Goal: Task Accomplishment & Management: Complete application form

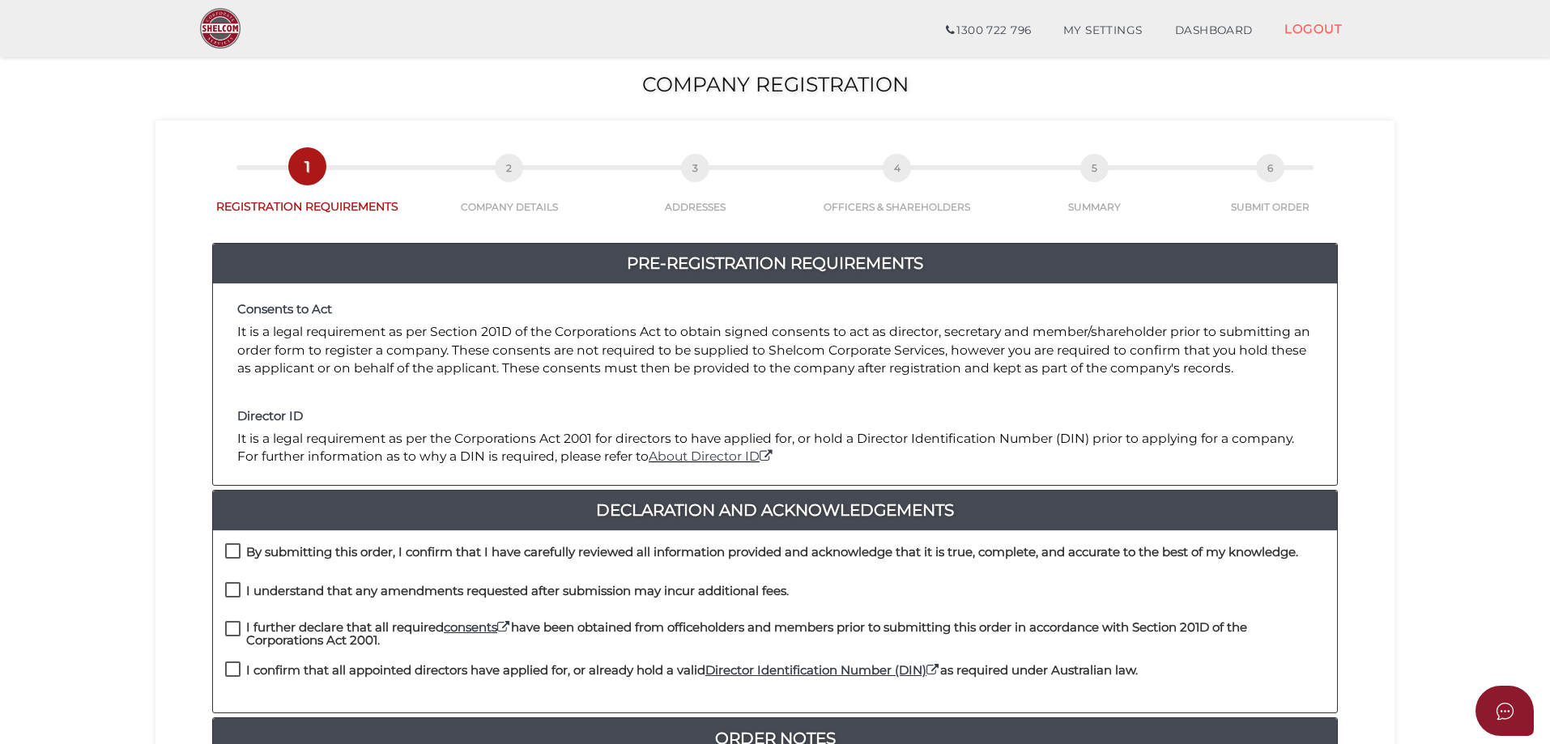
scroll to position [162, 0]
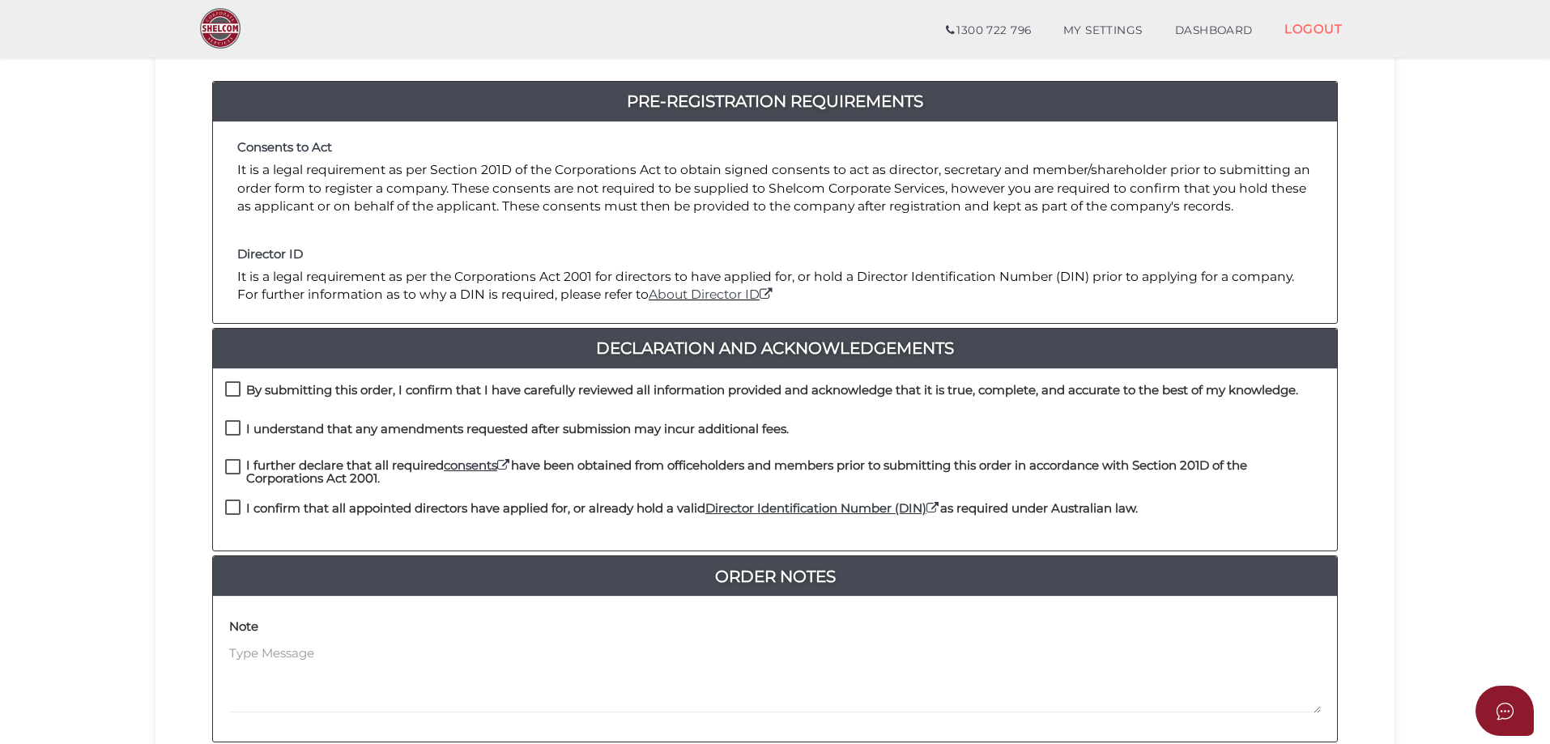
click at [233, 390] on label "By submitting this order, I confirm that I have carefully reviewed all informat…" at bounding box center [761, 394] width 1073 height 20
checkbox input "true"
click at [232, 425] on label "I understand that any amendments requested after submission may incur additiona…" at bounding box center [507, 433] width 564 height 20
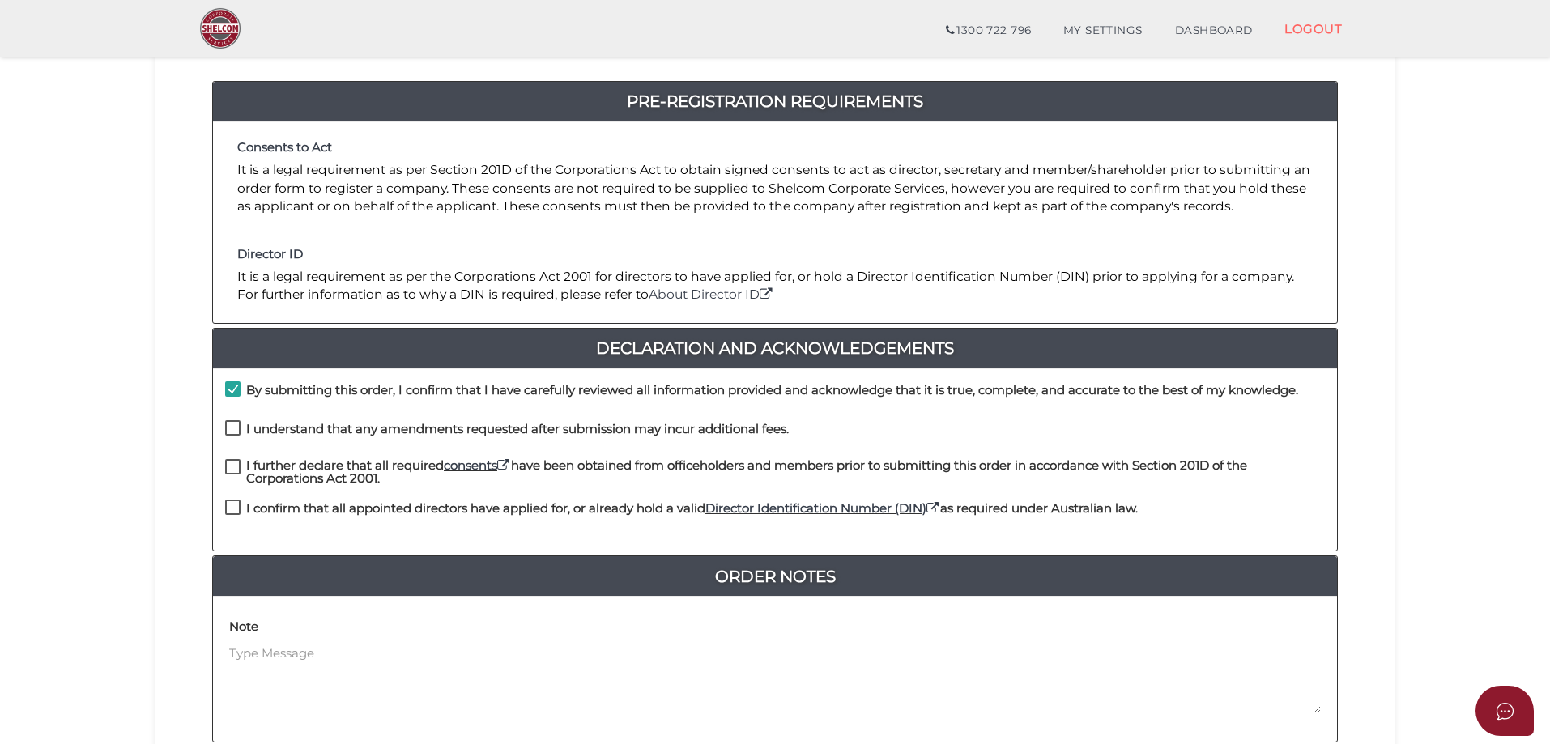
checkbox input "true"
click at [230, 466] on label "I further declare that all required consents have been obtained from officehold…" at bounding box center [775, 469] width 1100 height 20
checkbox input "true"
click at [236, 507] on label "I confirm that all appointed directors have applied for, or already hold a vali…" at bounding box center [681, 512] width 913 height 20
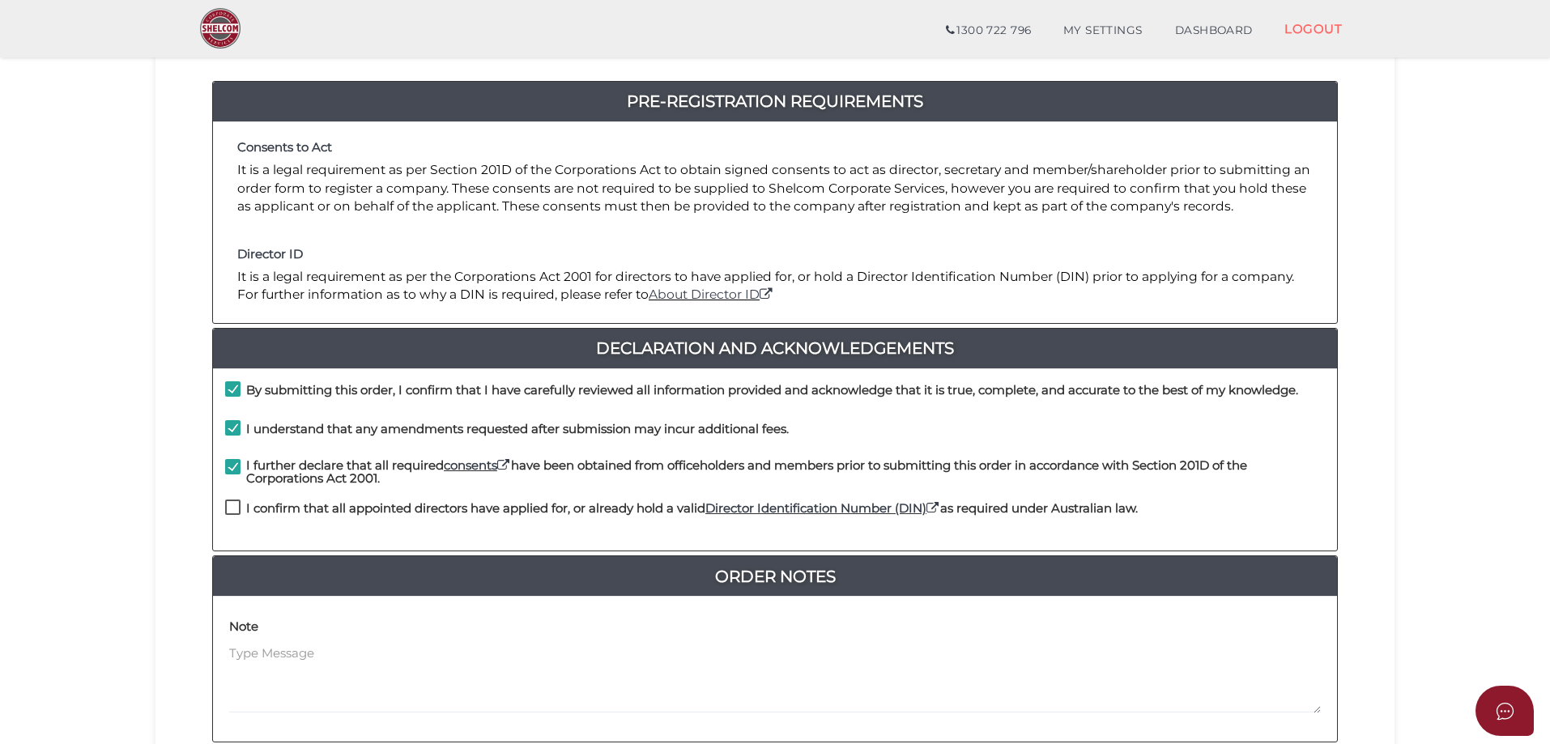
click at [230, 506] on label "I confirm that all appointed directors have applied for, or already hold a vali…" at bounding box center [681, 512] width 913 height 20
checkbox input "true"
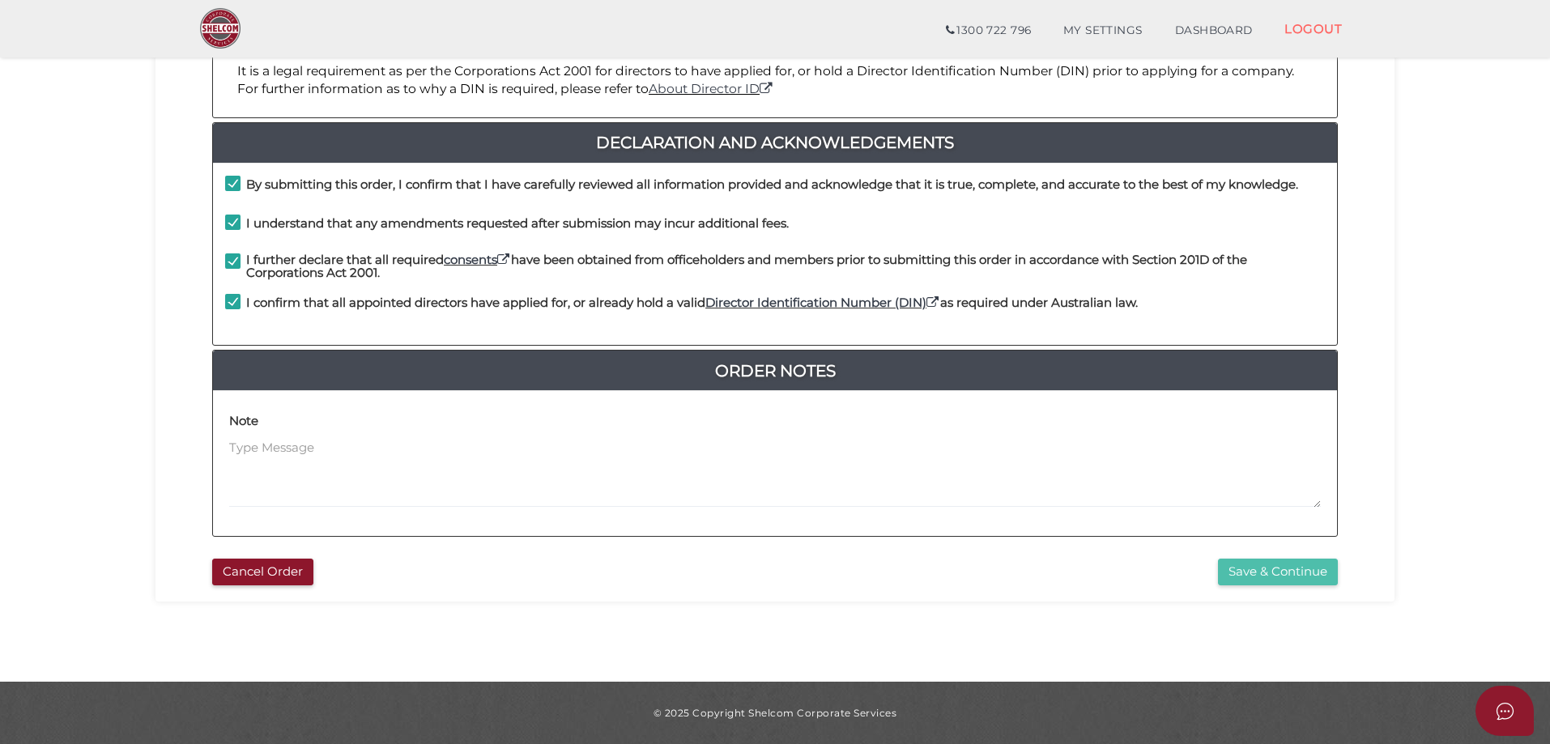
click at [1270, 574] on button "Save & Continue" at bounding box center [1278, 572] width 120 height 27
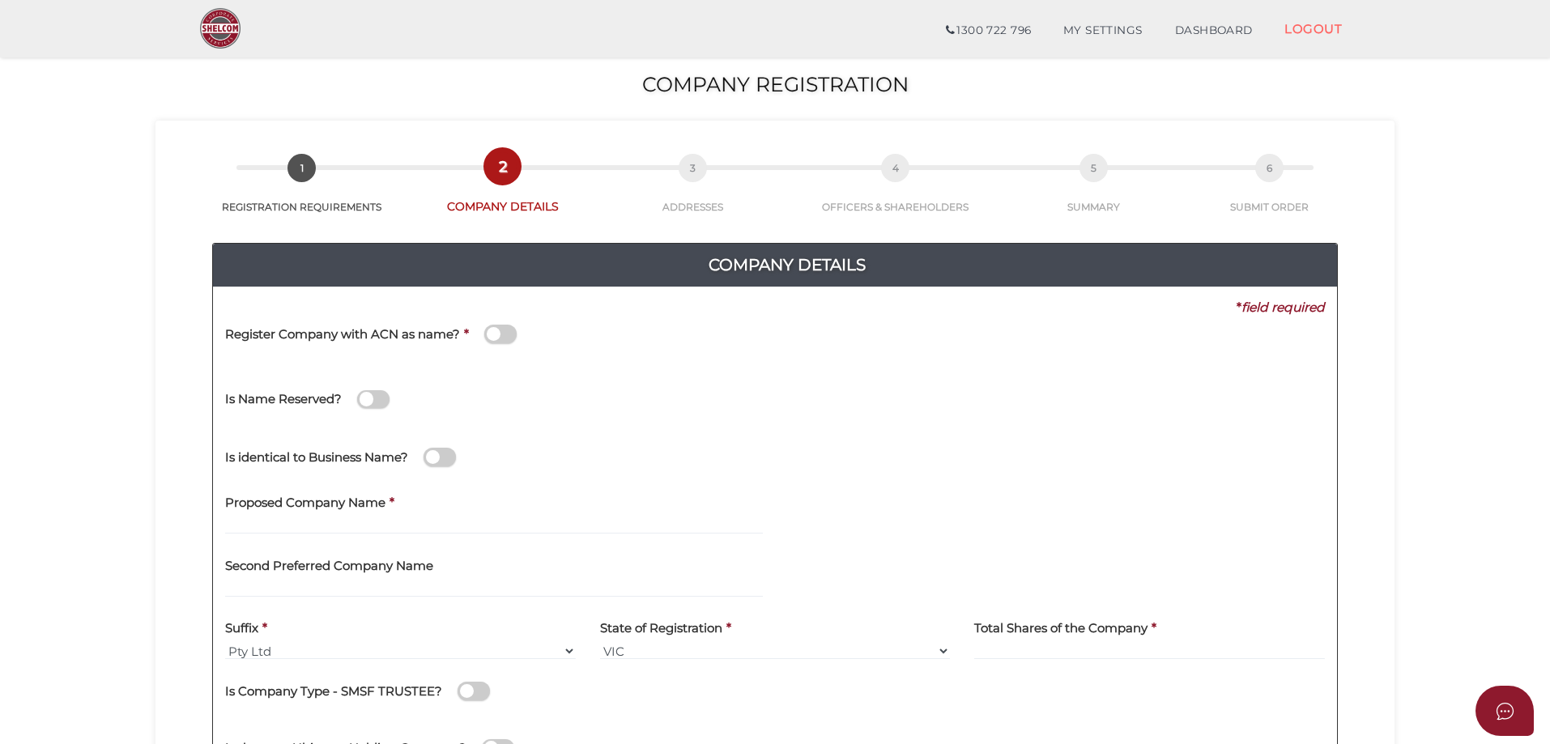
scroll to position [162, 0]
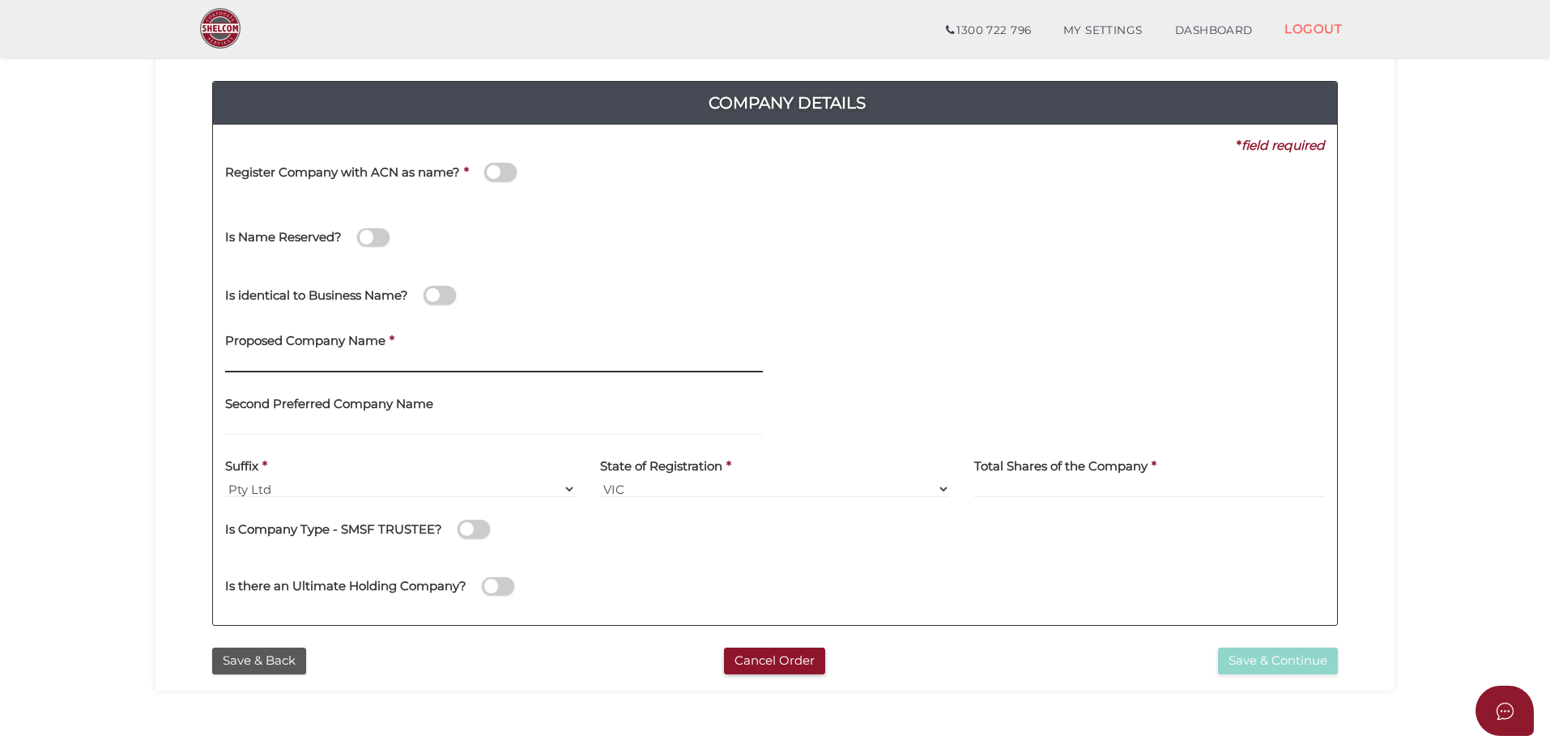
click at [241, 364] on input "text" at bounding box center [494, 364] width 538 height 18
type input "J.T.B. Dehydration"
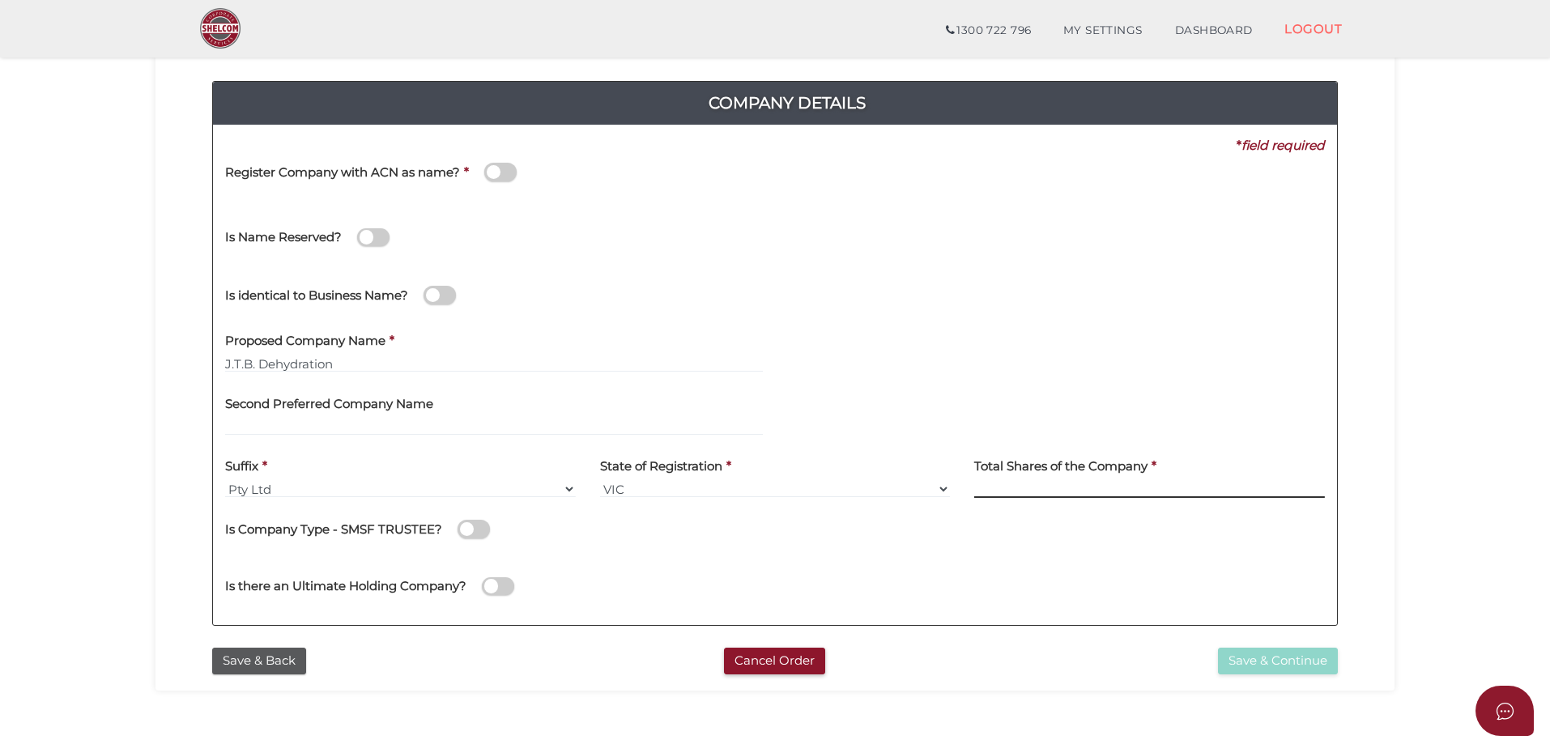
click at [1110, 491] on input at bounding box center [1149, 489] width 351 height 18
type input "100"
click at [1276, 661] on button "Save & Continue" at bounding box center [1278, 661] width 120 height 27
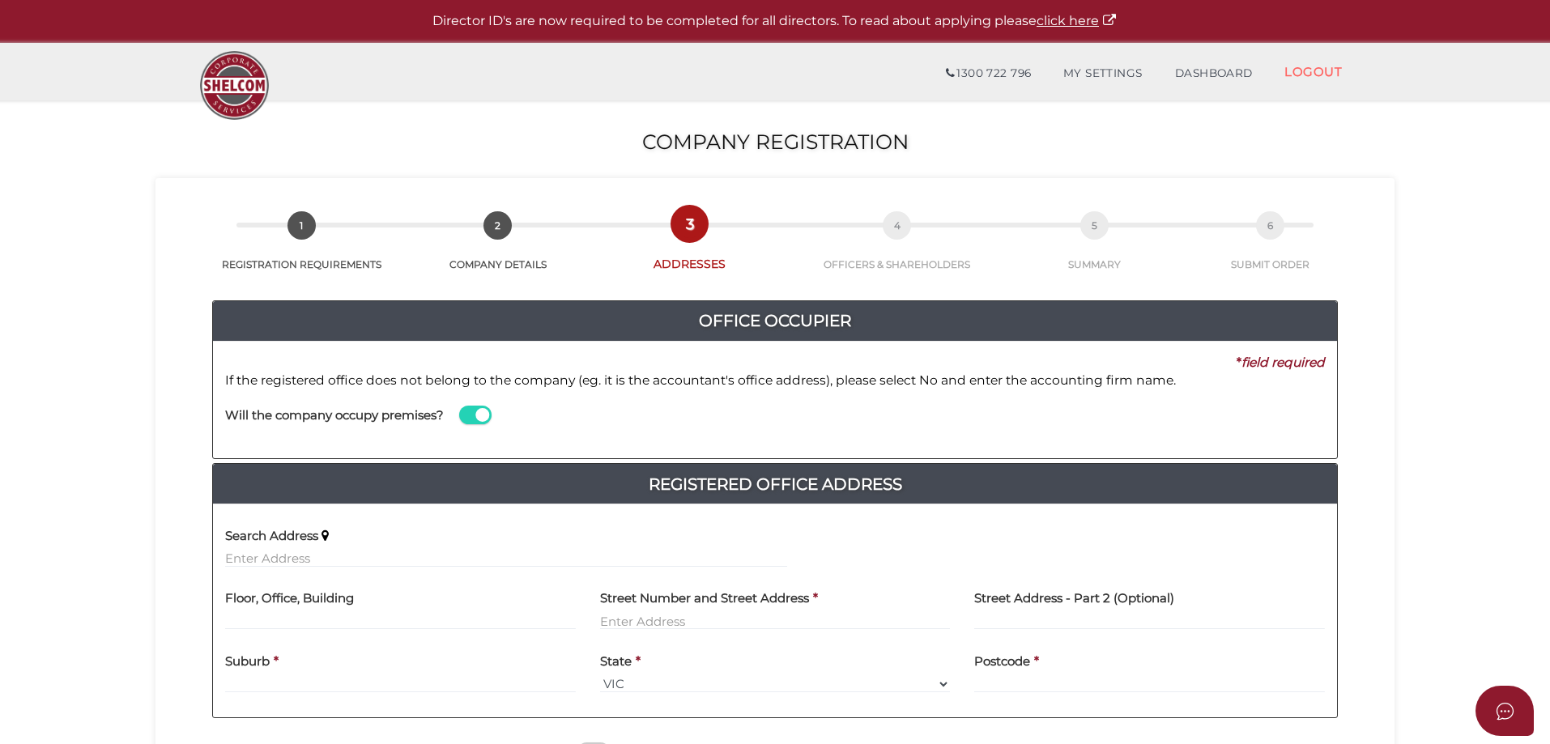
scroll to position [243, 0]
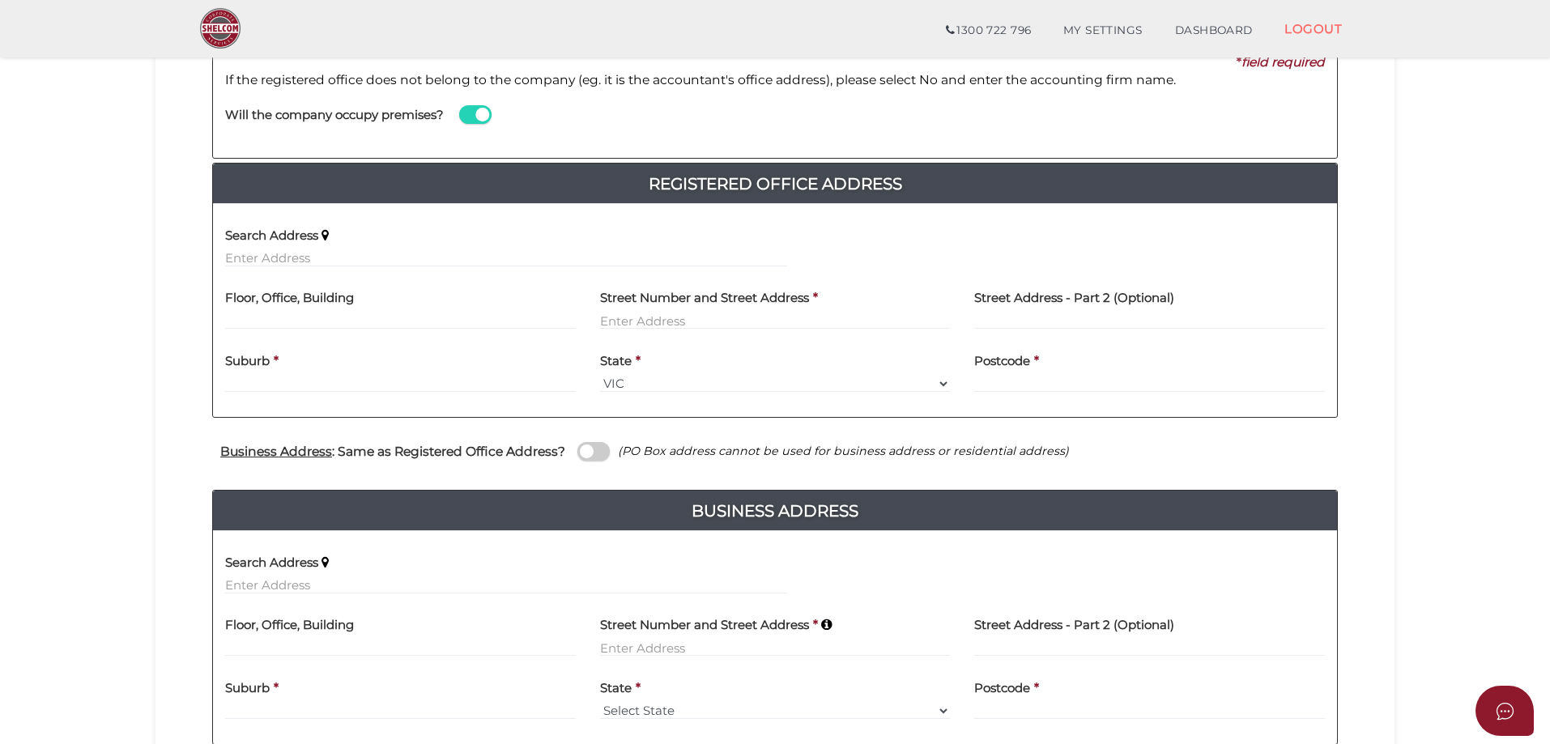
click at [466, 113] on span at bounding box center [475, 114] width 32 height 19
click at [0, 0] on input "checkbox" at bounding box center [0, 0] width 0 height 0
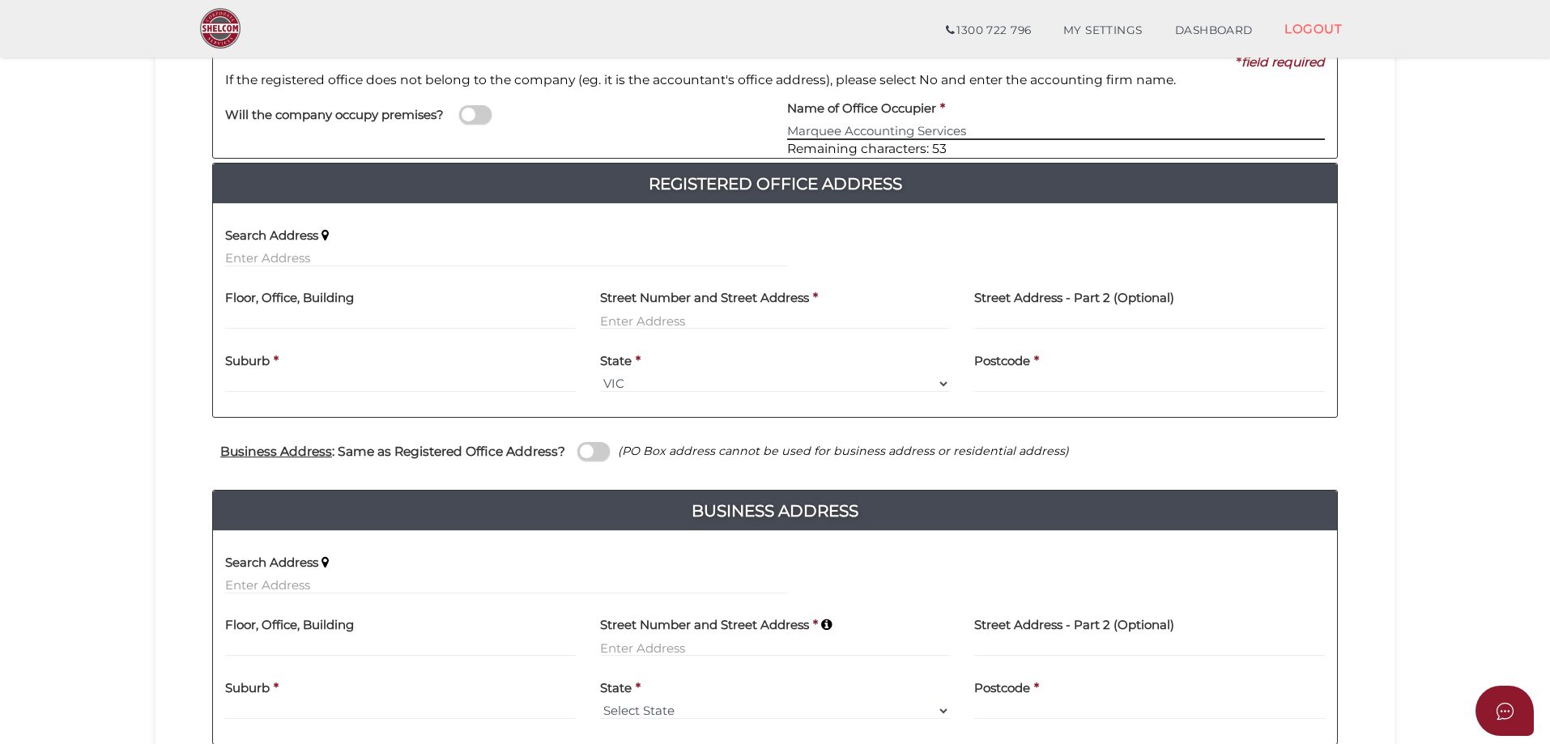
type input "Marquee Accounting Services"
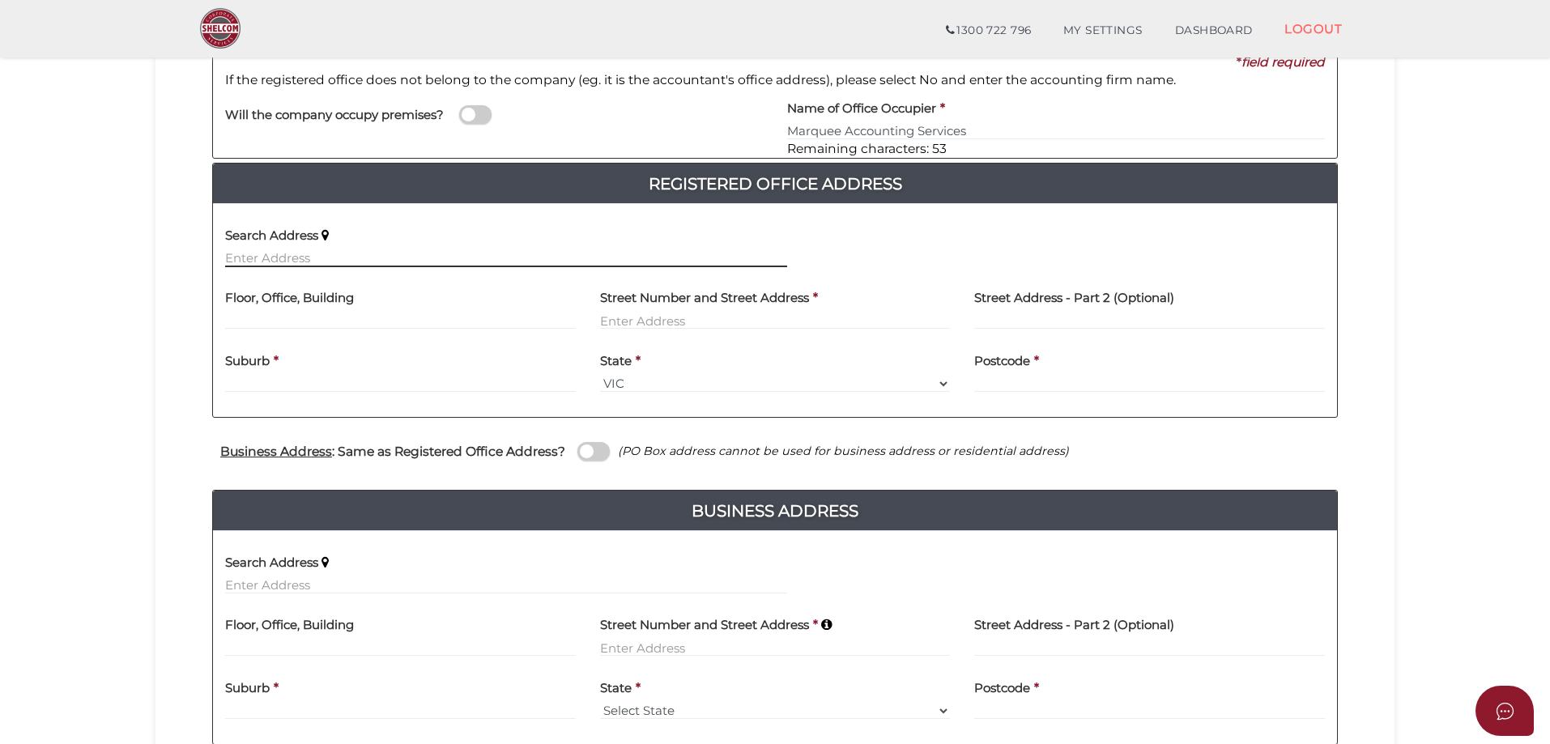
click at [225, 252] on input "text" at bounding box center [506, 258] width 562 height 18
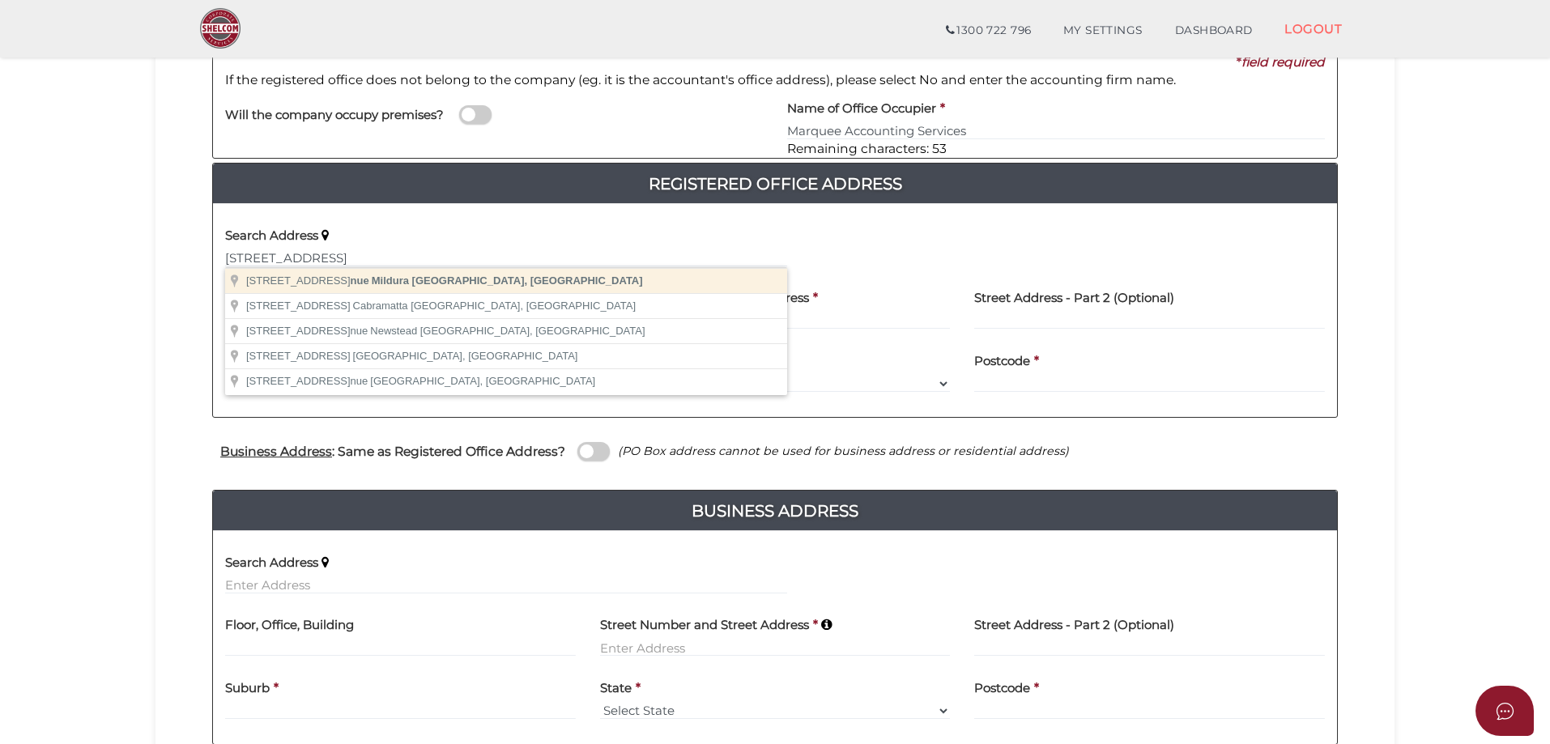
type input "62a Lime Avenue, Mildura VIC, Australia"
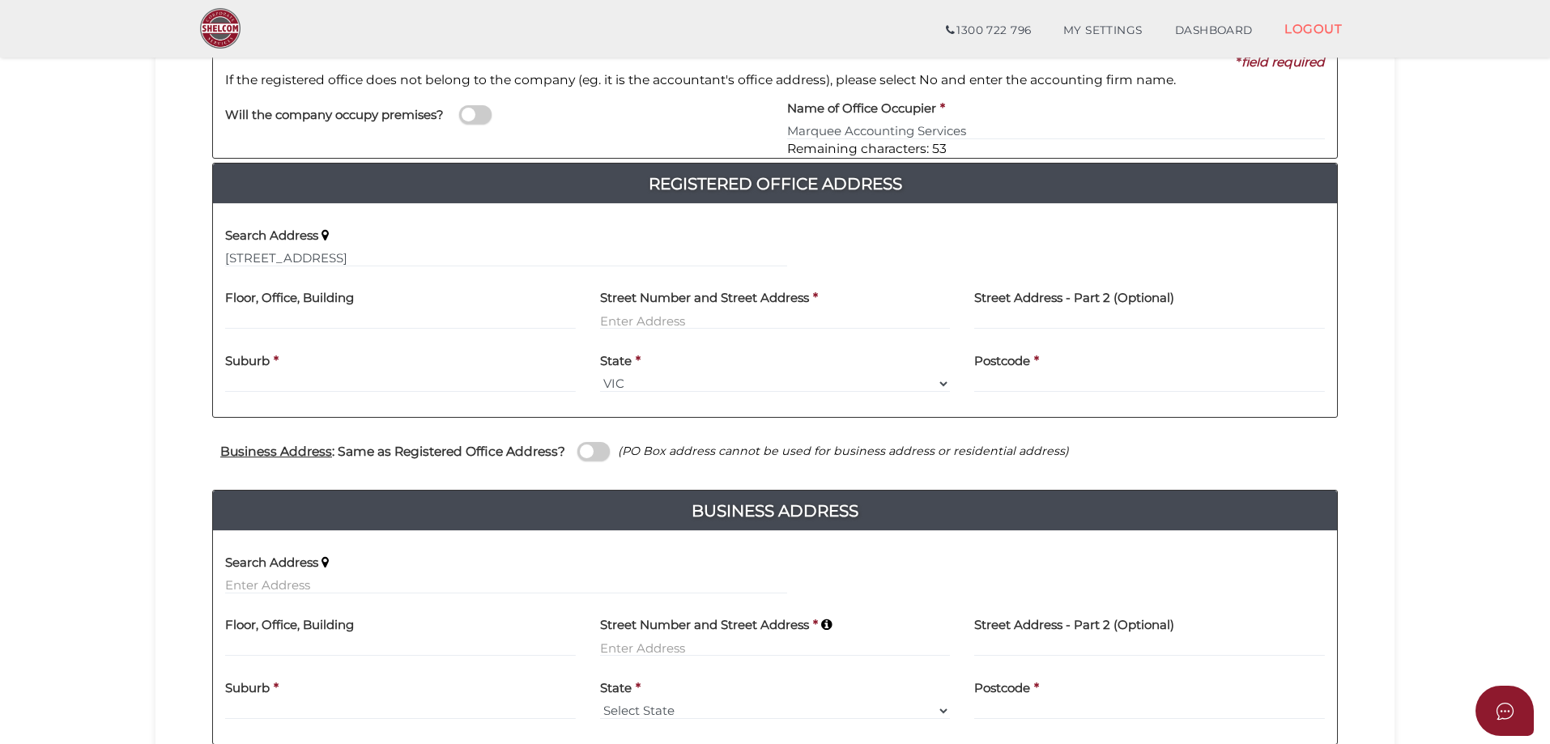
type input "62 Lime Avenue"
type input "Mildura"
select select "VIC"
type input "3500"
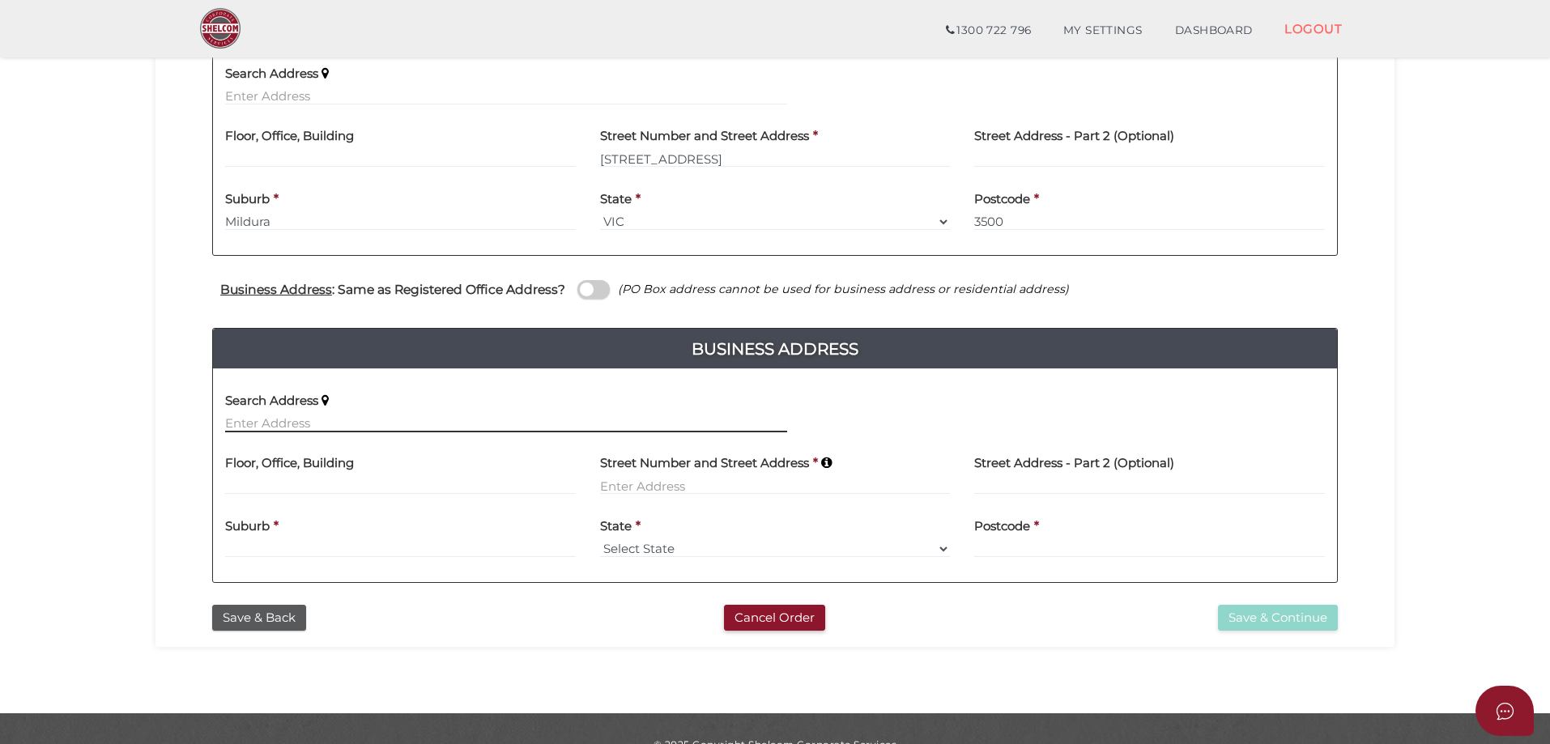
click at [289, 422] on input "text" at bounding box center [506, 424] width 562 height 18
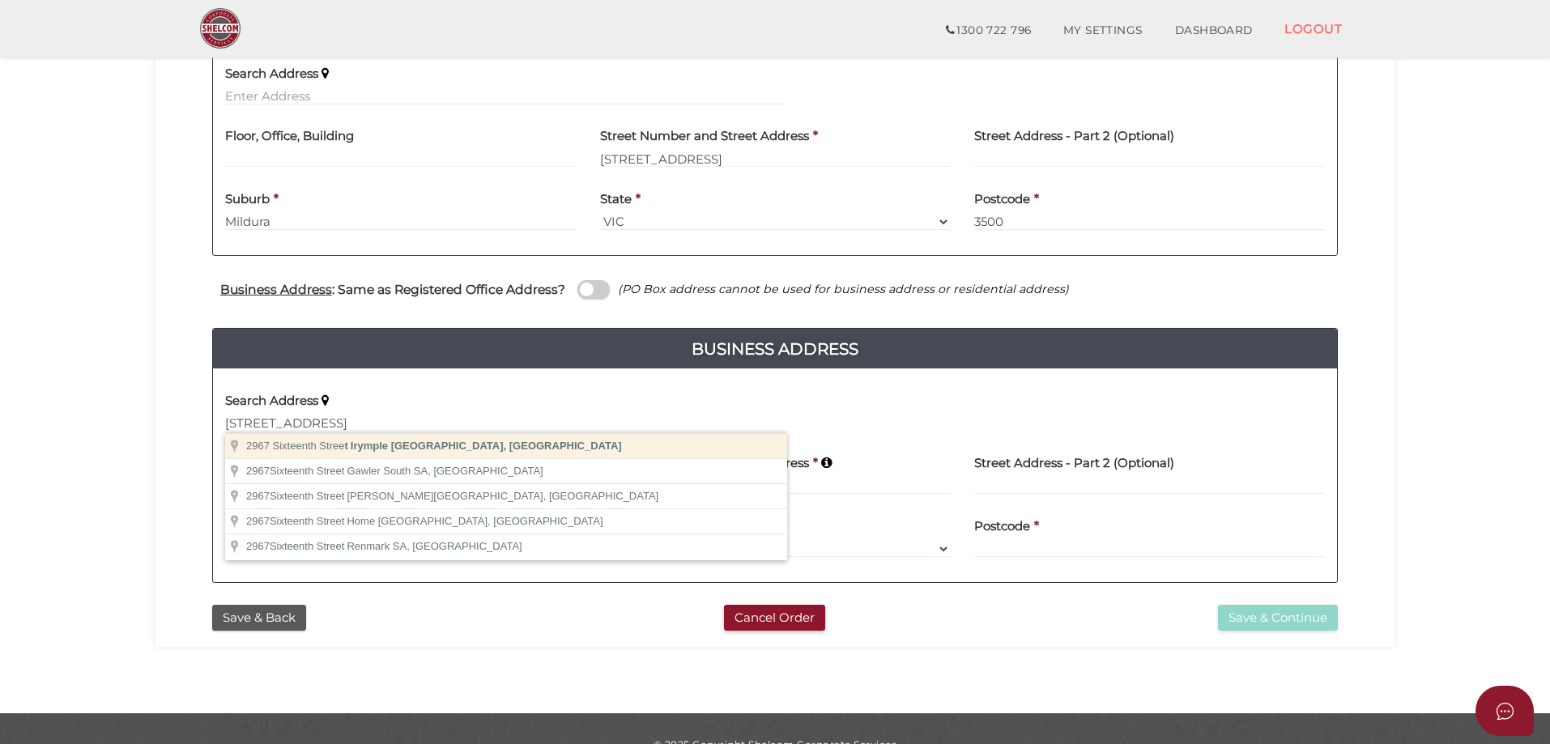
type input "2967 Sixteenth Street, Irymple VIC, Australia"
type input "2967 Sixteenth Street"
type input "Irymple"
select select "VIC"
type input "3498"
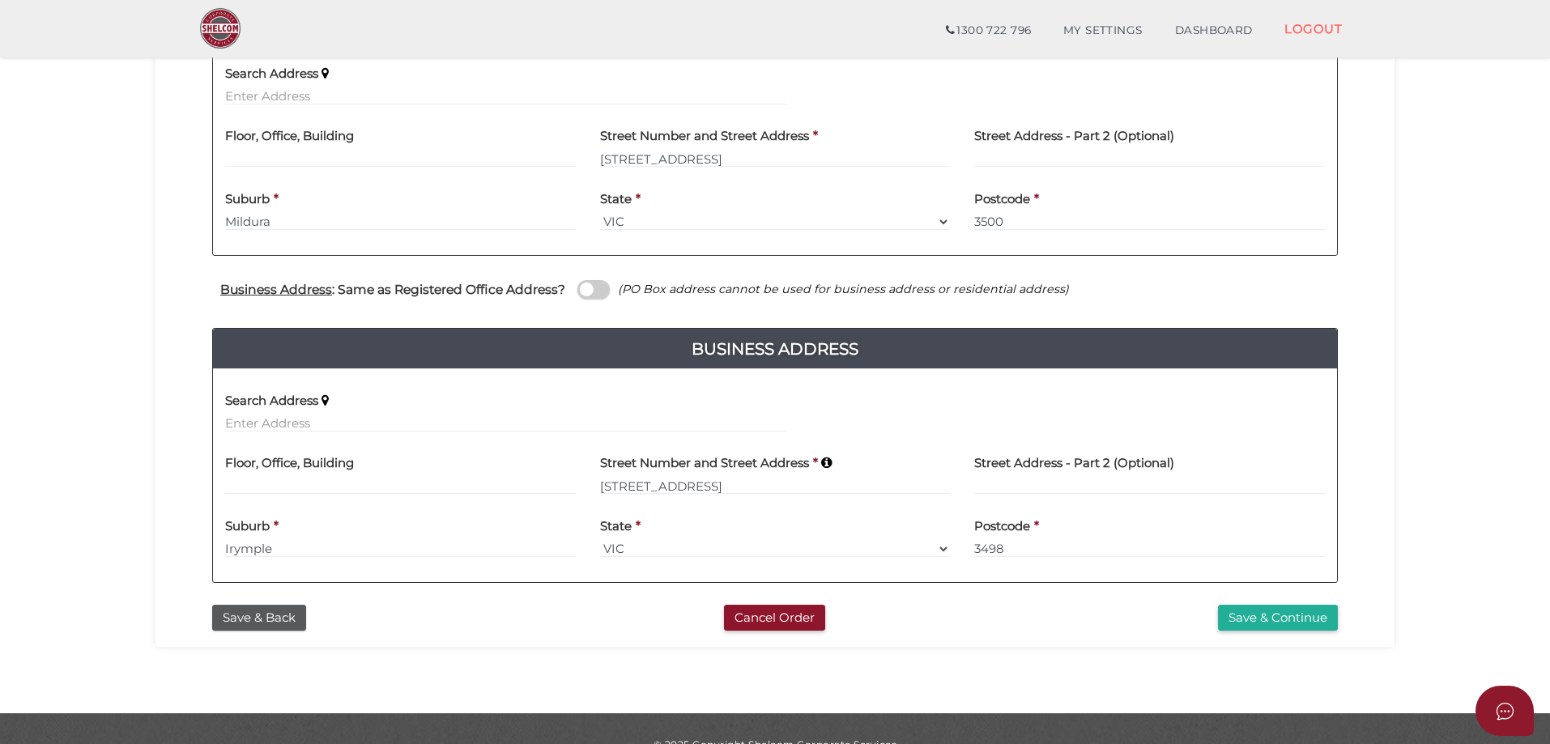
drag, startPoint x: 1286, startPoint y: 622, endPoint x: 1285, endPoint y: 633, distance: 10.7
click at [1285, 633] on div "e3f9bbeade07dddc64fe17c41307609f 1 REGISTRATION REQUIREMENTS 2 COMPANY DETAILS …" at bounding box center [775, 181] width 1239 height 931
click at [1279, 619] on button "Save & Continue" at bounding box center [1278, 618] width 120 height 27
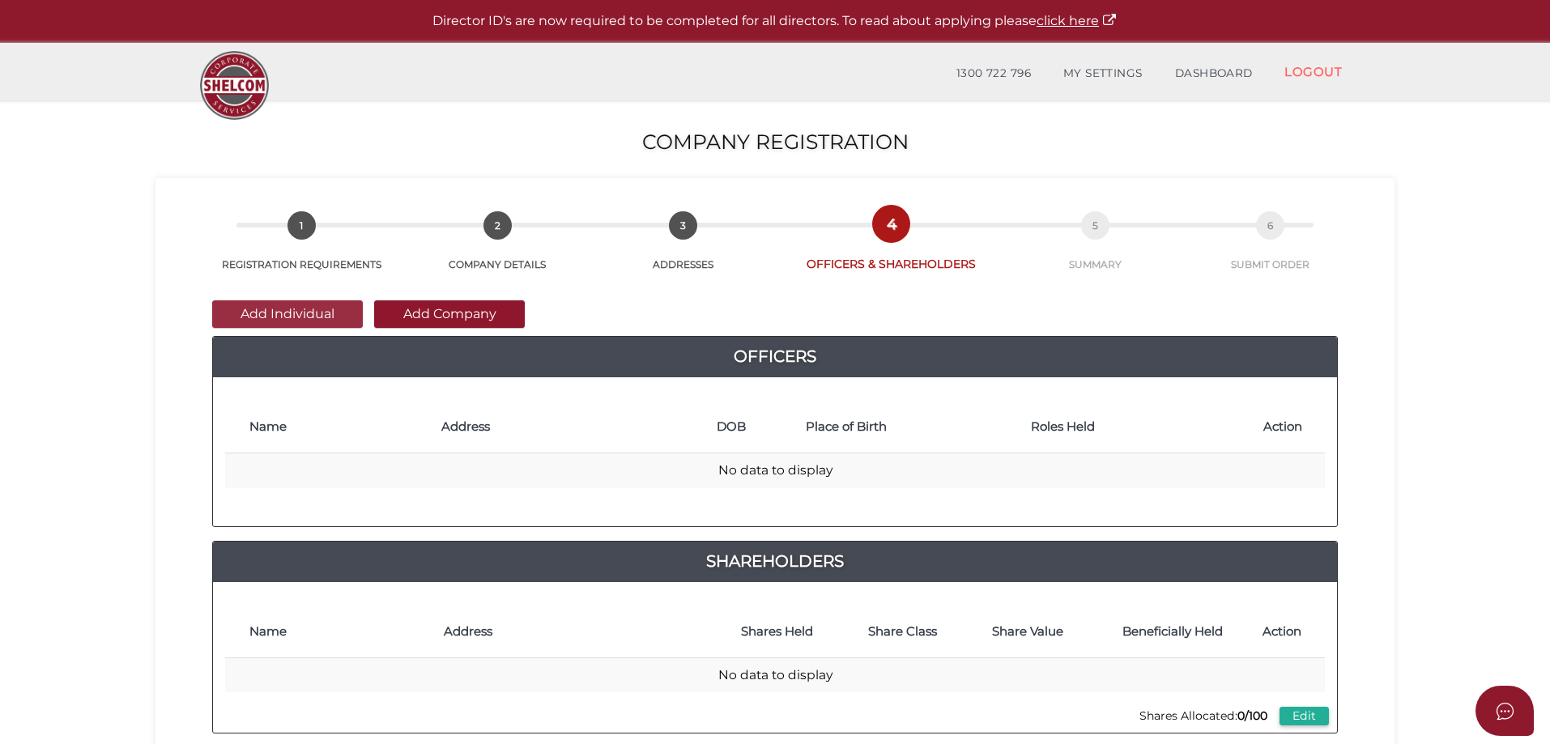
click at [276, 308] on button "Add Individual" at bounding box center [287, 315] width 151 height 28
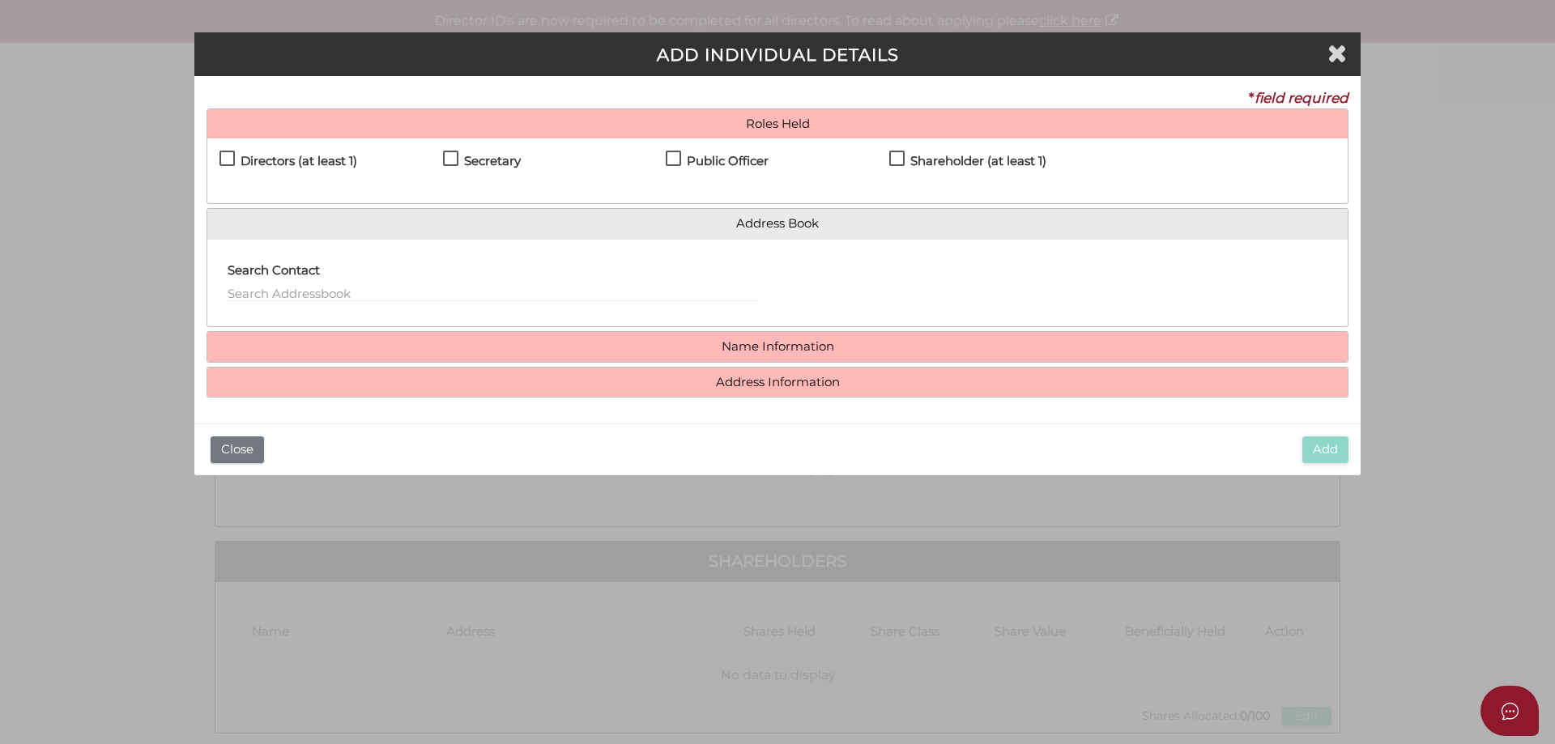
click at [229, 164] on label "Directors (at least 1)" at bounding box center [289, 165] width 138 height 20
checkbox input "true"
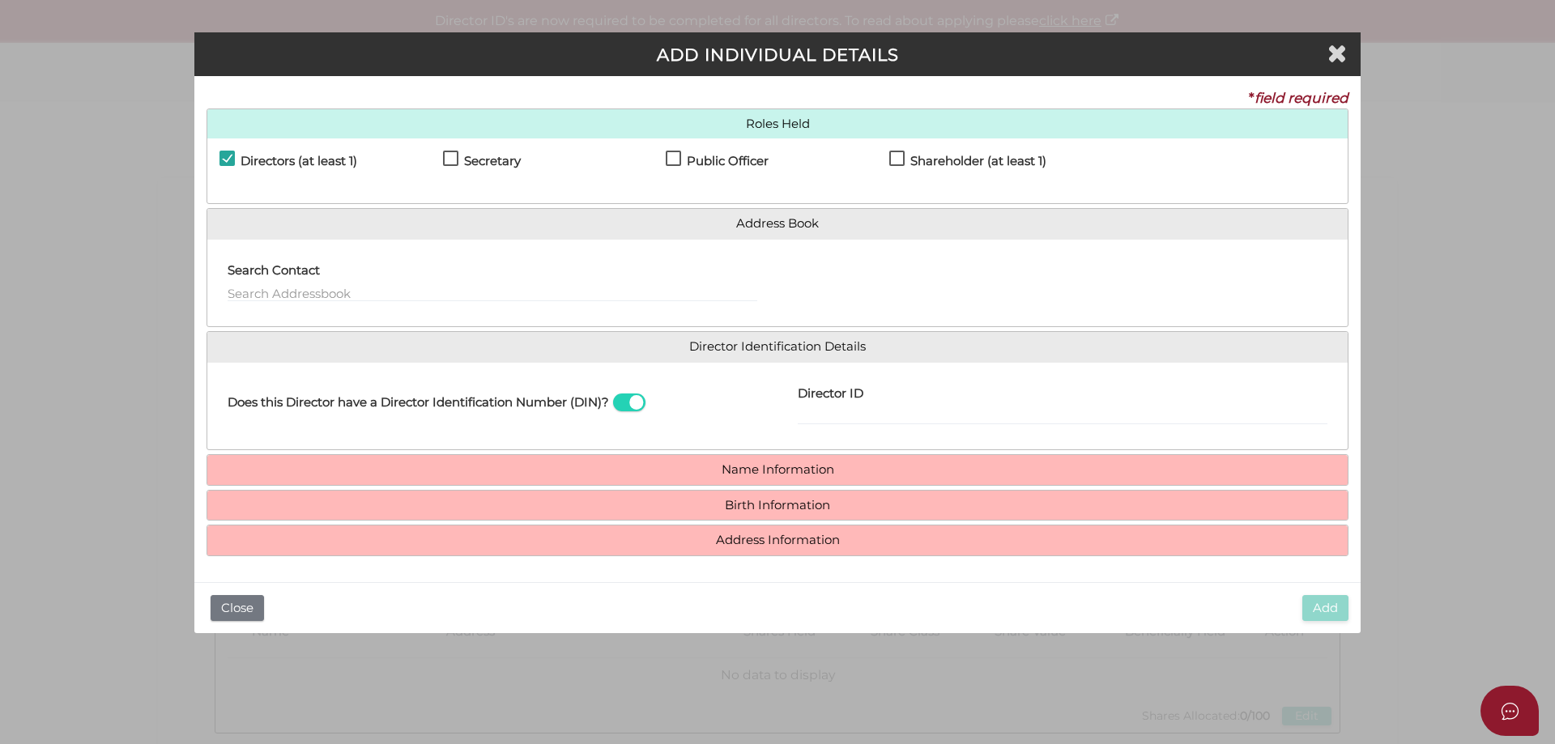
click at [446, 158] on label "Secretary" at bounding box center [482, 165] width 78 height 20
checkbox input "true"
click at [666, 160] on label "Public Officer" at bounding box center [717, 165] width 103 height 20
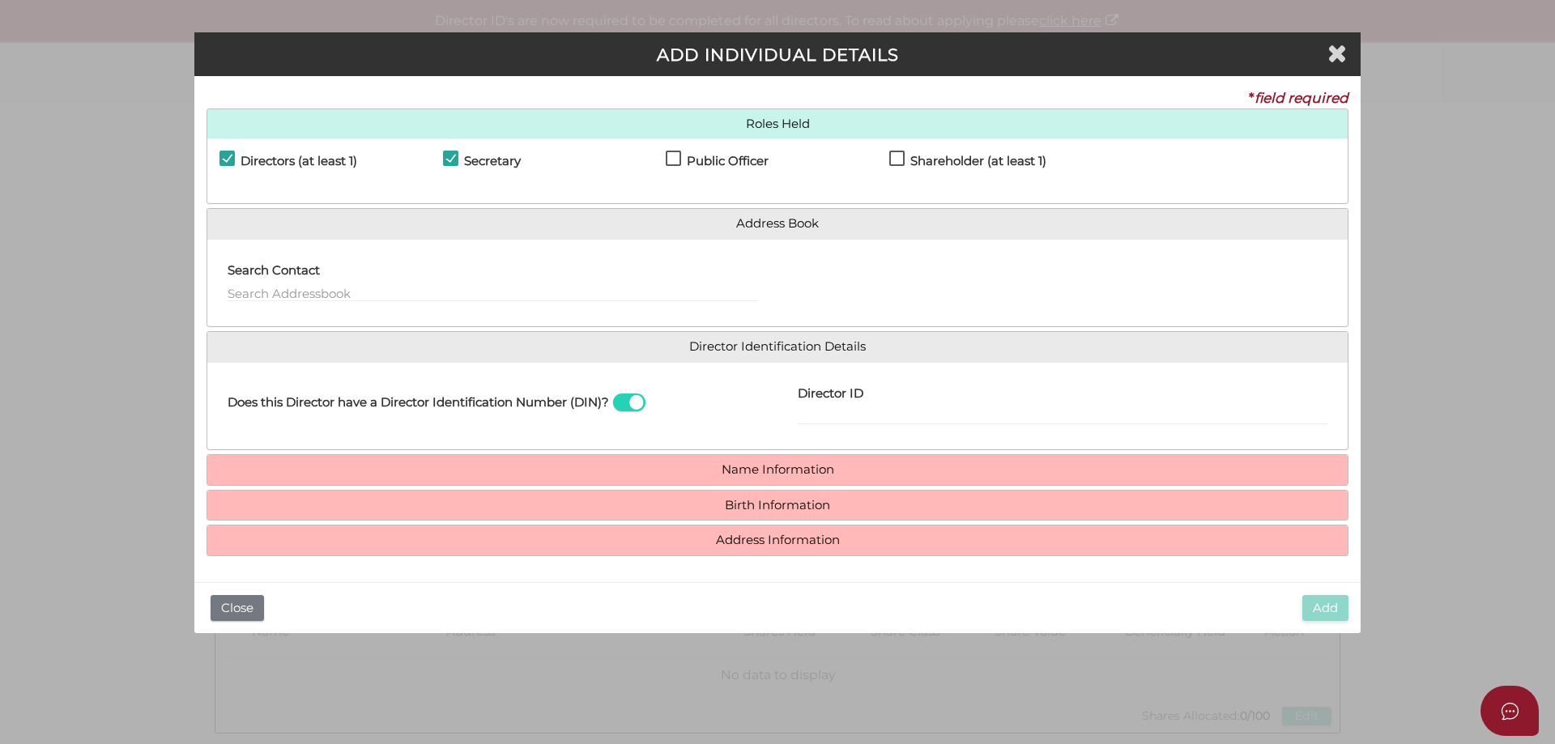
checkbox input "true"
click at [872, 153] on div "Public Officer" at bounding box center [778, 165] width 224 height 28
click at [906, 157] on label "Shareholder (at least 1)" at bounding box center [967, 165] width 157 height 20
checkbox input "true"
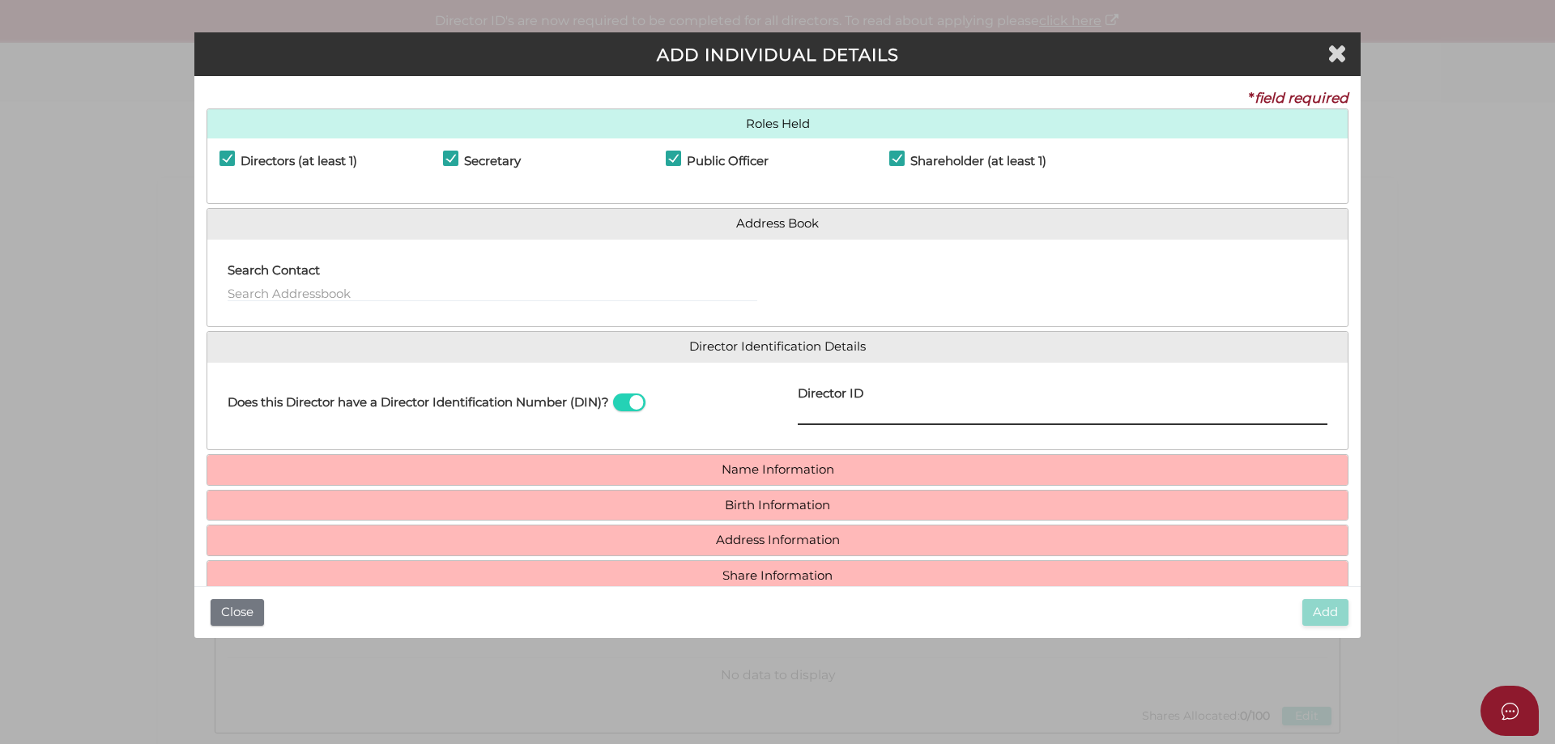
click at [819, 411] on input "Director ID" at bounding box center [1063, 416] width 530 height 18
type input "036895091449889"
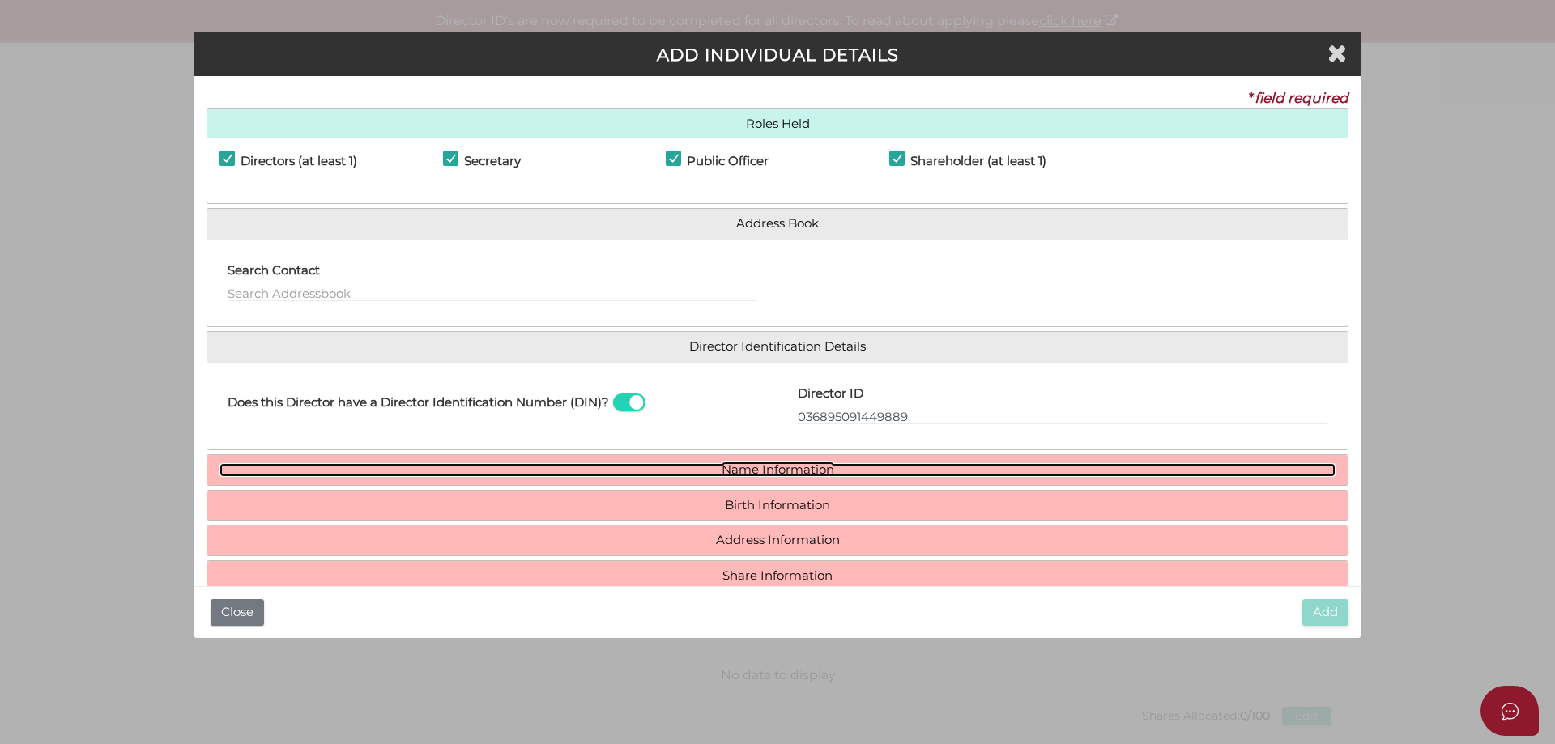
click at [803, 467] on link "Name Information" at bounding box center [778, 470] width 1116 height 14
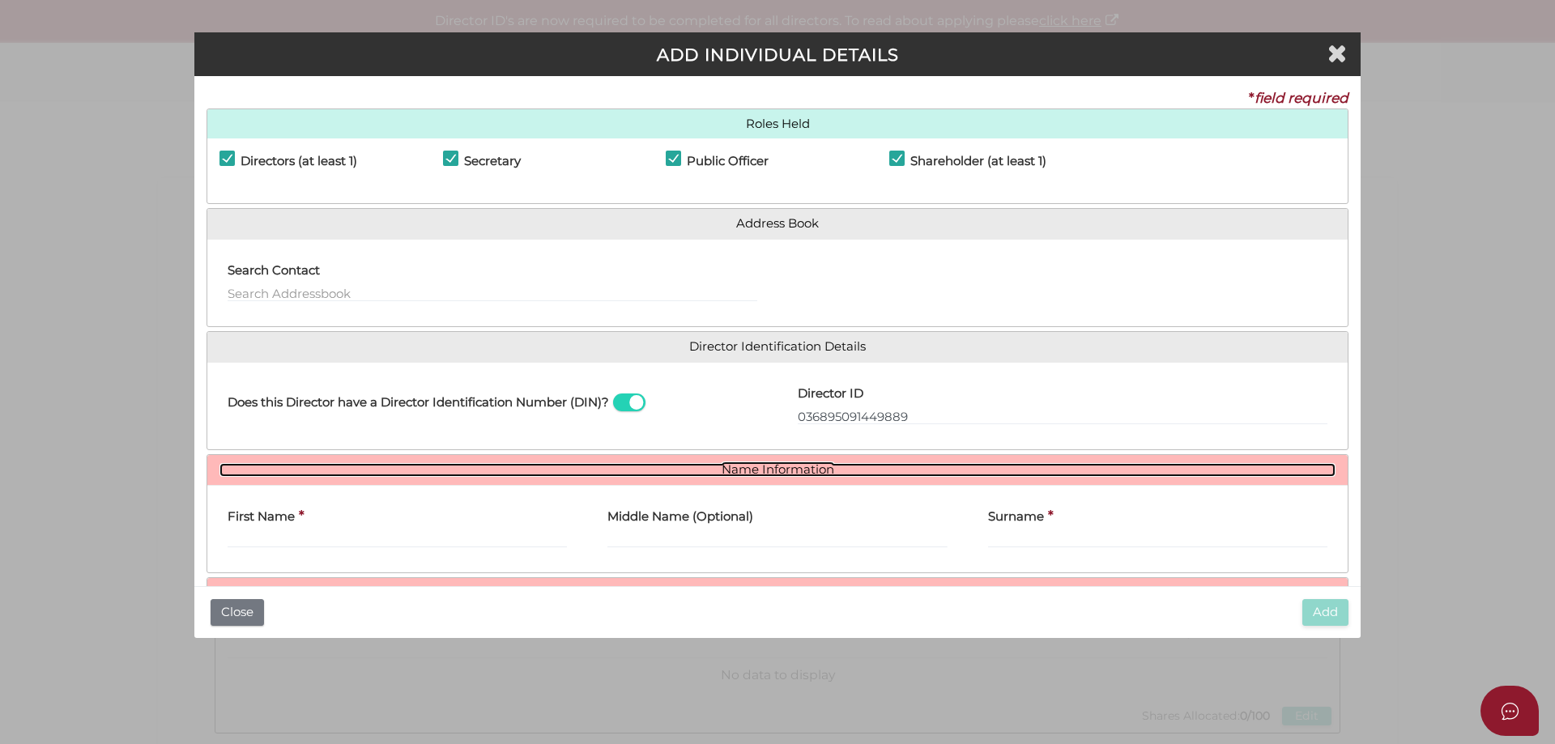
scroll to position [119, 0]
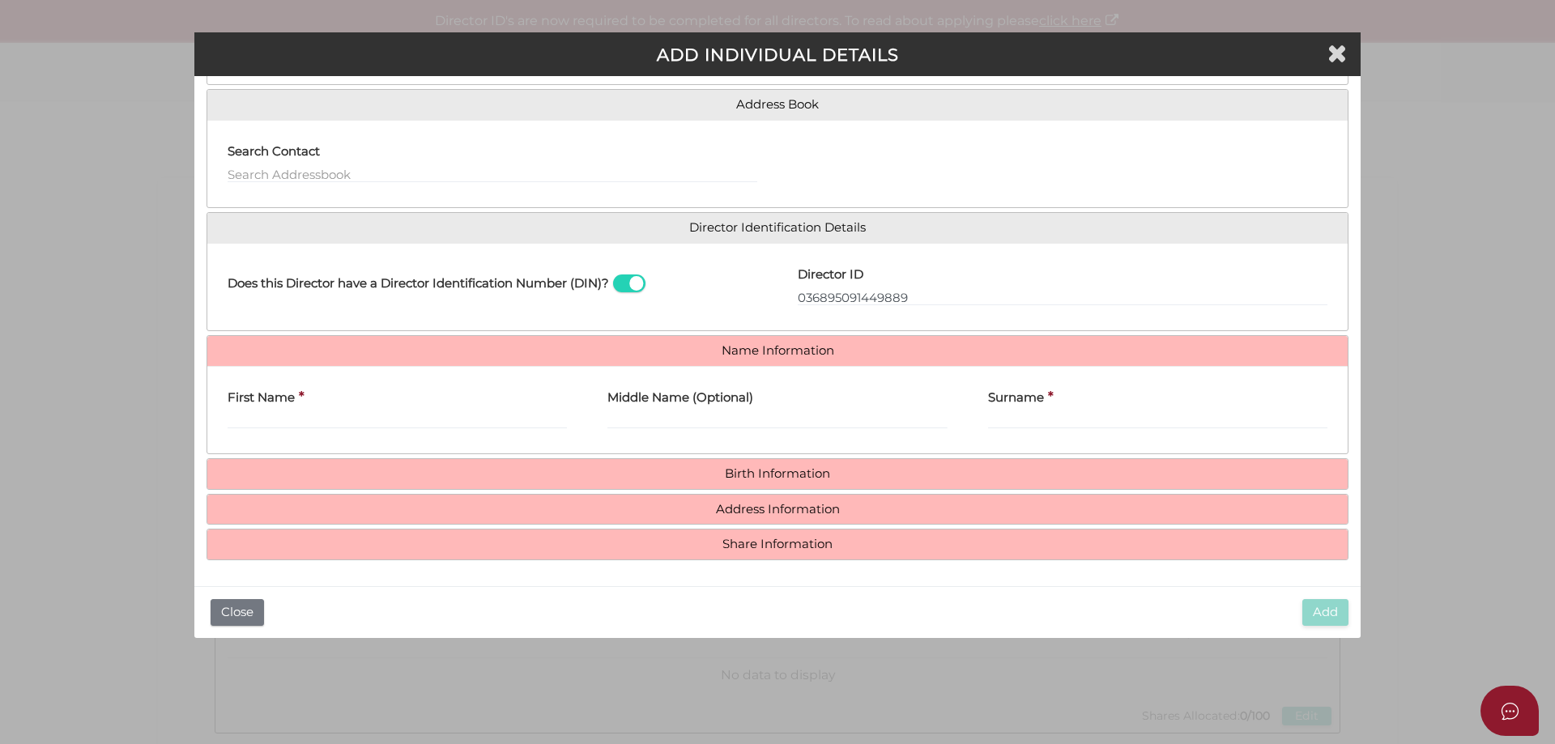
click at [270, 411] on label "First Name" at bounding box center [261, 395] width 67 height 33
click at [270, 411] on input "First Name" at bounding box center [397, 420] width 339 height 18
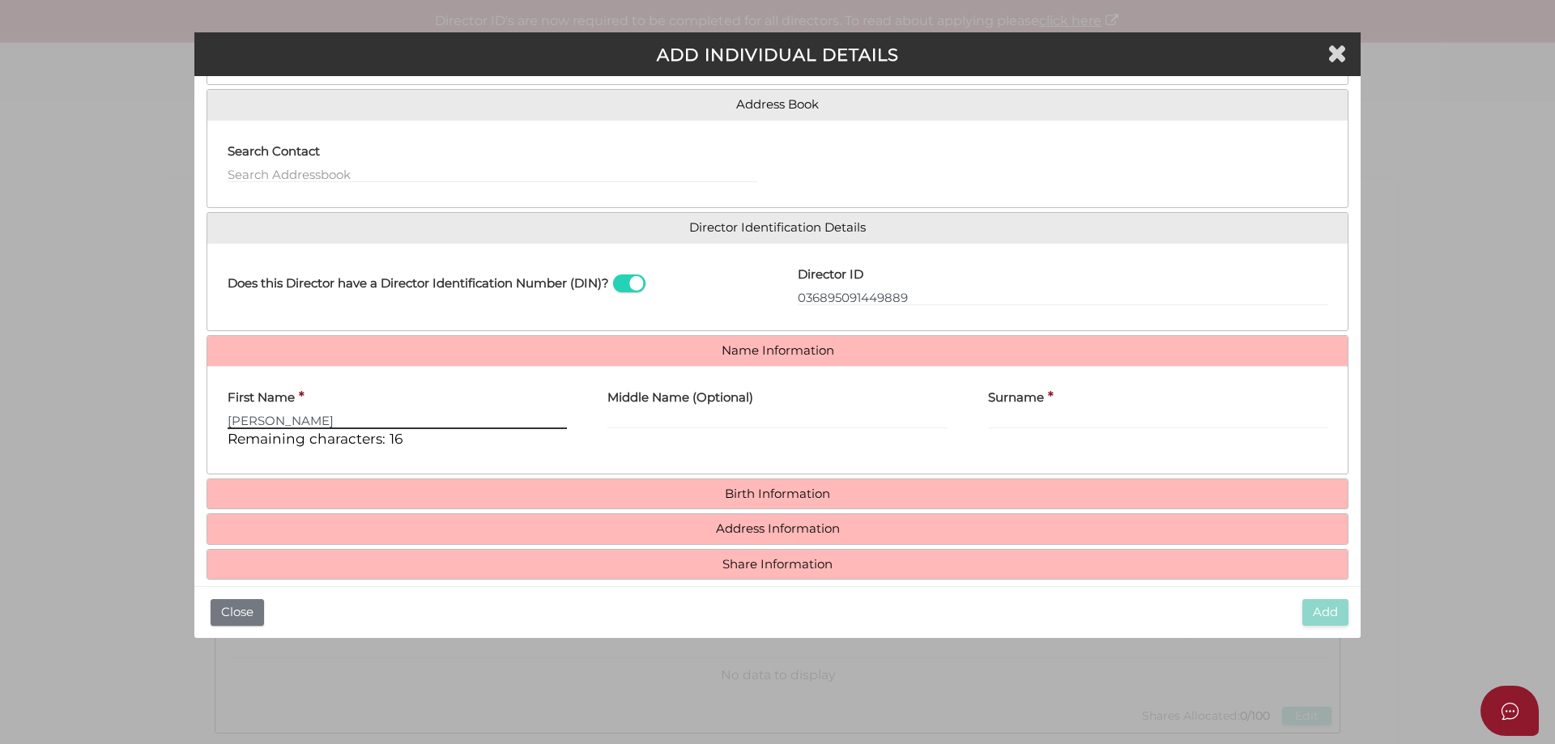
type input "Jason"
type input "Paul"
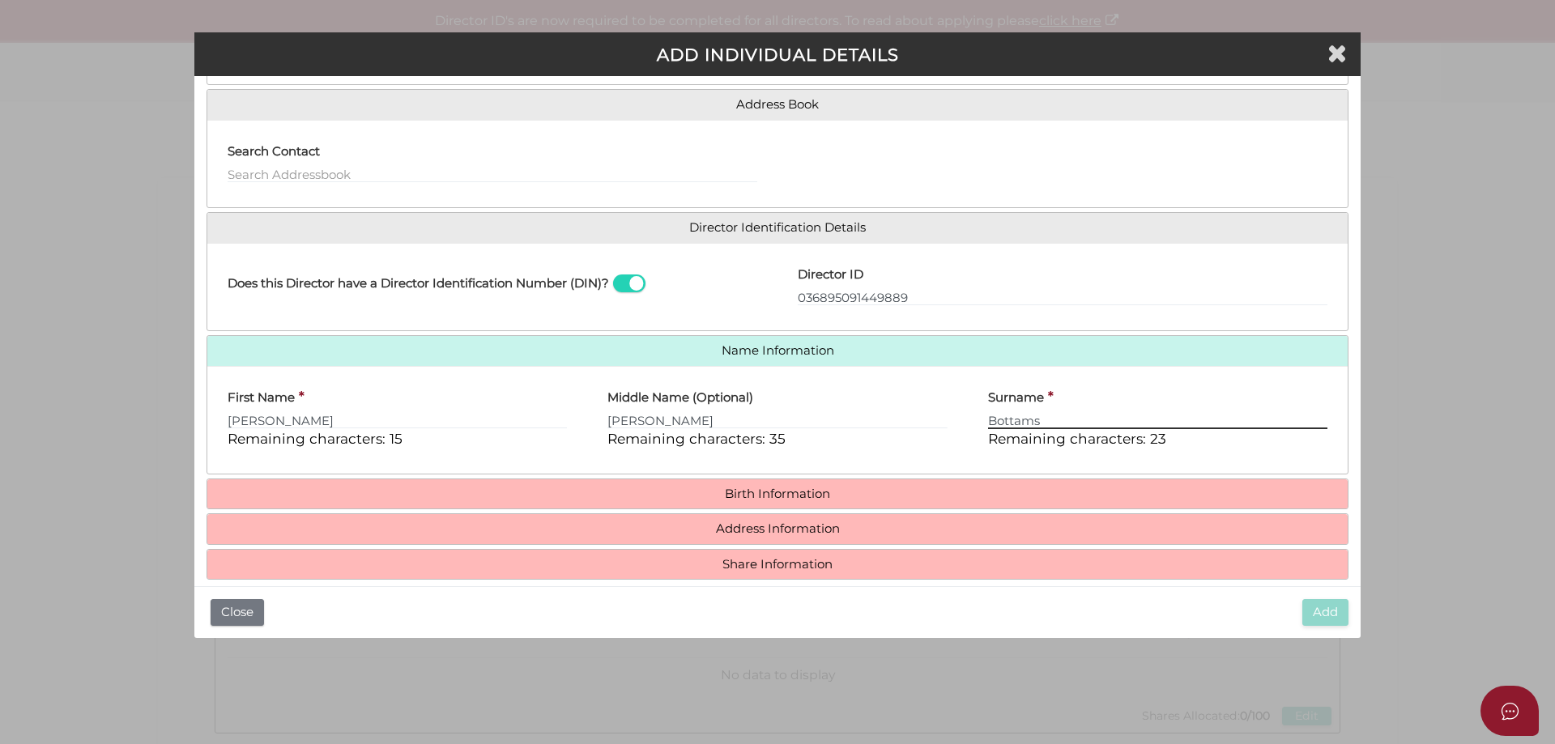
type input "Bottams"
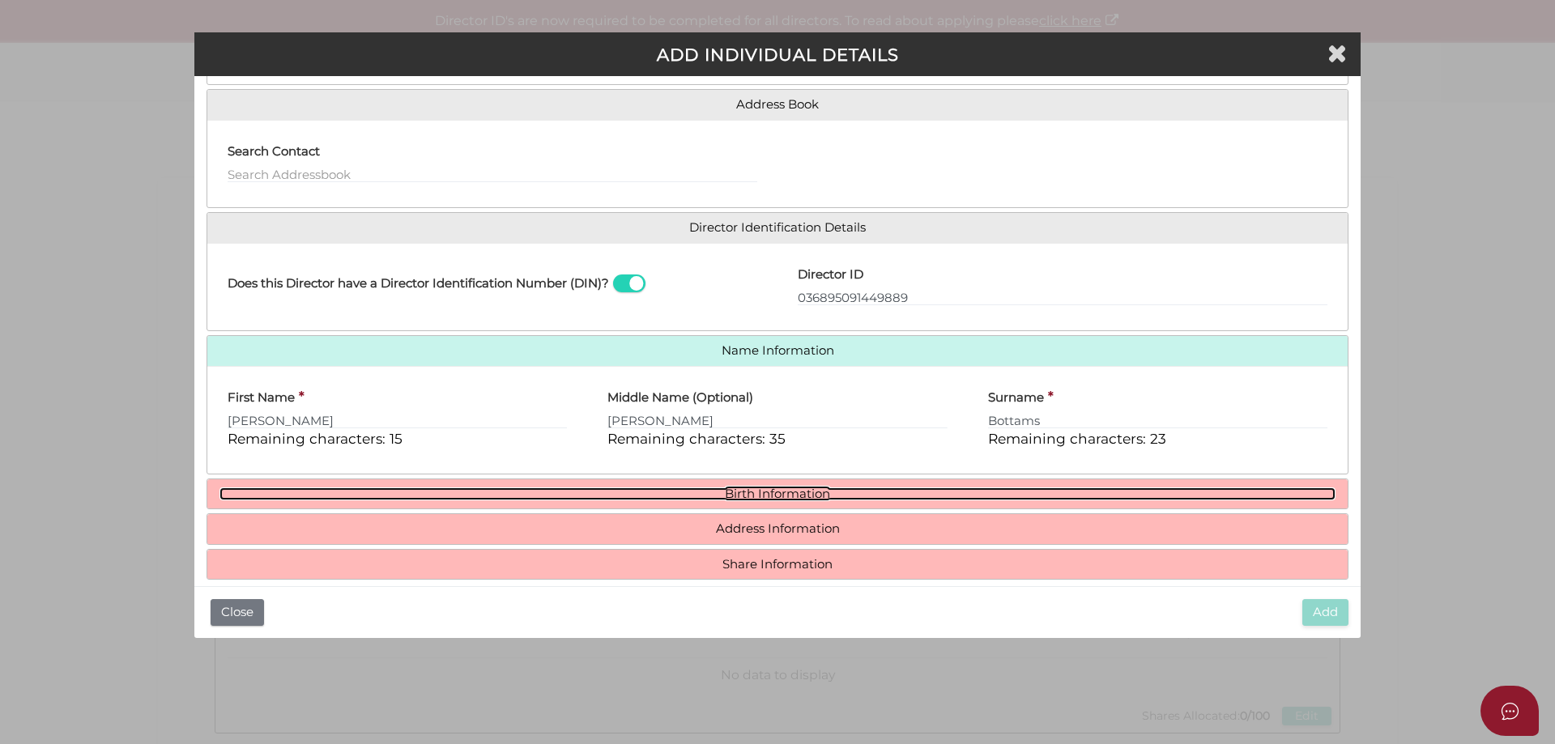
click at [768, 494] on link "Birth Information" at bounding box center [778, 495] width 1116 height 14
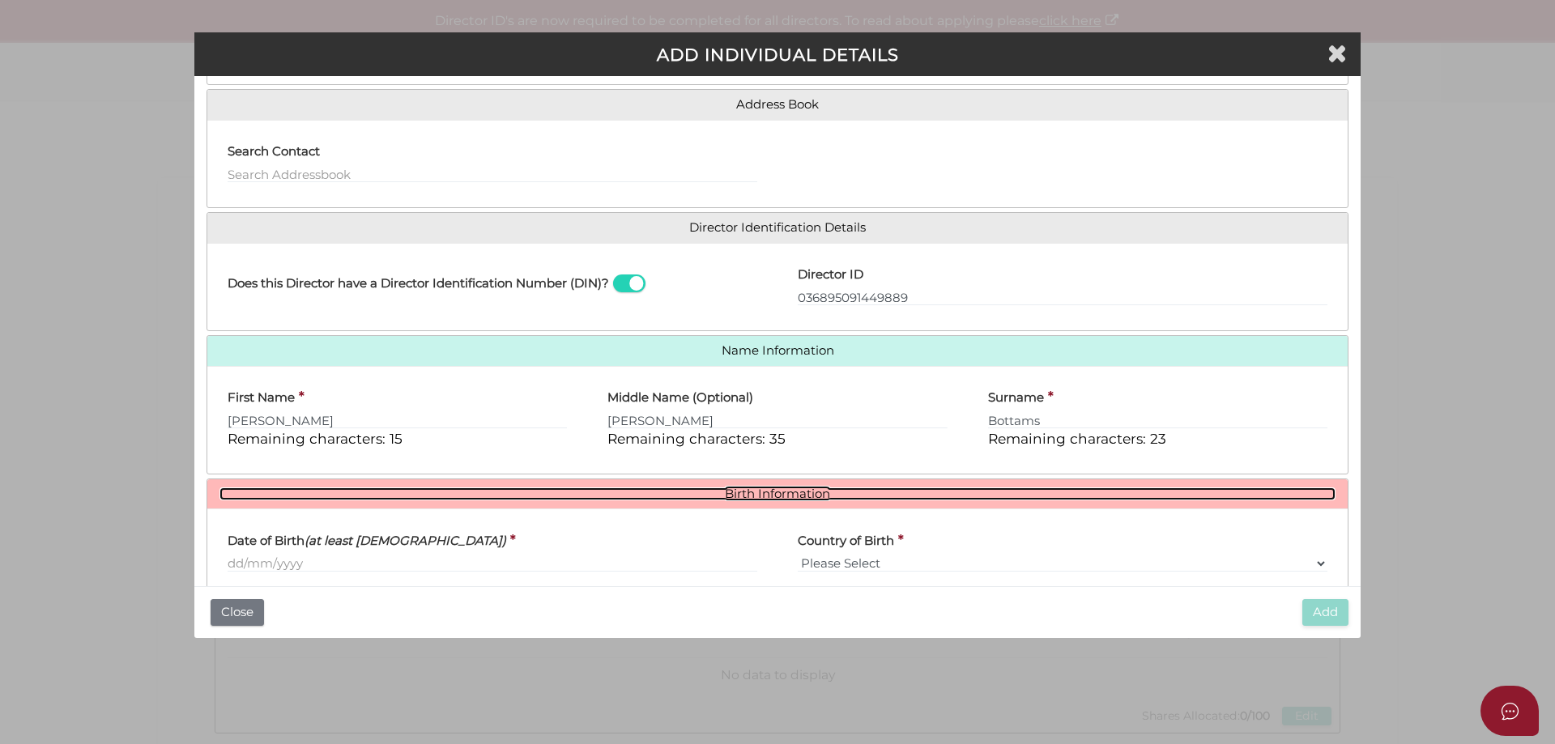
scroll to position [289, 0]
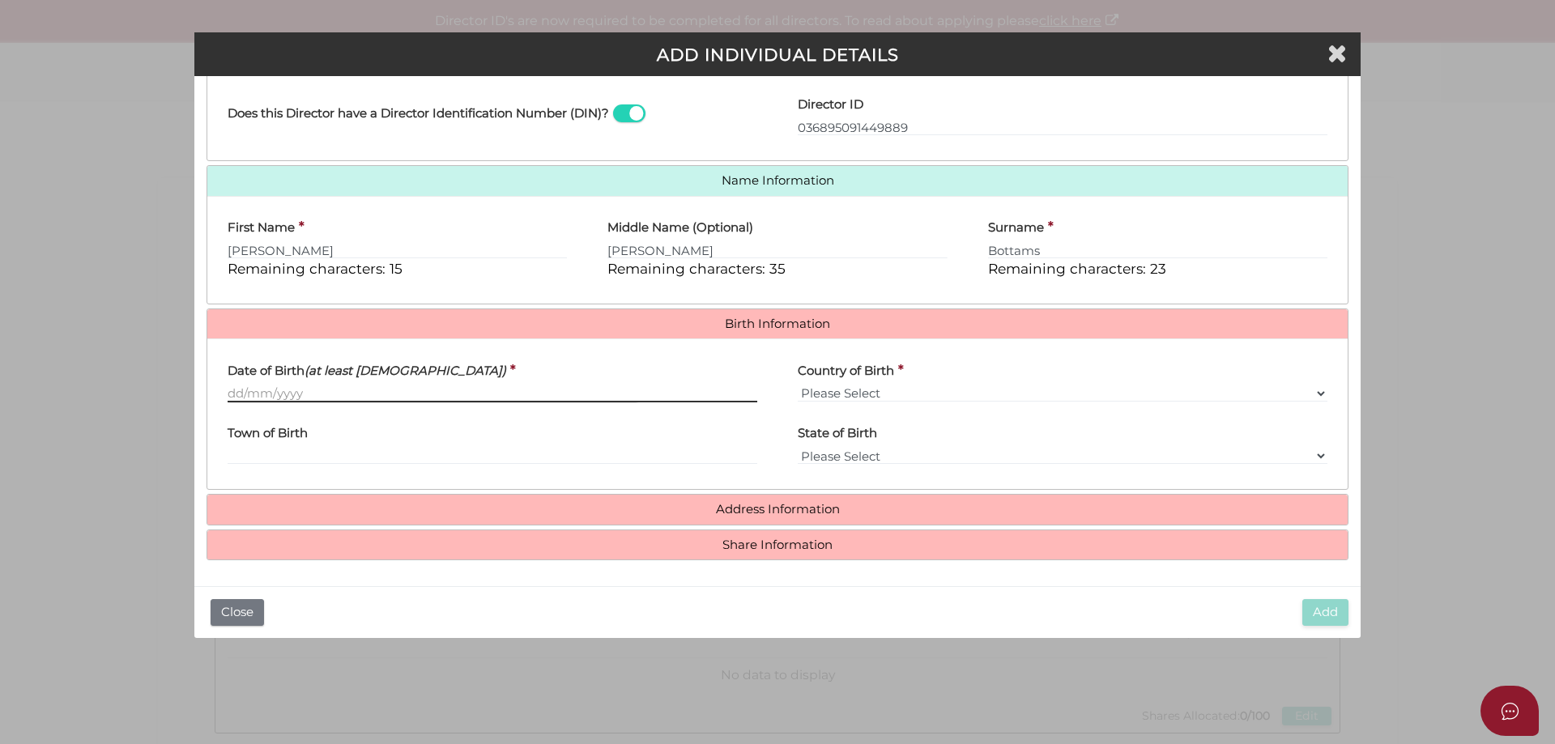
click at [232, 391] on input "Date of Birth (at least 18 years old)" at bounding box center [493, 394] width 530 height 18
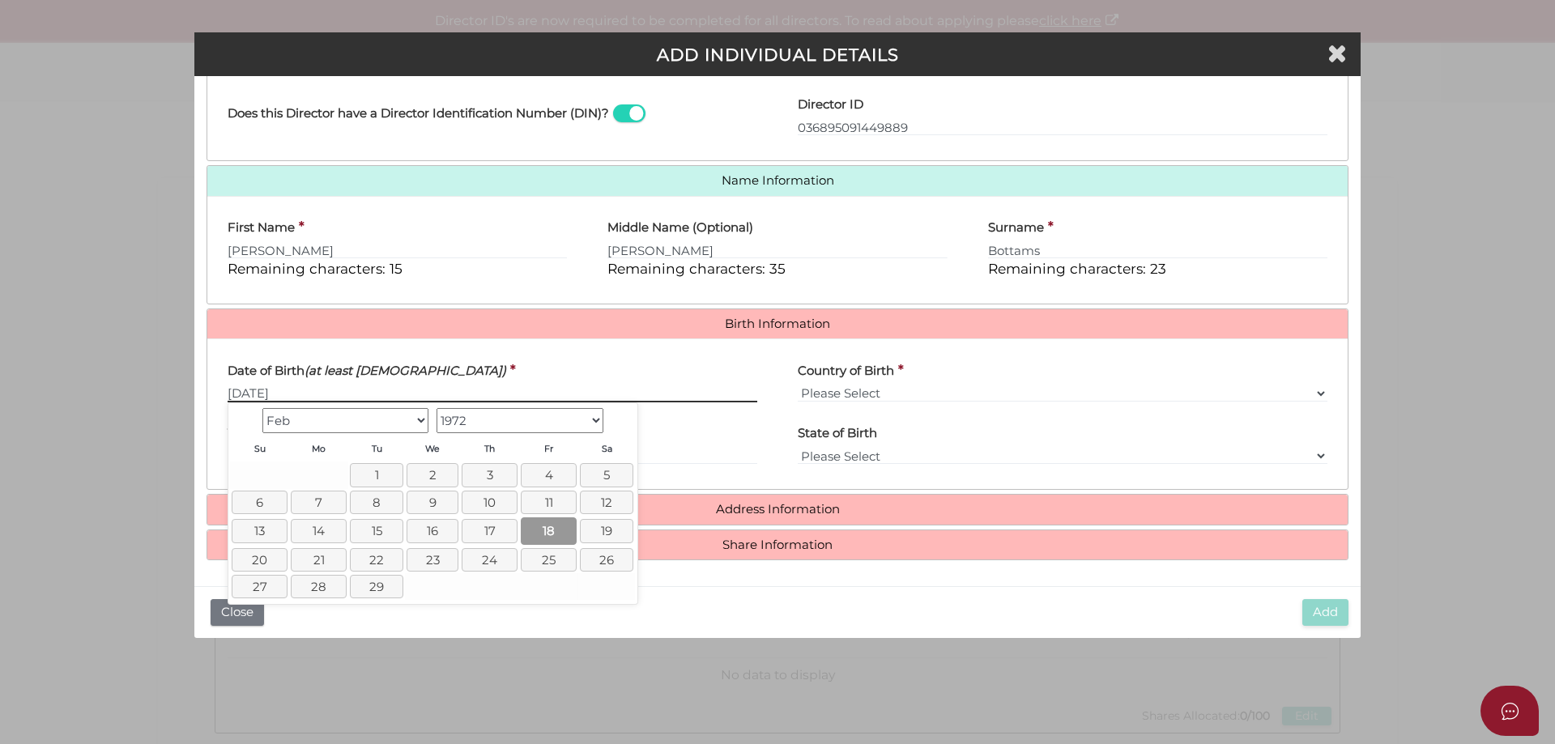
type input "[DATE]"
click at [565, 531] on link "18" at bounding box center [549, 531] width 56 height 27
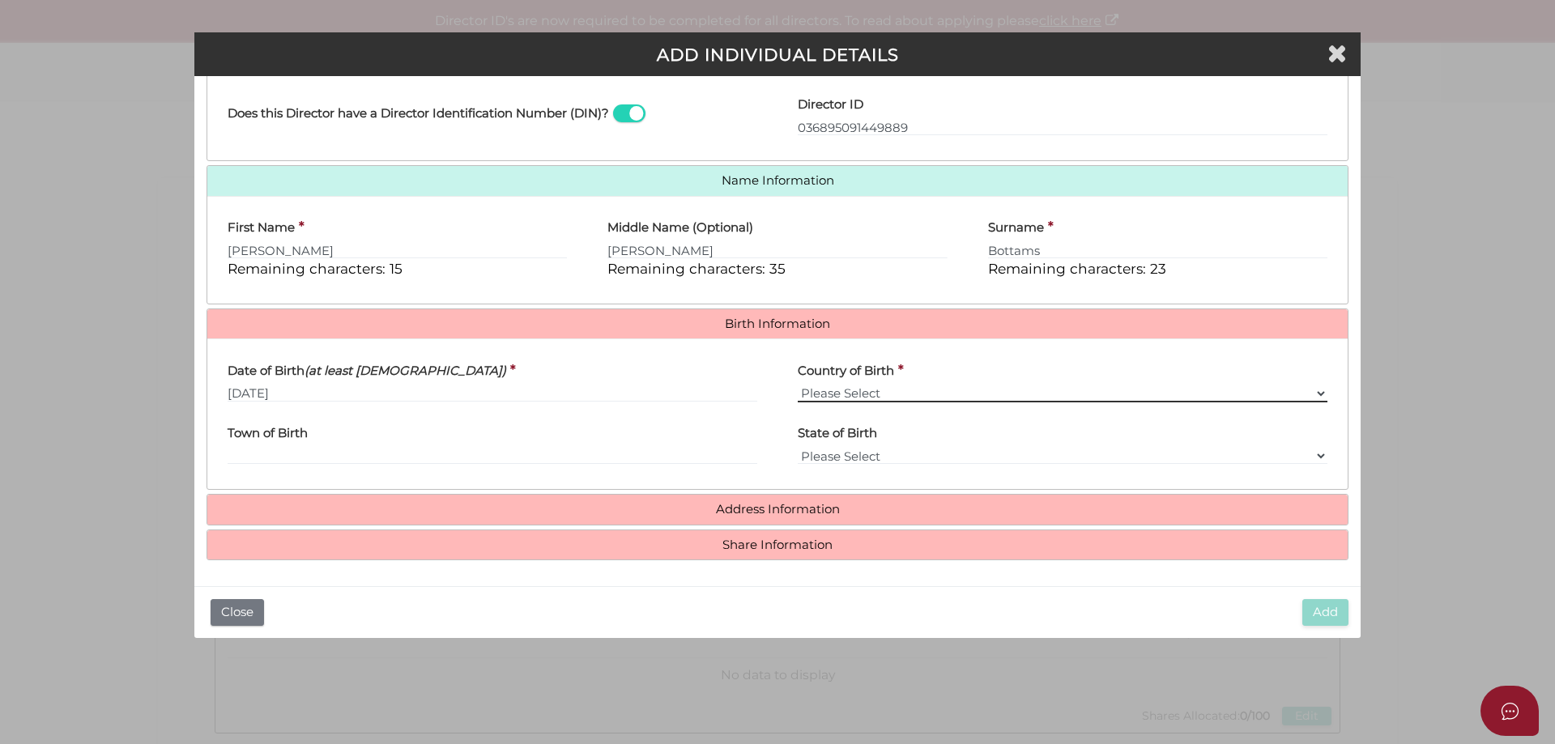
click at [847, 399] on select "Please Select v Australia Afghanistan Albania Algeria American Samoa Andorra An…" at bounding box center [1063, 394] width 530 height 18
click at [798, 385] on select "Please Select v Australia Afghanistan Albania Algeria American Samoa Andorra An…" at bounding box center [1063, 394] width 530 height 18
select select "[GEOGRAPHIC_DATA]"
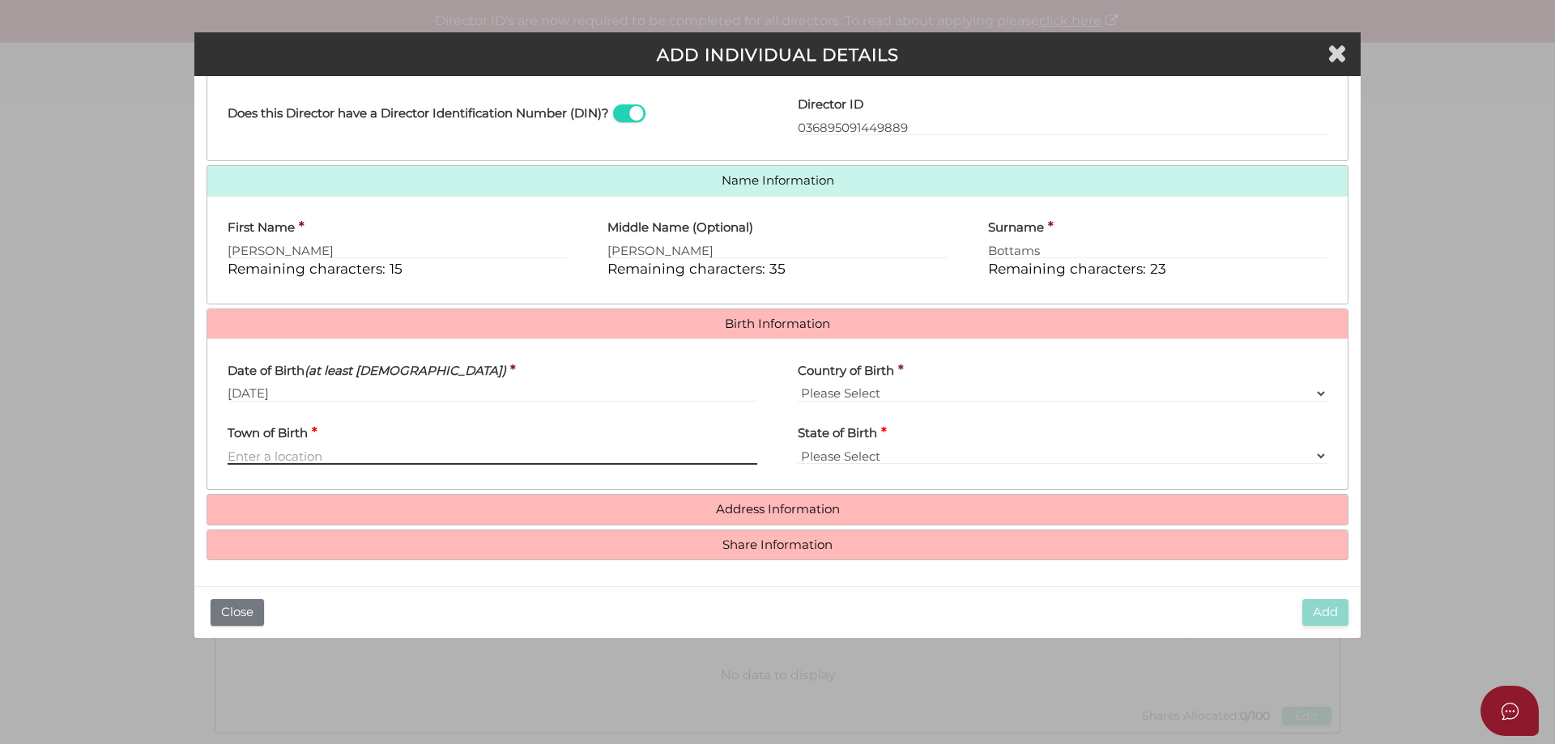
click at [389, 456] on input "Town of Birth" at bounding box center [493, 456] width 530 height 18
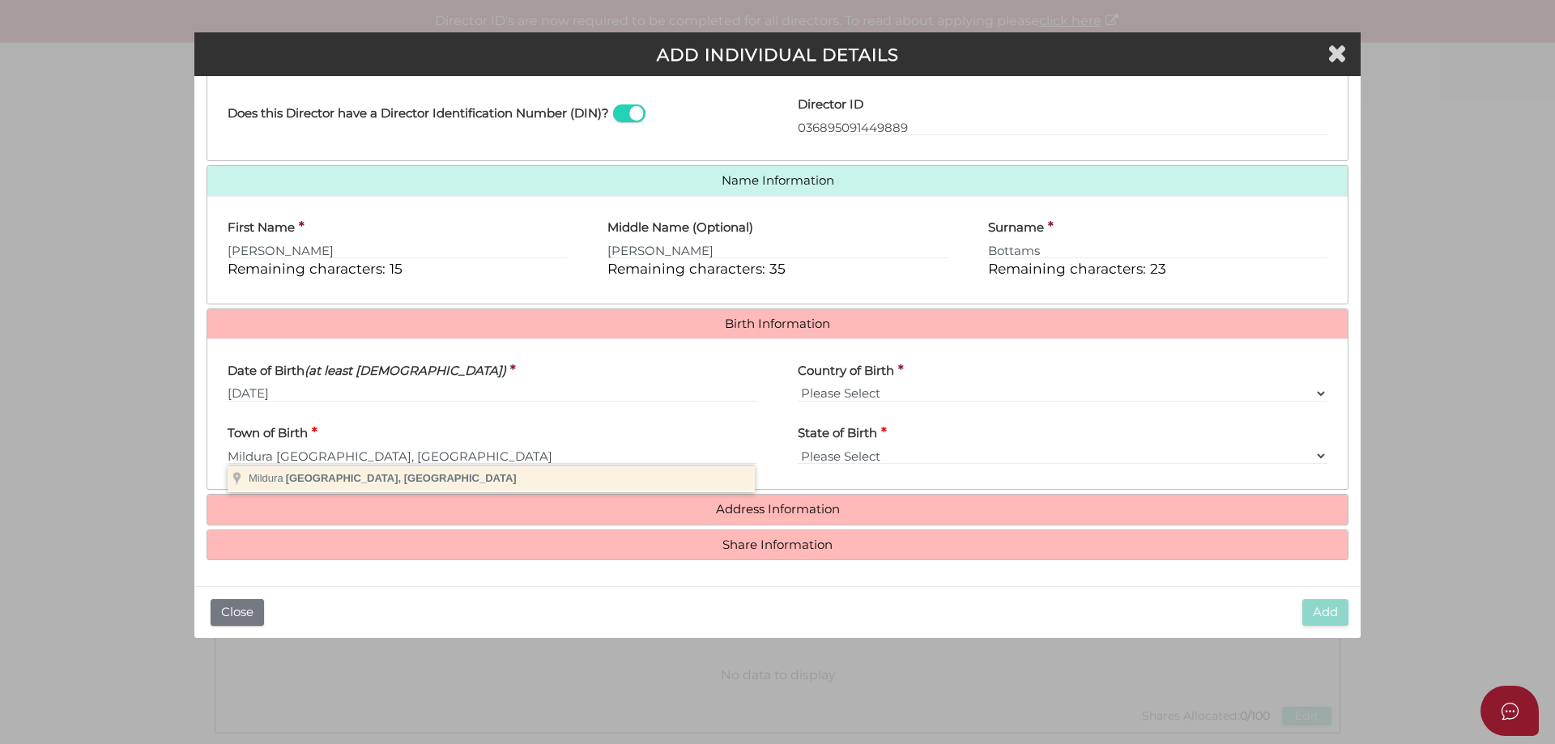
type input "Mildura"
select select "VIC"
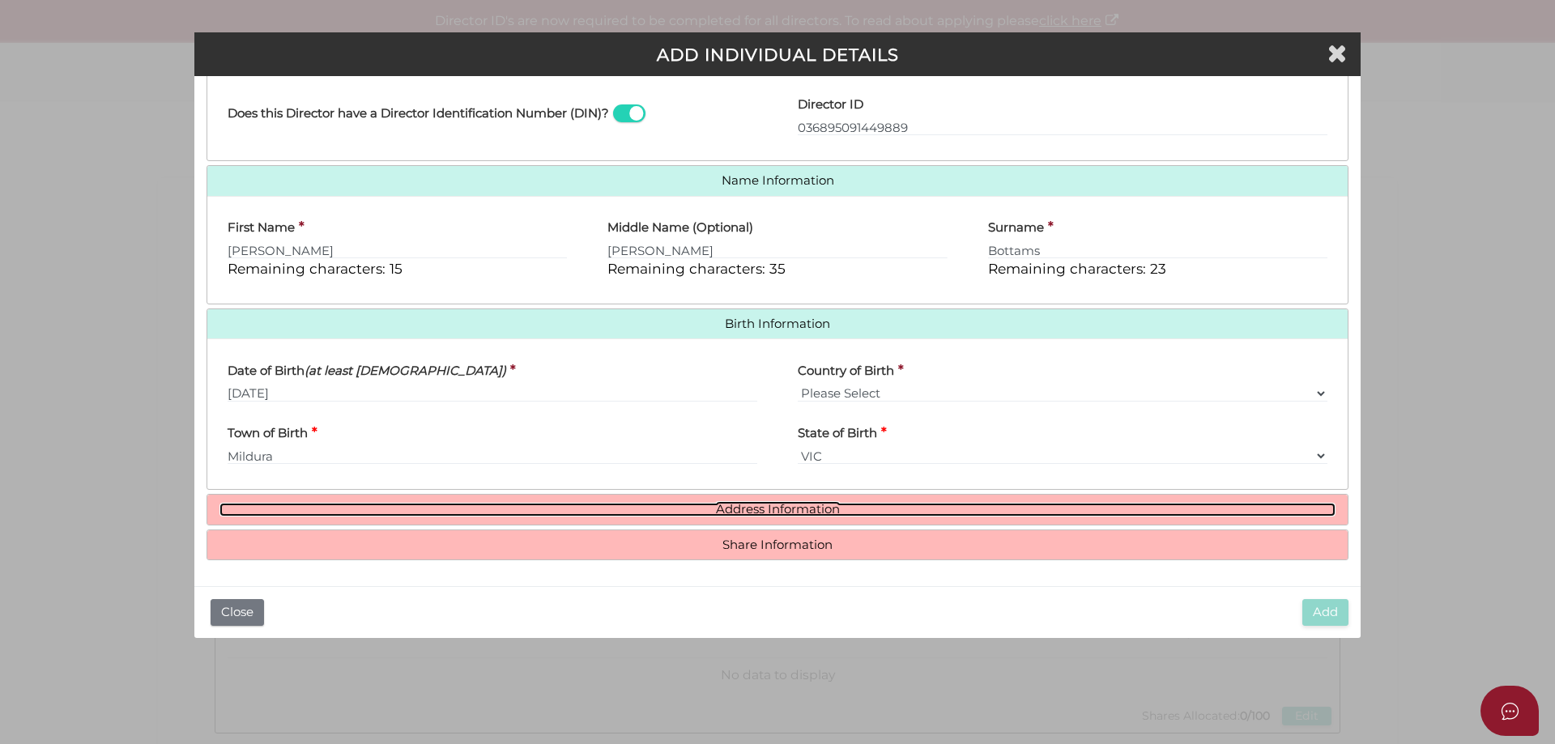
click at [782, 505] on link "Address Information" at bounding box center [778, 510] width 1116 height 14
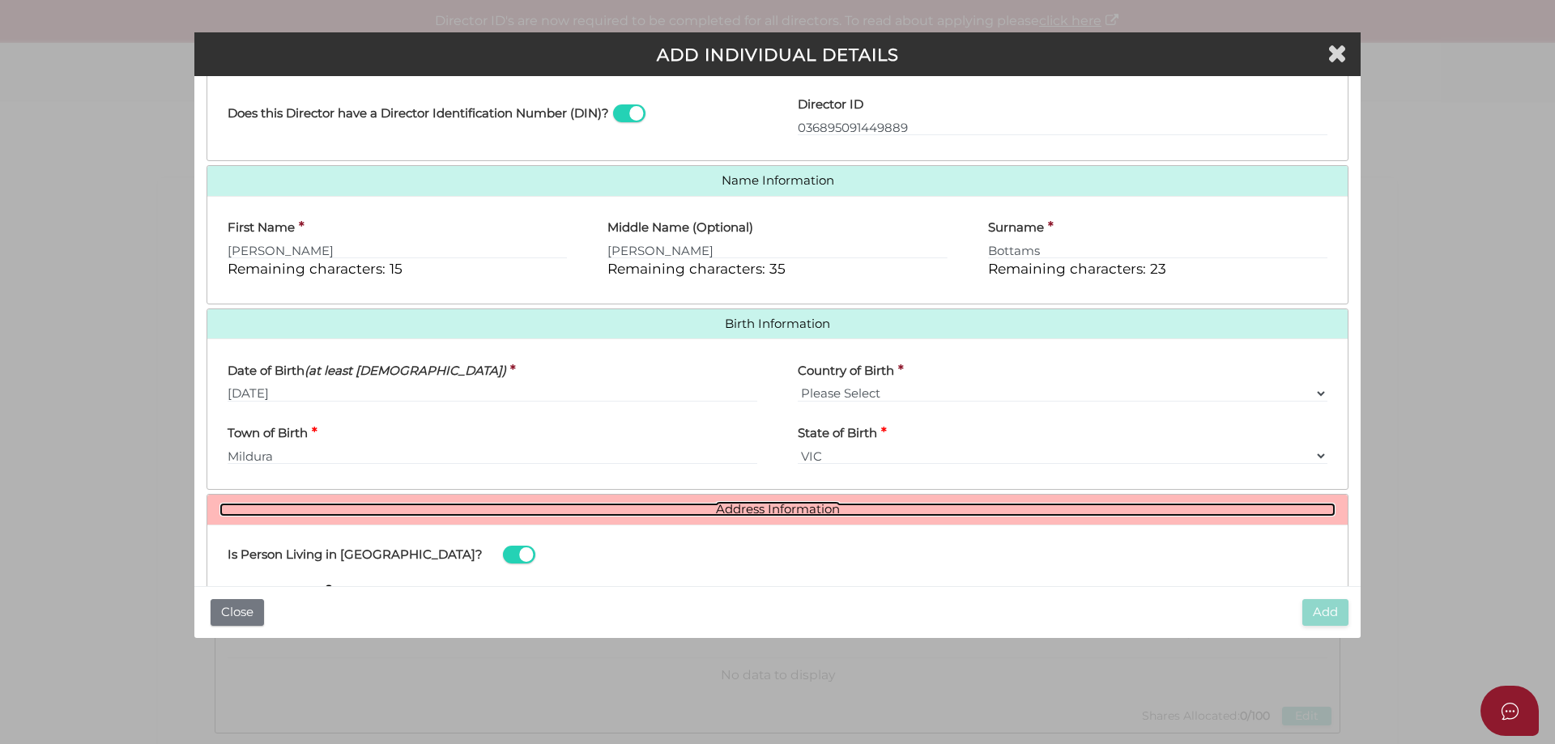
scroll to position [451, 0]
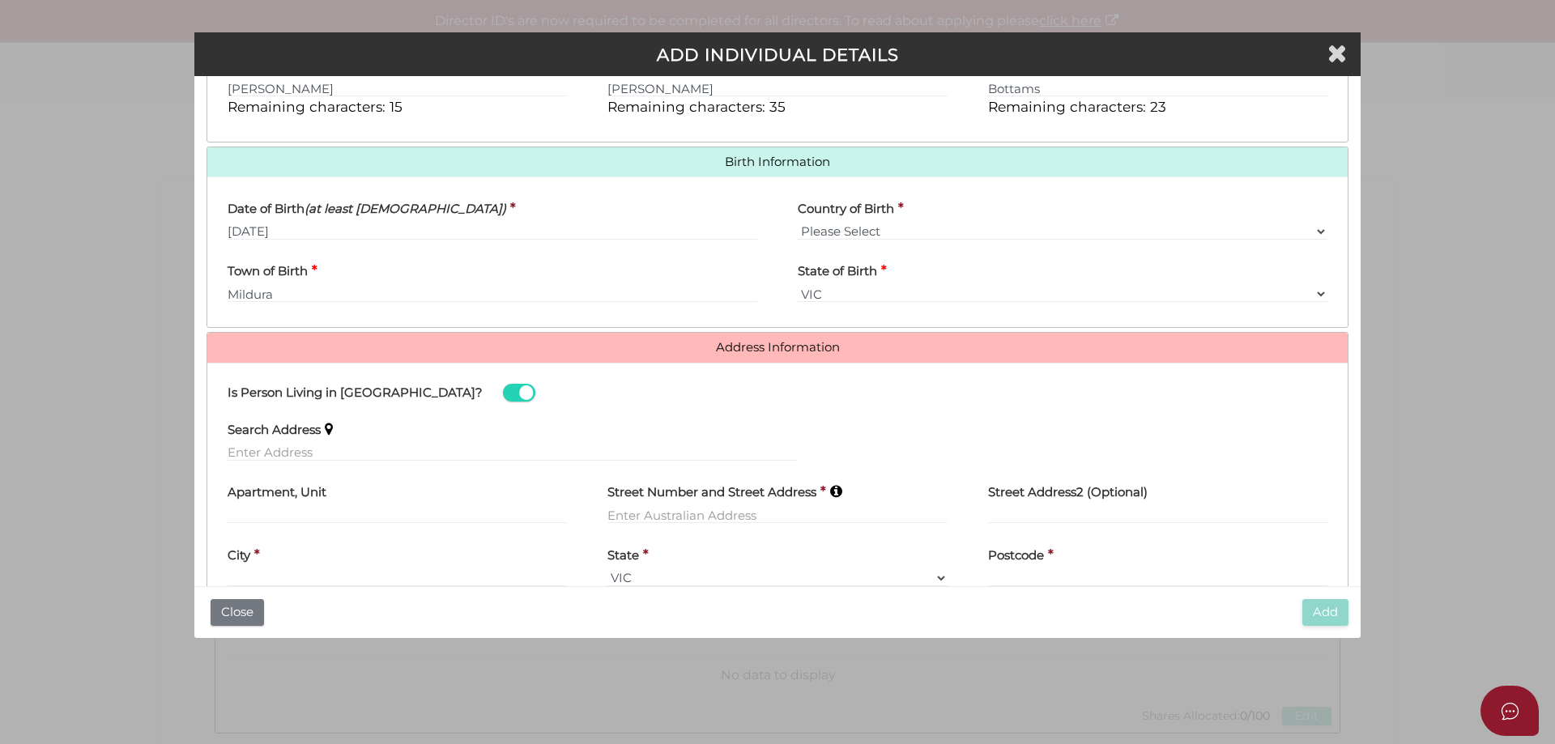
click at [261, 442] on label "Search Address" at bounding box center [274, 427] width 93 height 33
click at [263, 447] on input "text" at bounding box center [513, 453] width 570 height 18
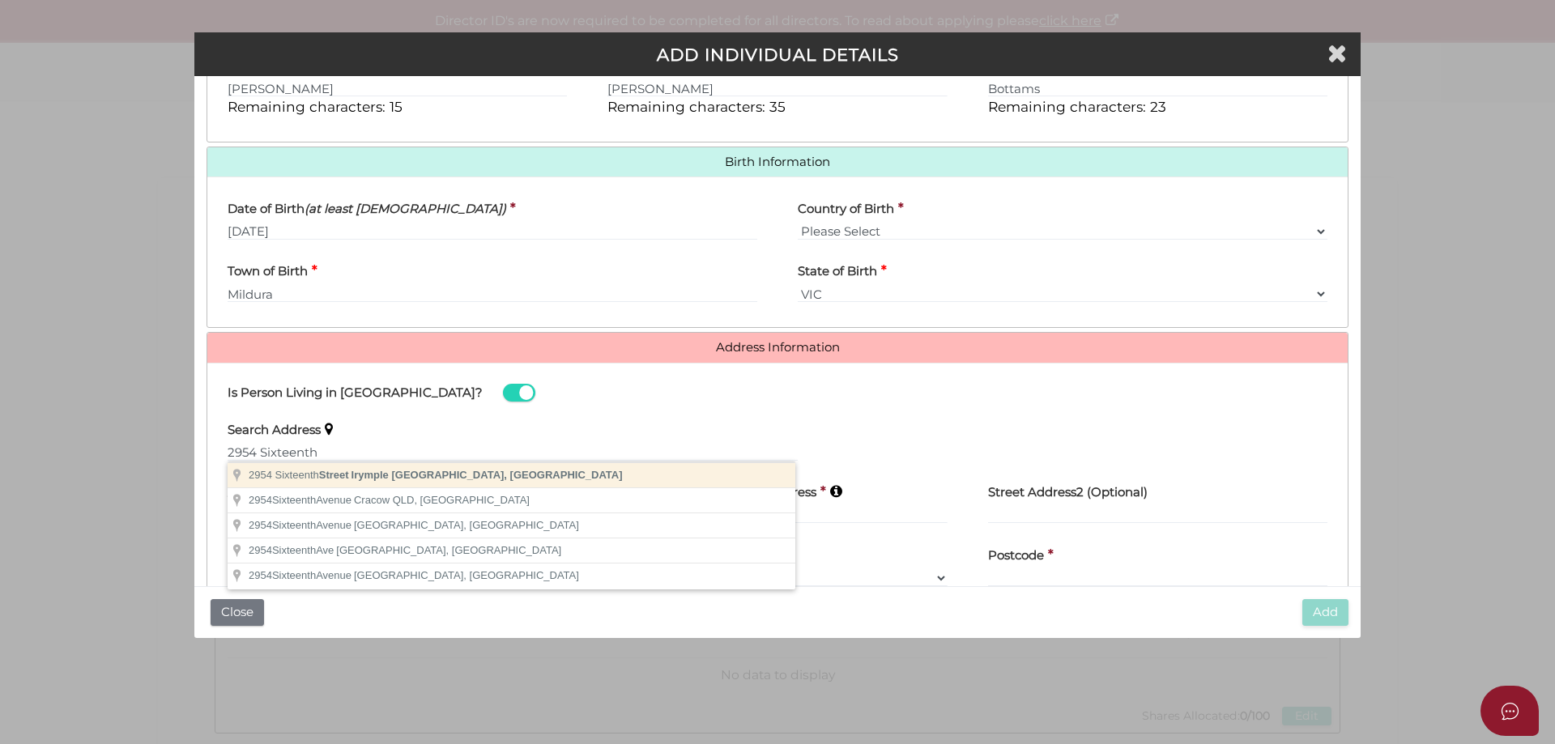
type input "2954 Sixteenth Street, Irymple VIC, Australia"
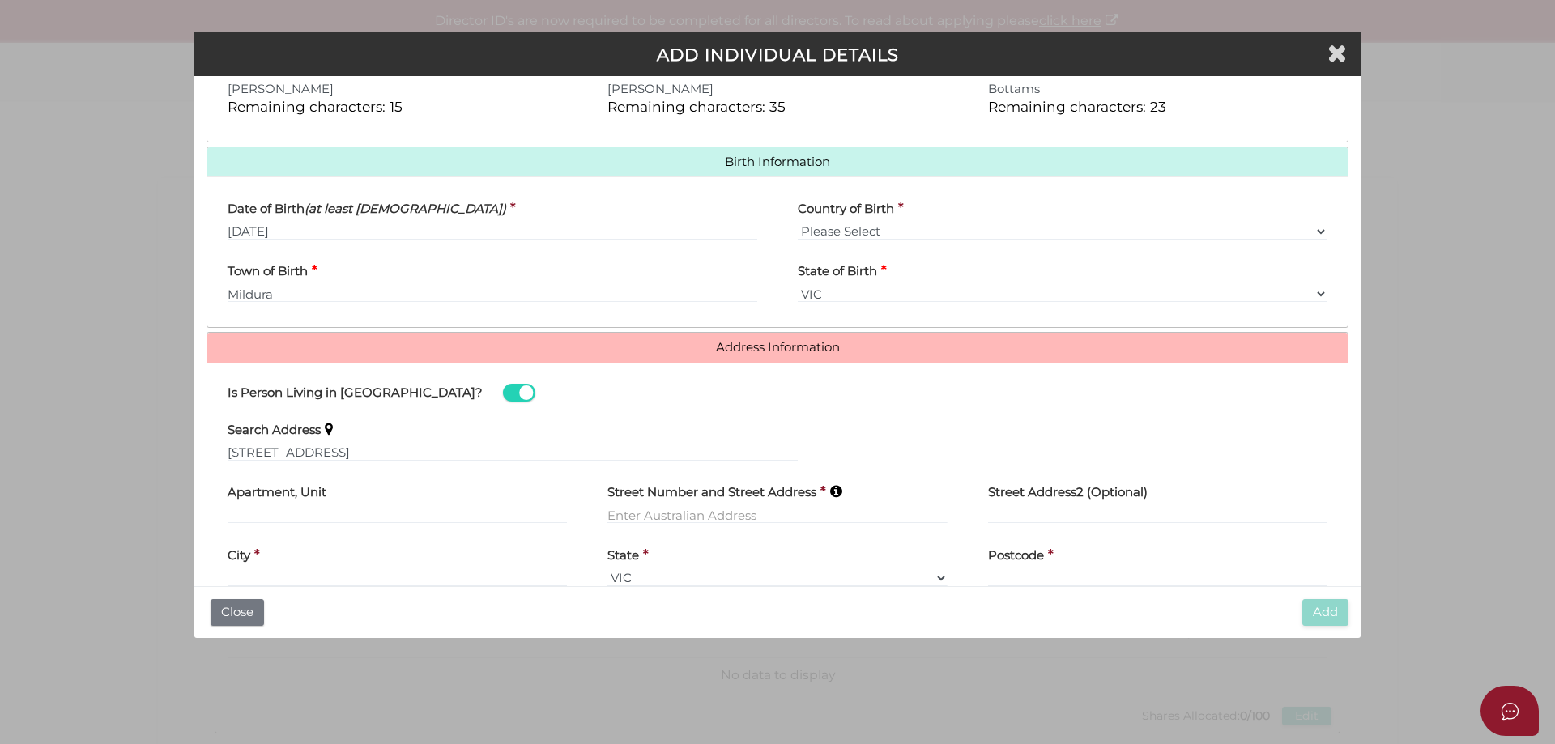
type input "2954 Sixteenth Street"
type input "Irymple"
select select "VIC"
type input "3498"
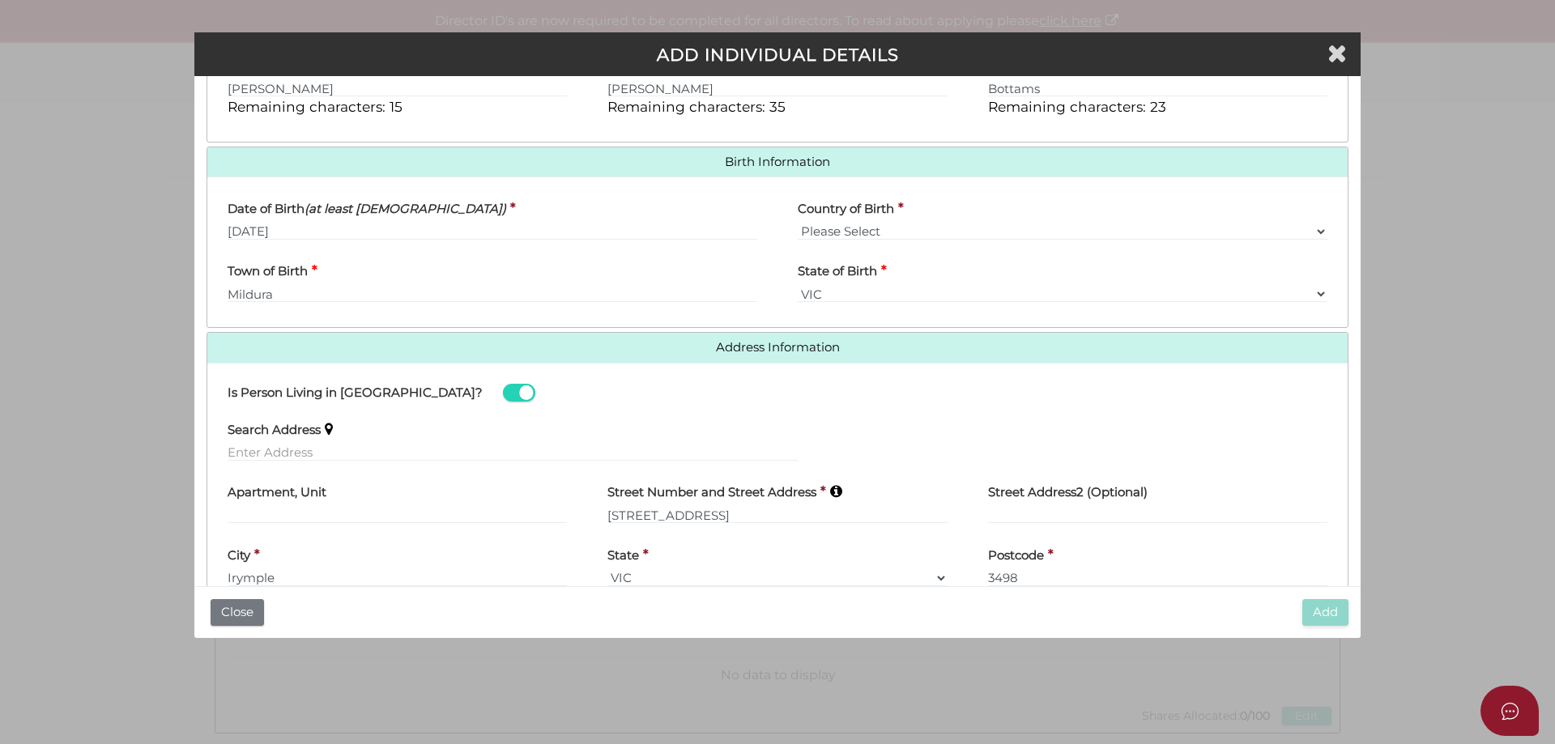
scroll to position [538, 0]
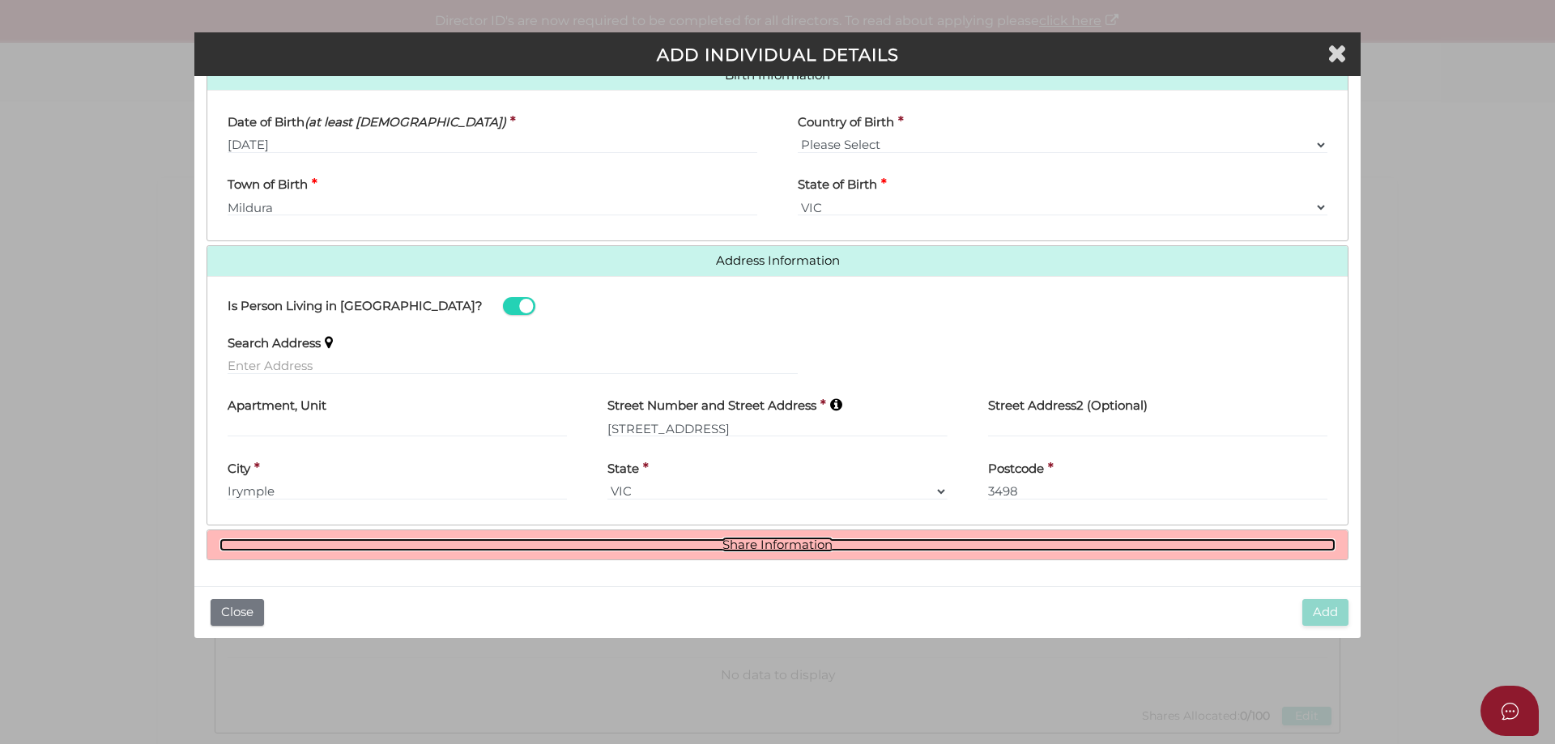
click at [771, 548] on link "Share Information" at bounding box center [778, 546] width 1116 height 14
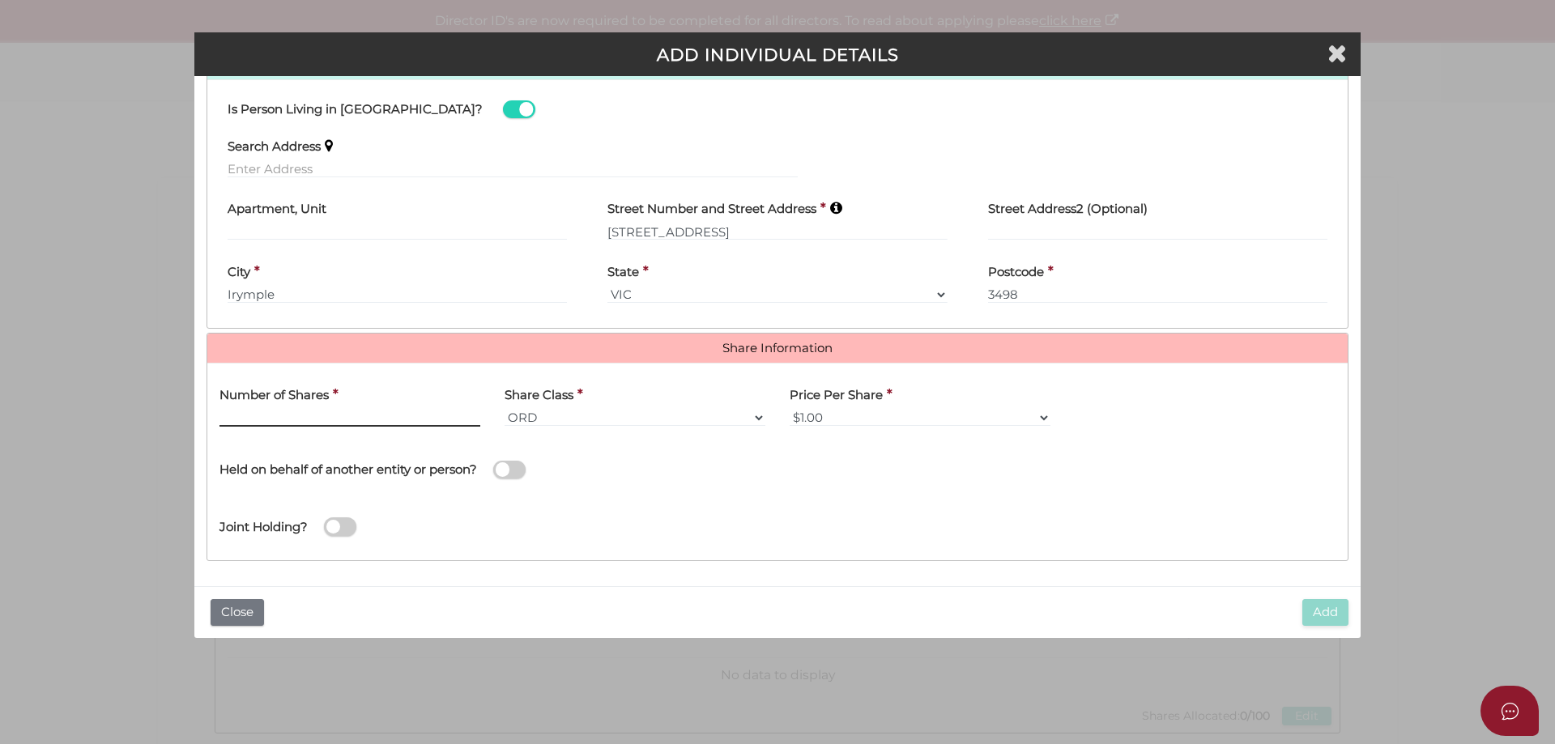
click at [271, 424] on input "text" at bounding box center [350, 418] width 261 height 18
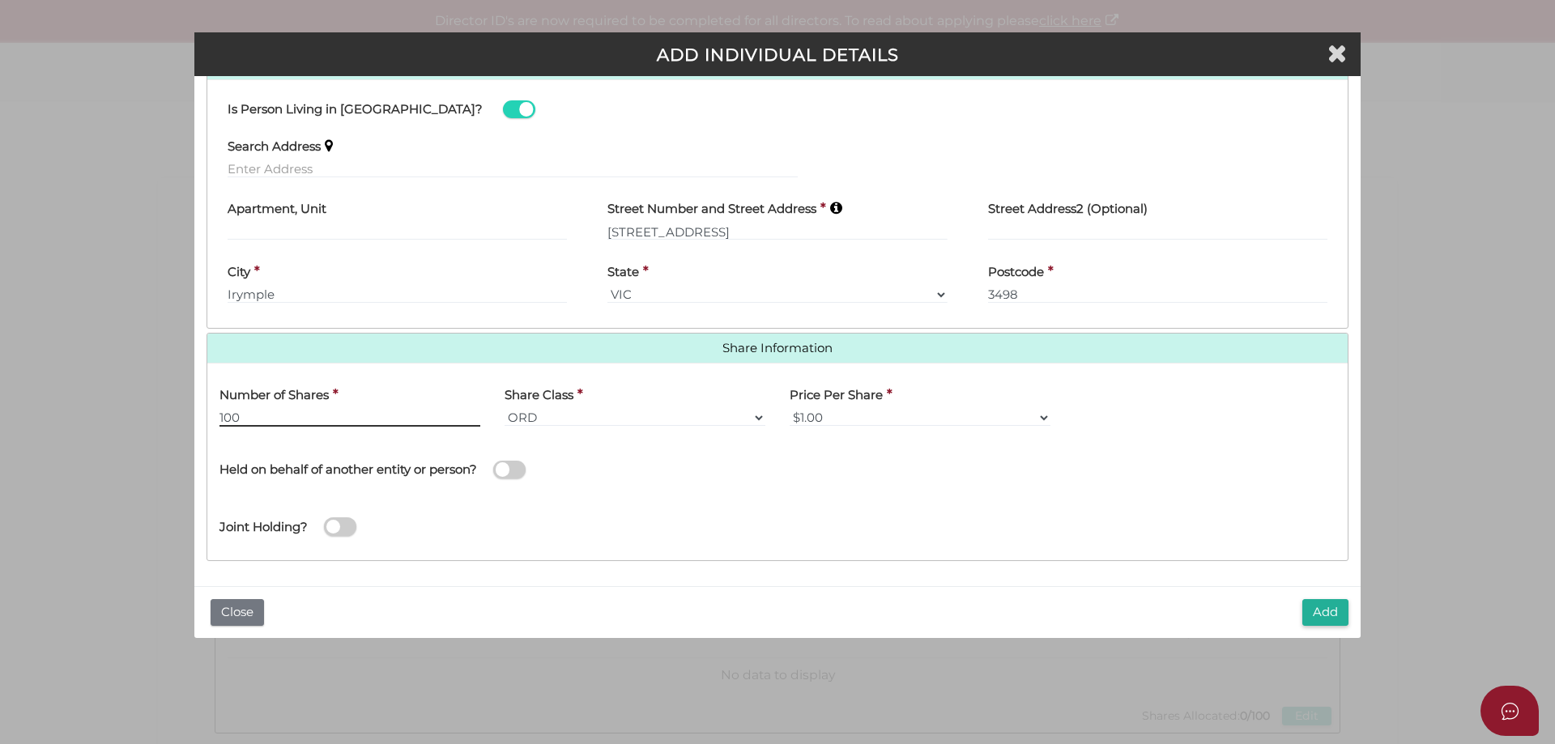
type input "100"
click at [525, 471] on span at bounding box center [509, 470] width 32 height 19
click at [0, 0] on input "checkbox" at bounding box center [0, 0] width 0 height 0
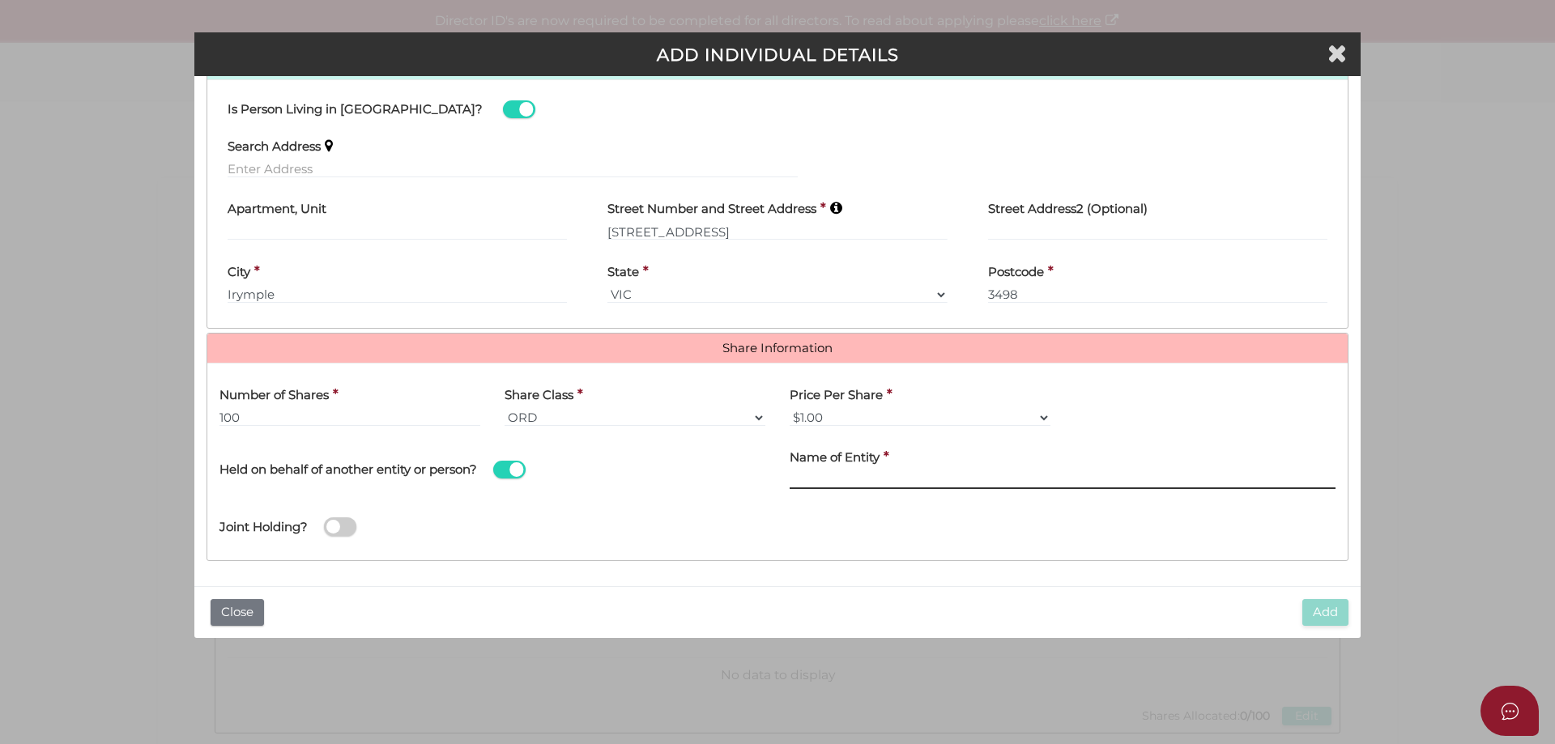
click at [861, 474] on input "Name of Entity" at bounding box center [1063, 480] width 546 height 18
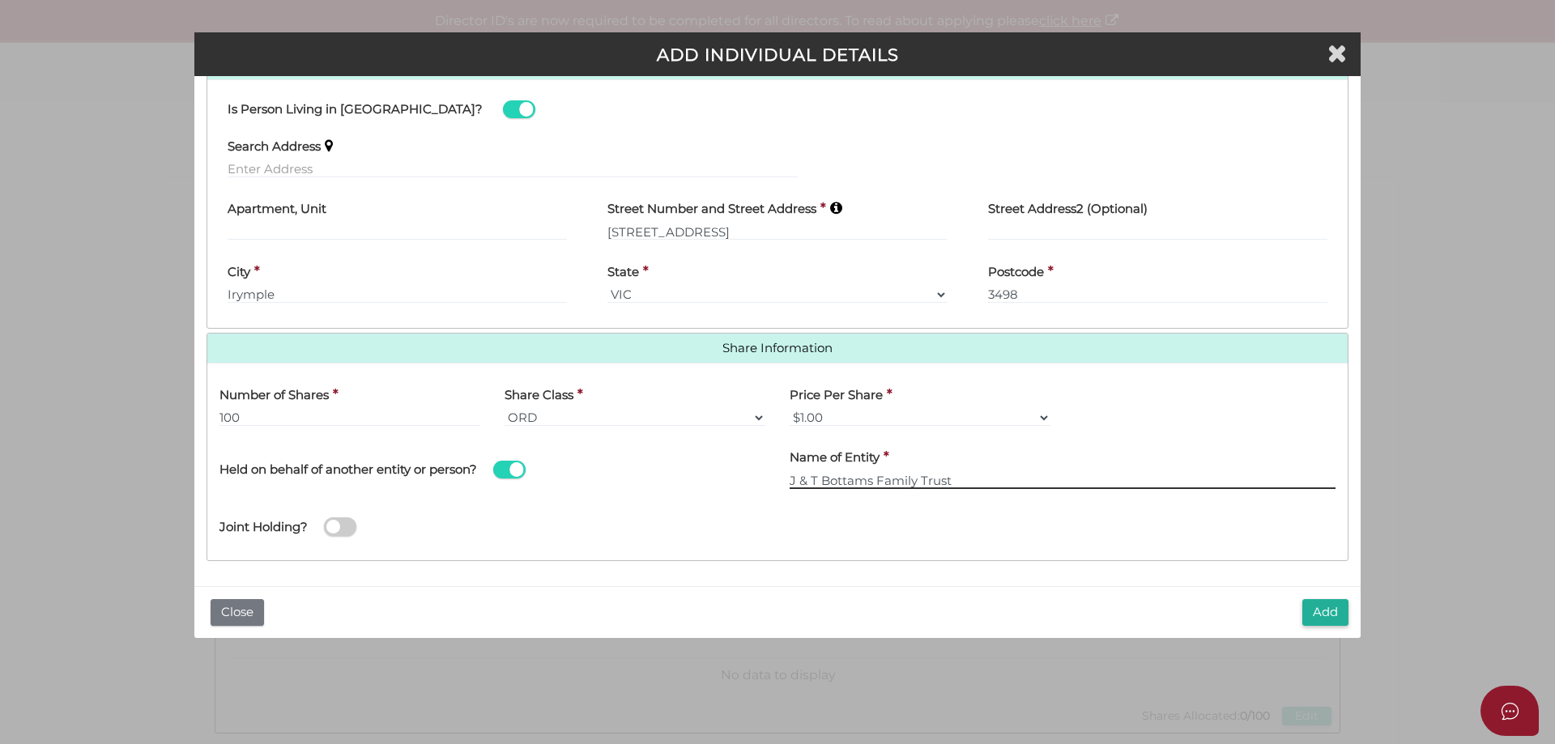
type input "J & T Bottams Family Trust"
click at [339, 528] on span at bounding box center [340, 527] width 32 height 19
click at [0, 0] on input "checkbox" at bounding box center [0, 0] width 0 height 0
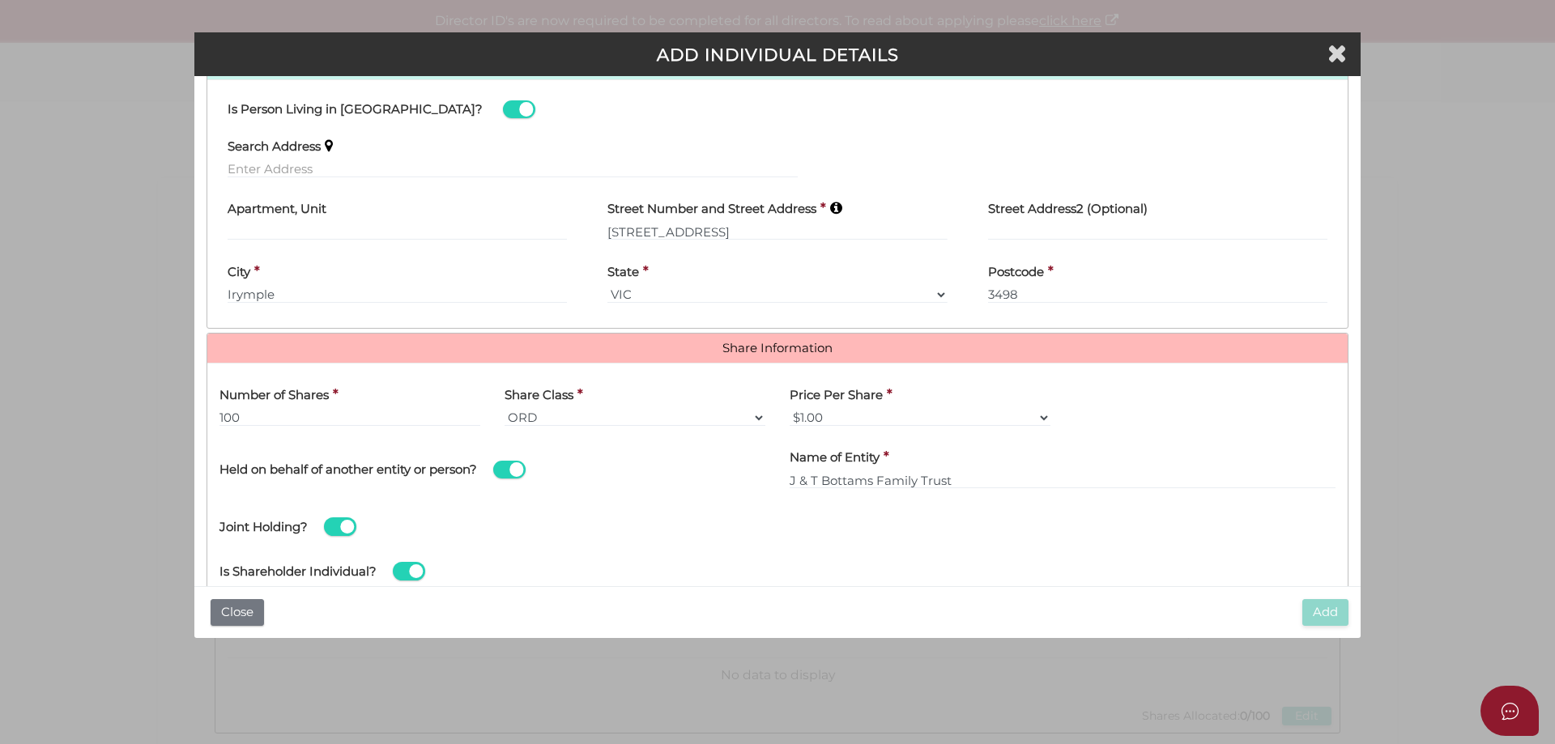
scroll to position [897, 0]
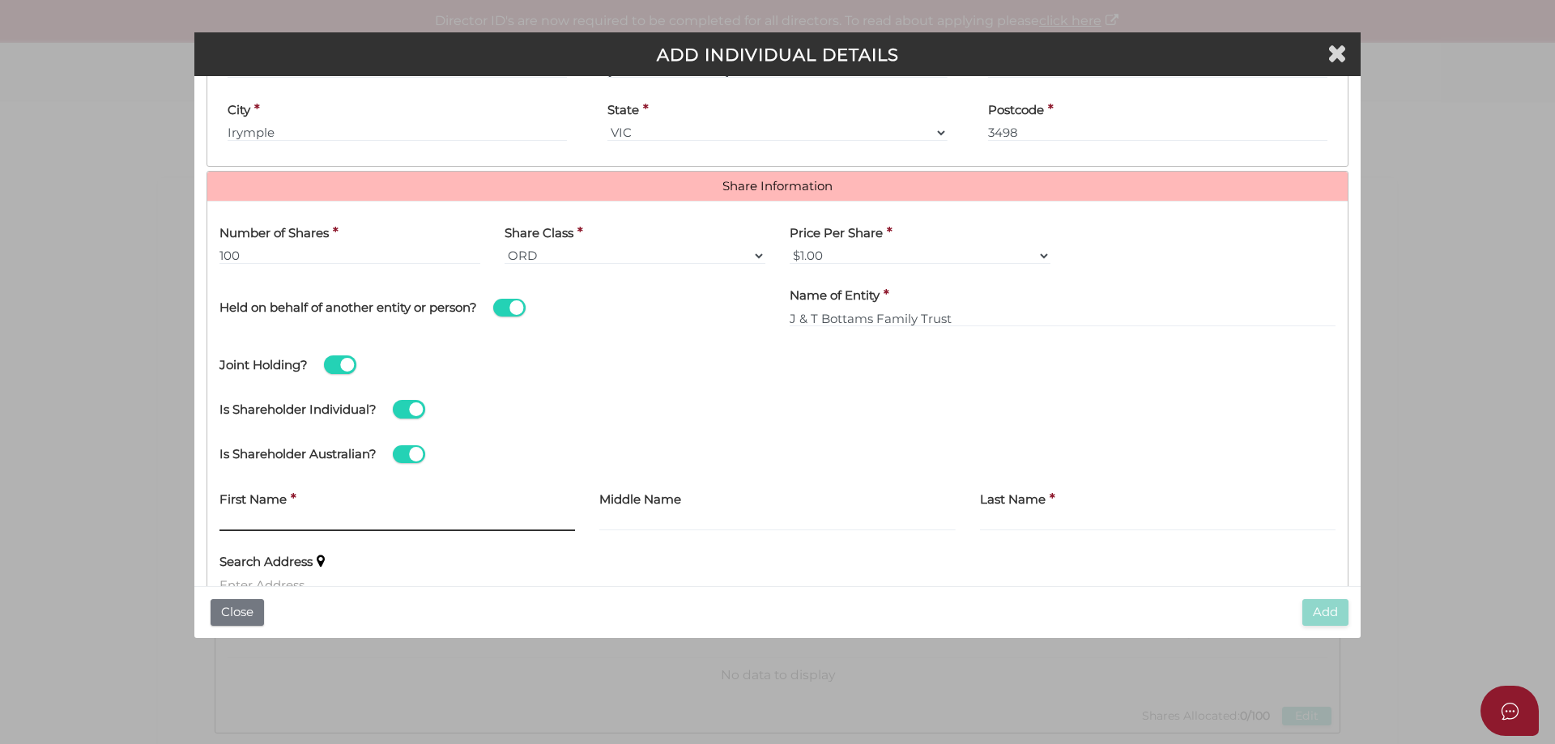
click at [270, 522] on input "text" at bounding box center [398, 523] width 356 height 18
type input "Toni"
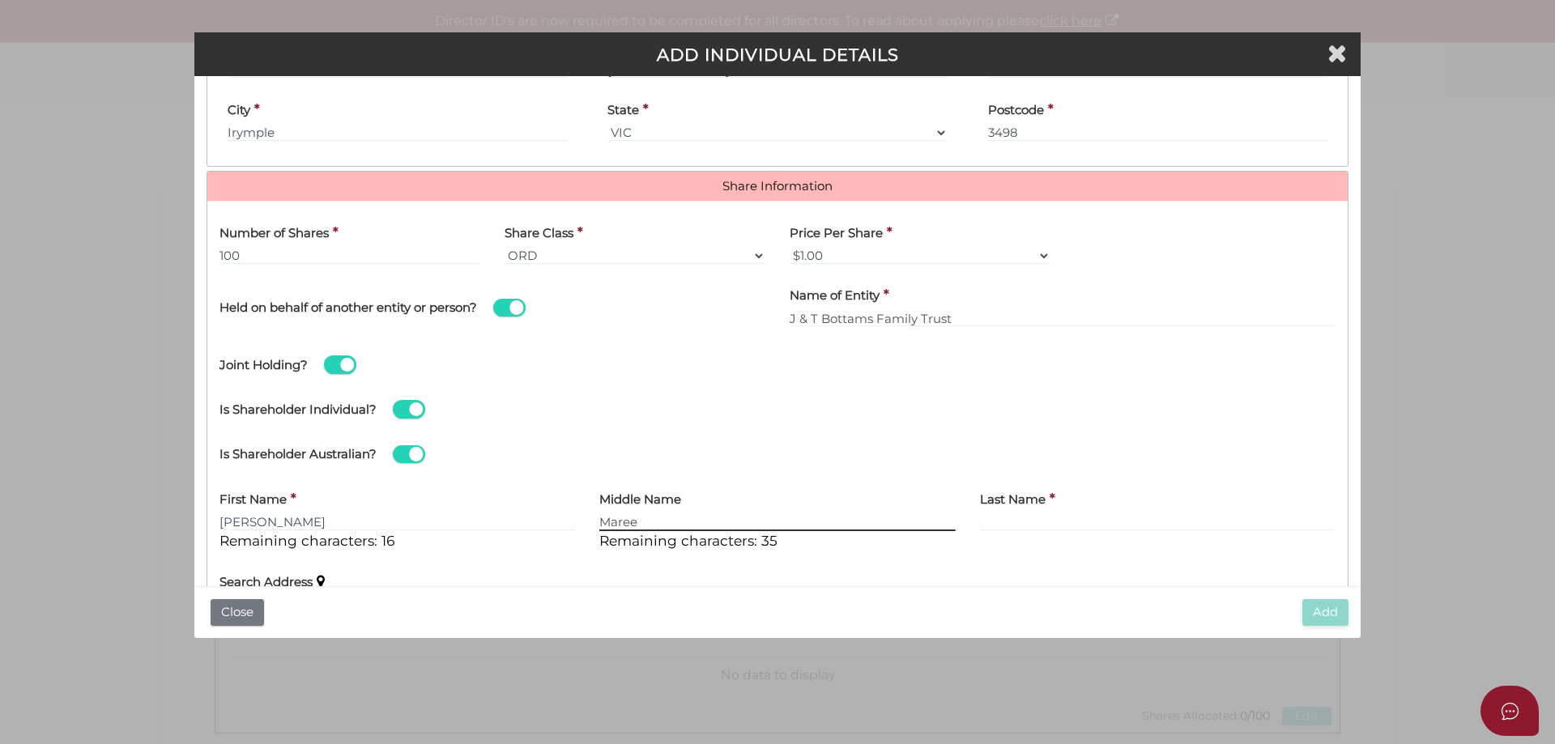
type input "Maree"
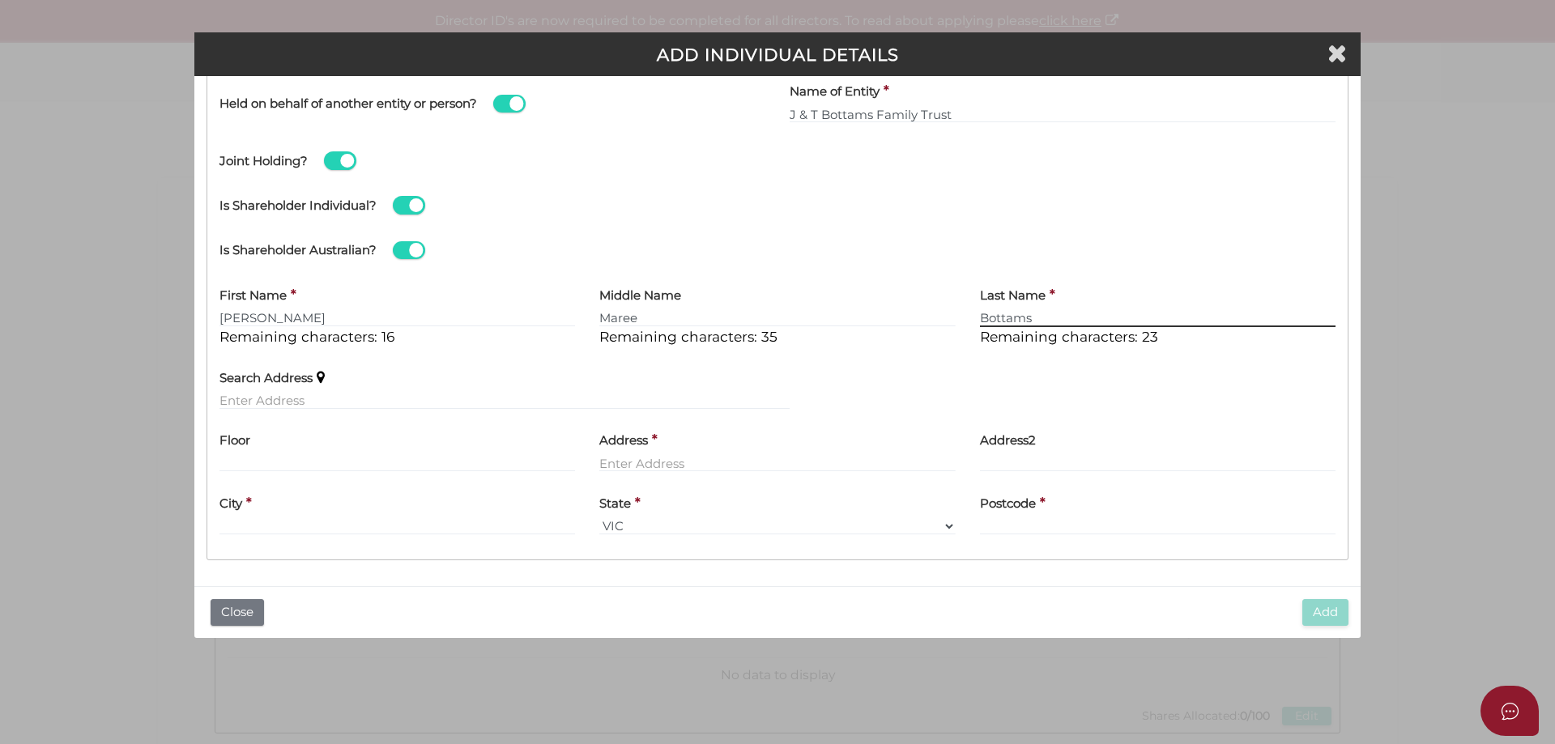
type input "Bottams"
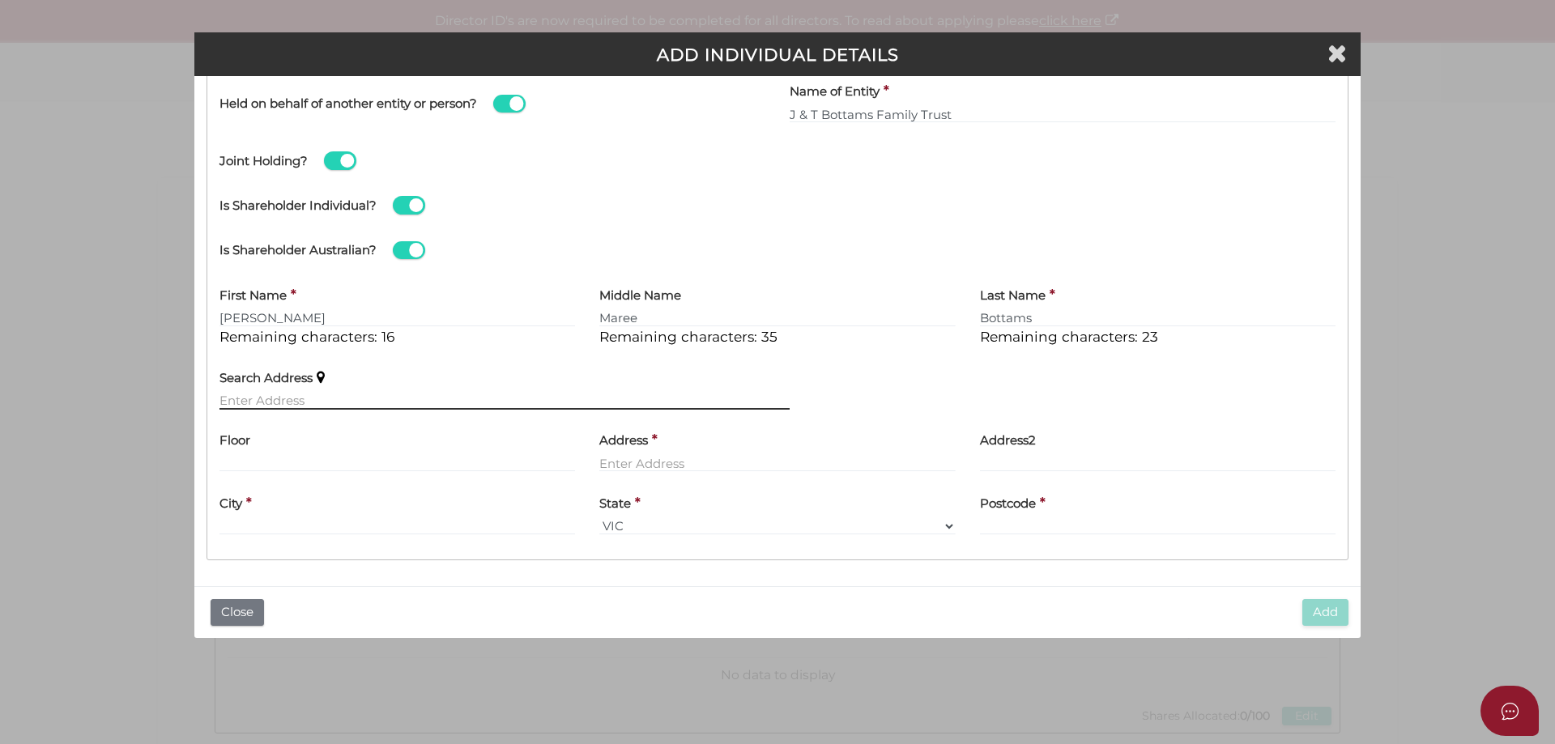
click at [274, 399] on input "text" at bounding box center [505, 401] width 570 height 18
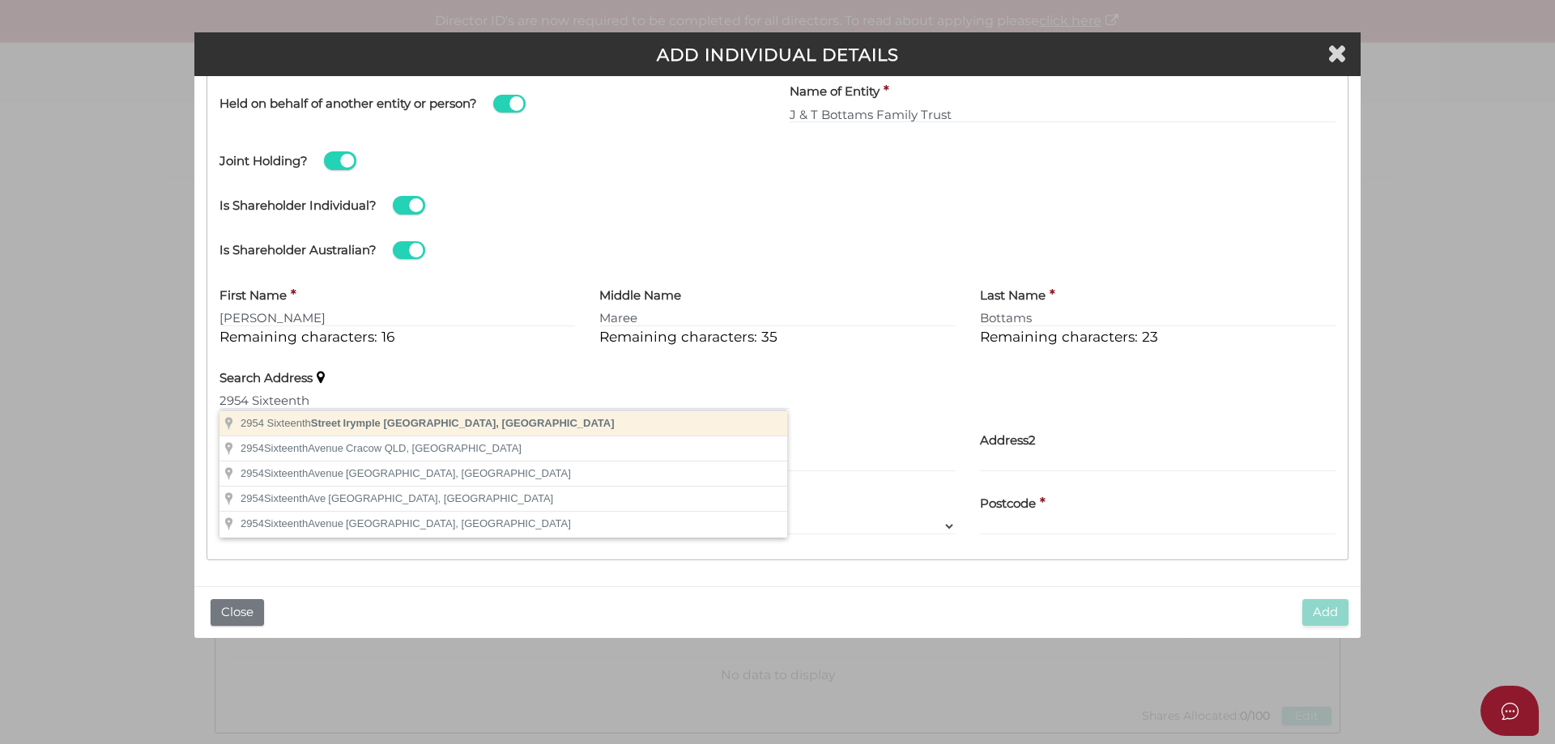
type input "2954 Sixteenth Street, Irymple VIC, Australia"
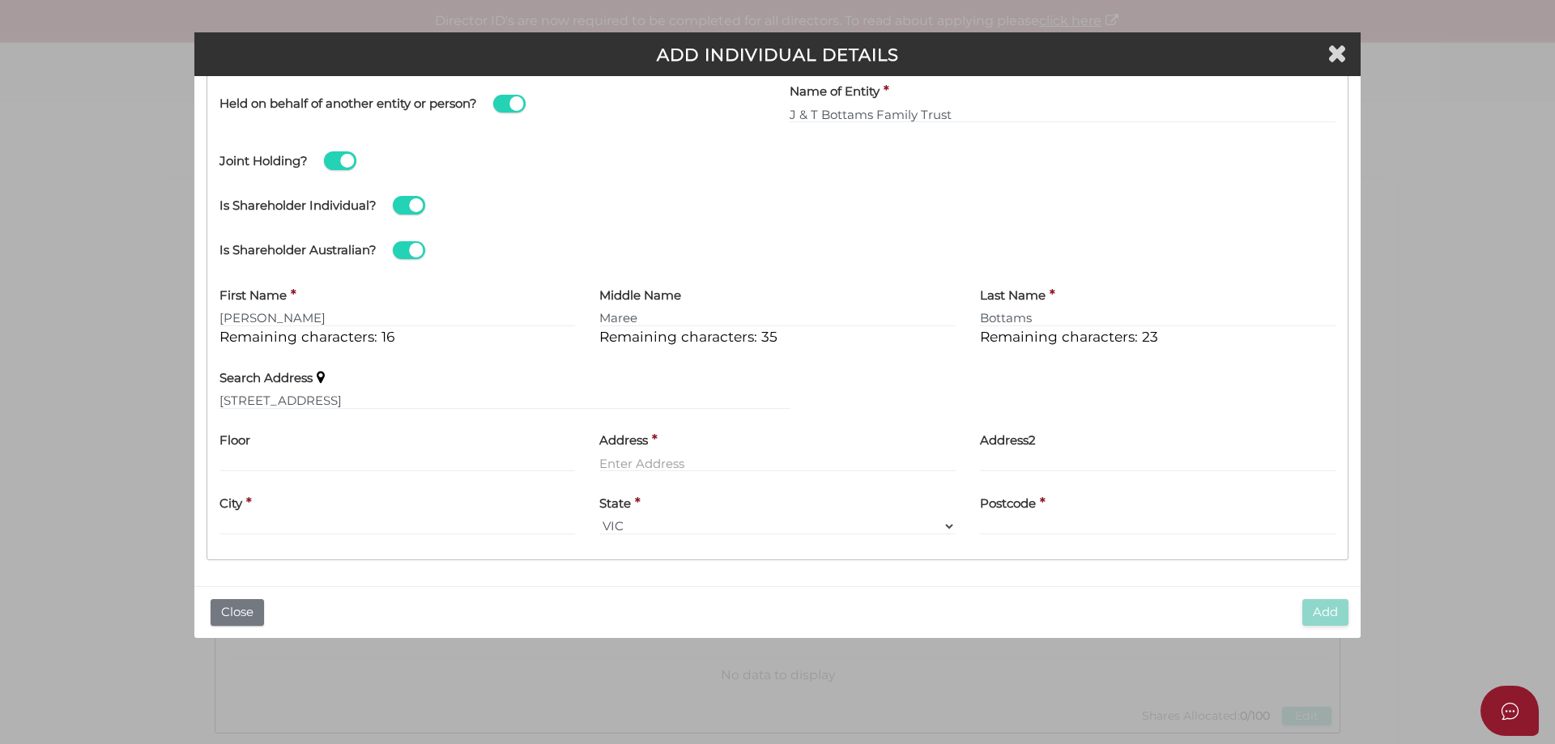
type input "2954 Sixteenth Street"
type input "Irymple"
select select "VIC"
type input "3498"
click at [1317, 611] on button "Add" at bounding box center [1325, 612] width 46 height 27
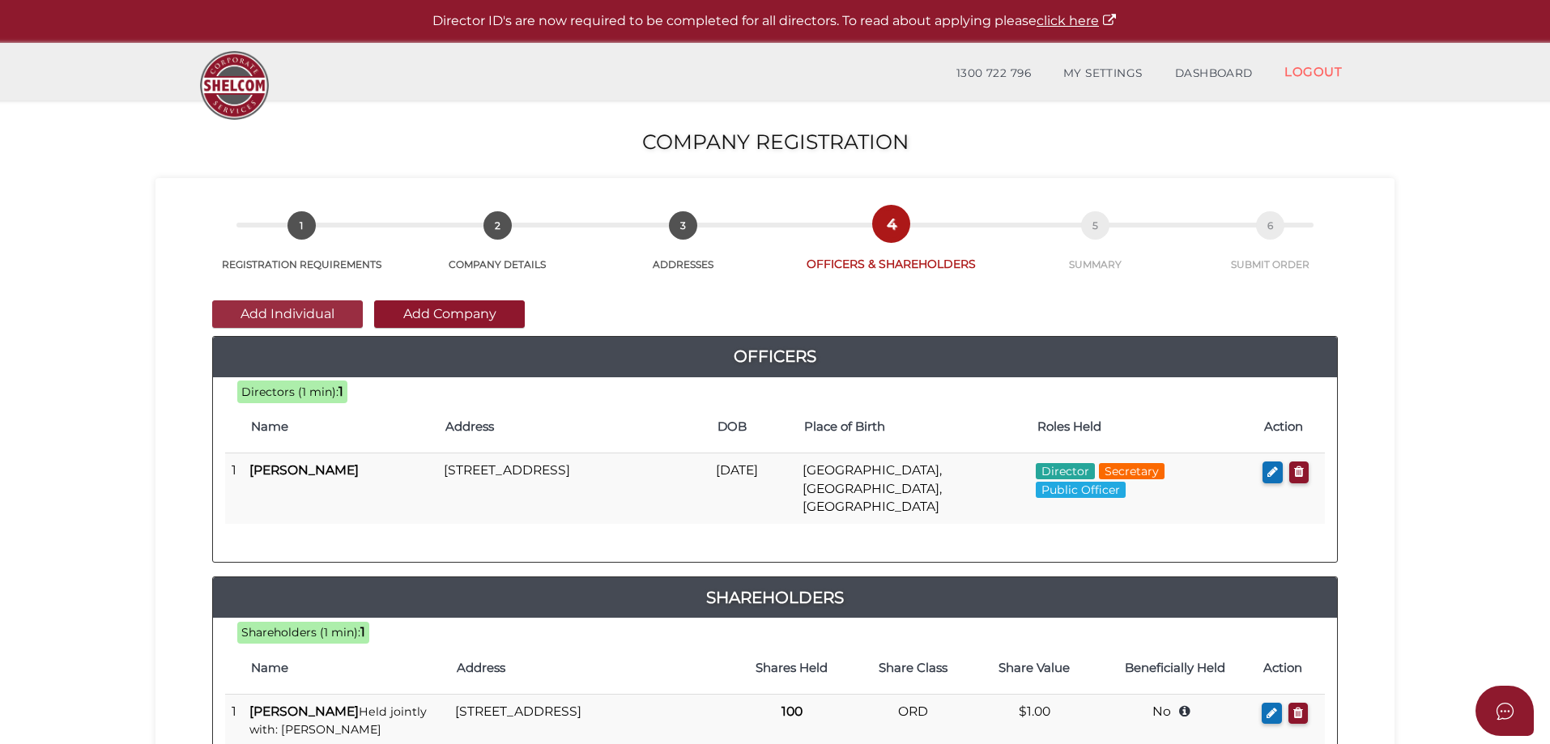
click at [307, 306] on button "Add Individual" at bounding box center [287, 315] width 151 height 28
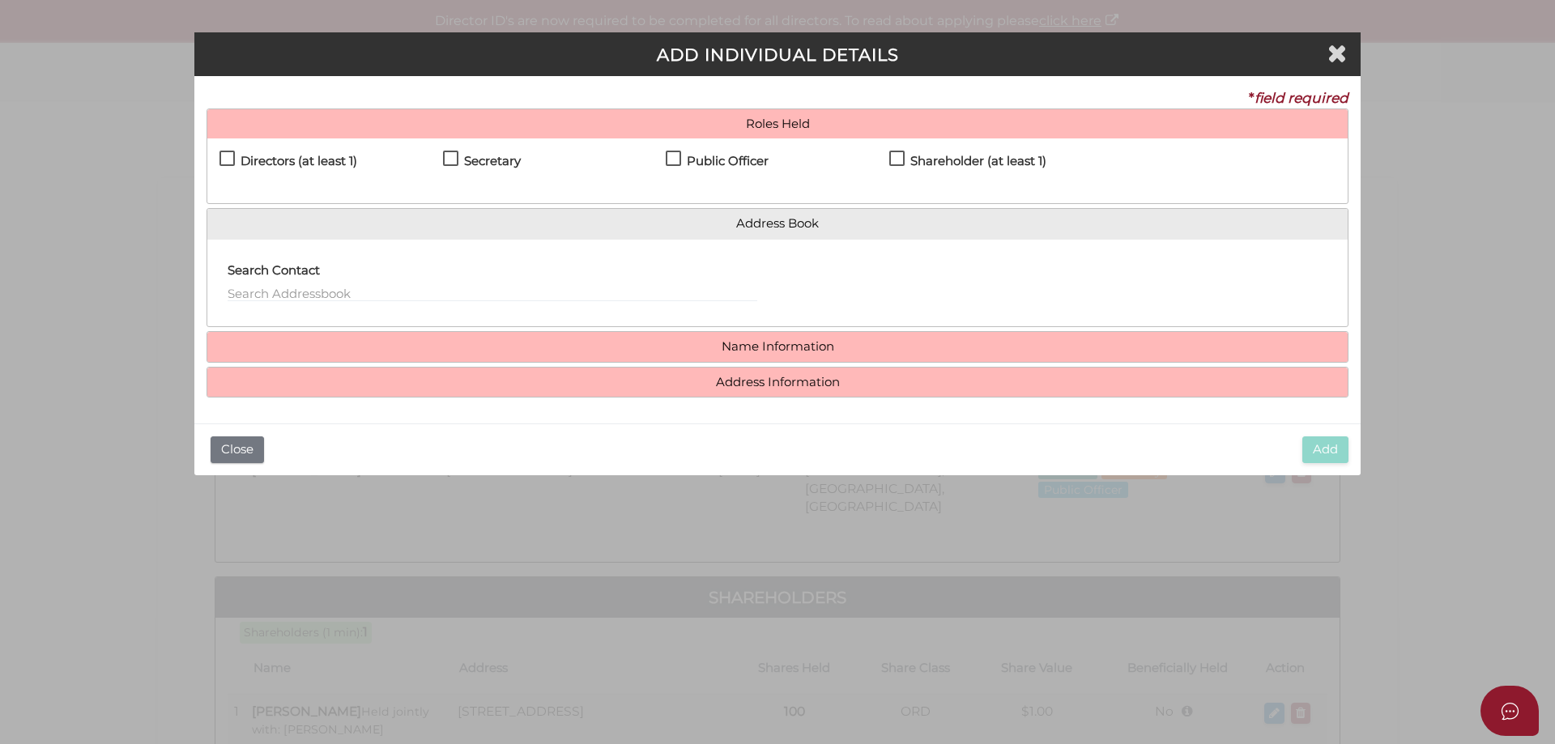
click at [224, 158] on label "Directors (at least 1)" at bounding box center [289, 165] width 138 height 20
checkbox input "true"
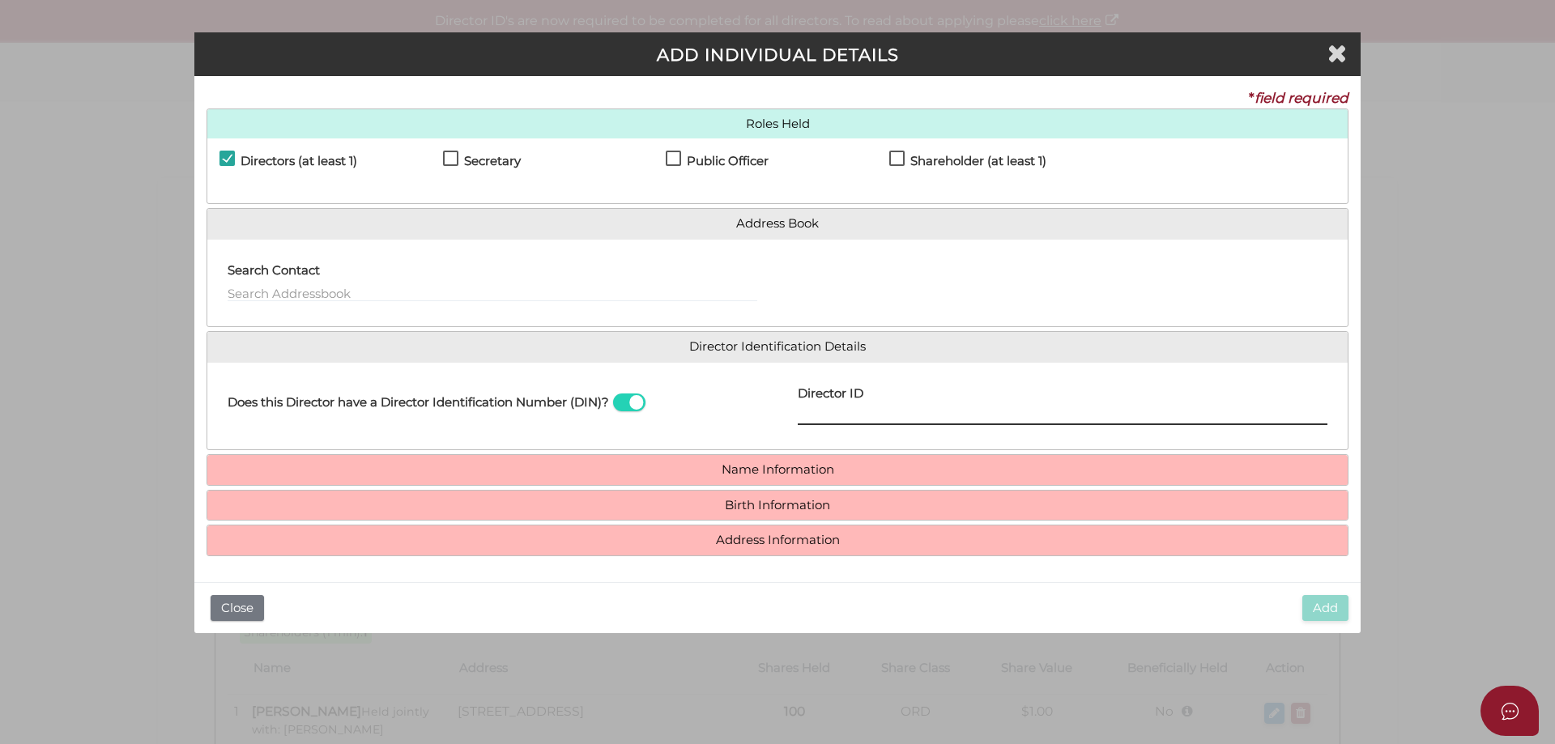
click at [836, 416] on input "Director ID" at bounding box center [1063, 416] width 530 height 18
type input "036189929079222"
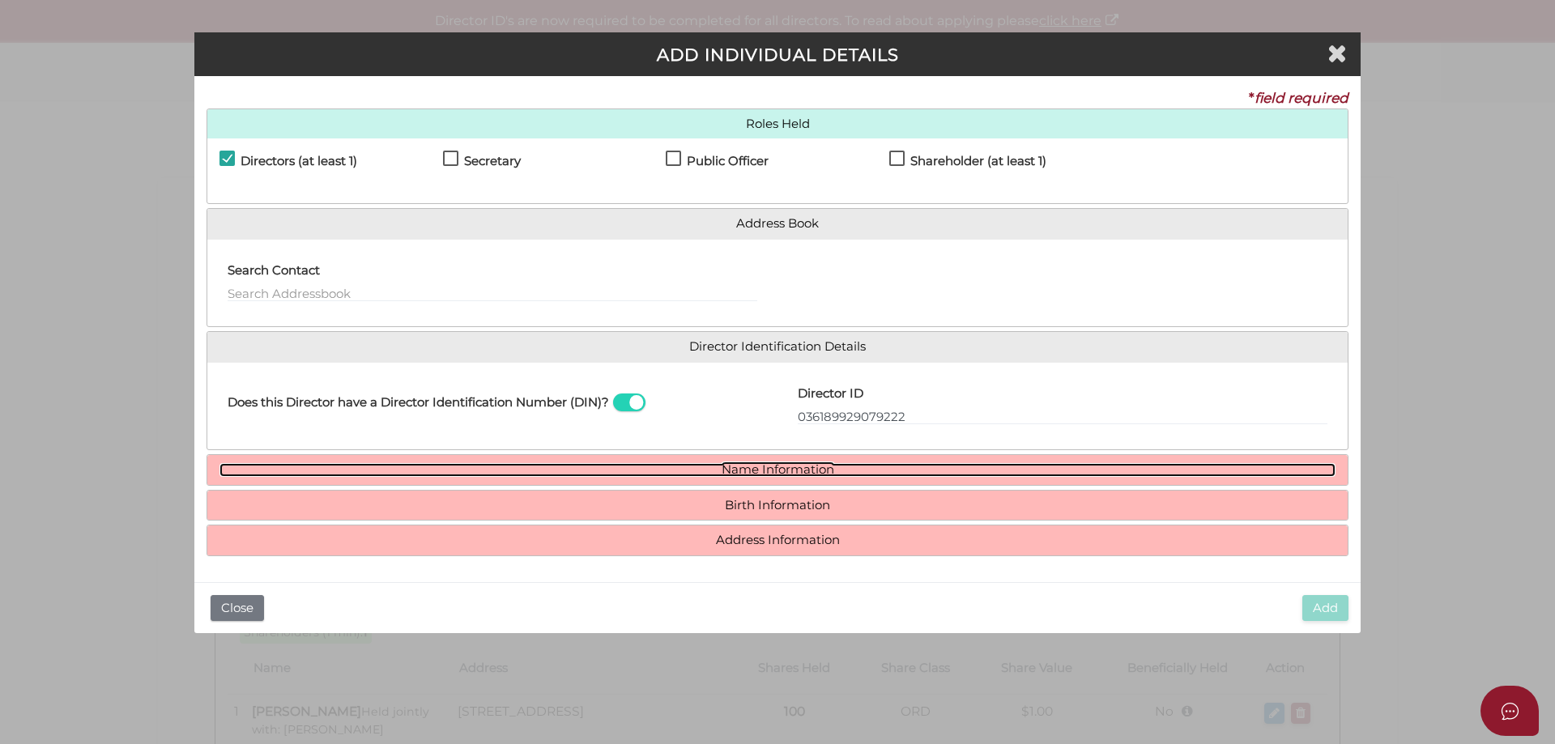
click at [798, 473] on link "Name Information" at bounding box center [778, 470] width 1116 height 14
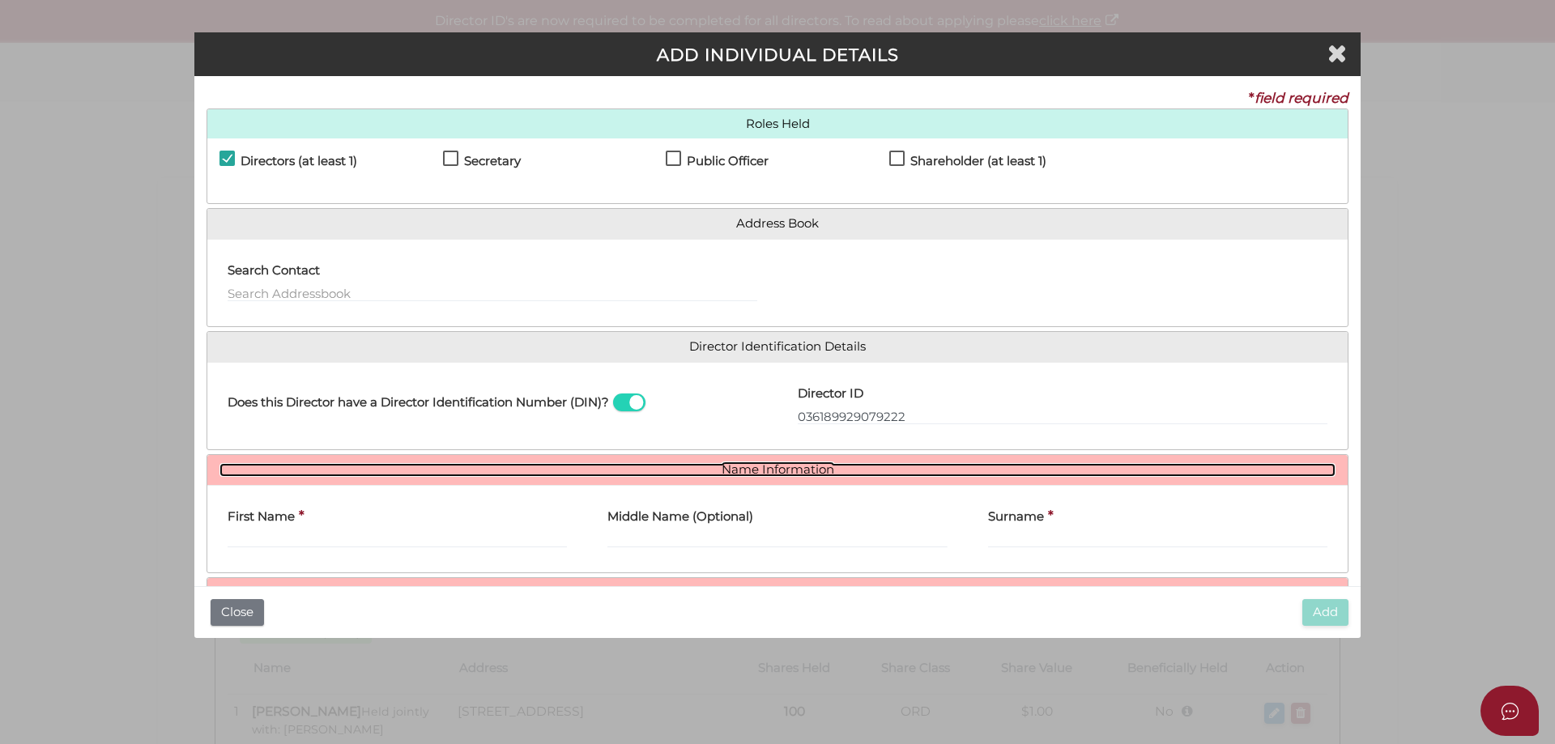
scroll to position [81, 0]
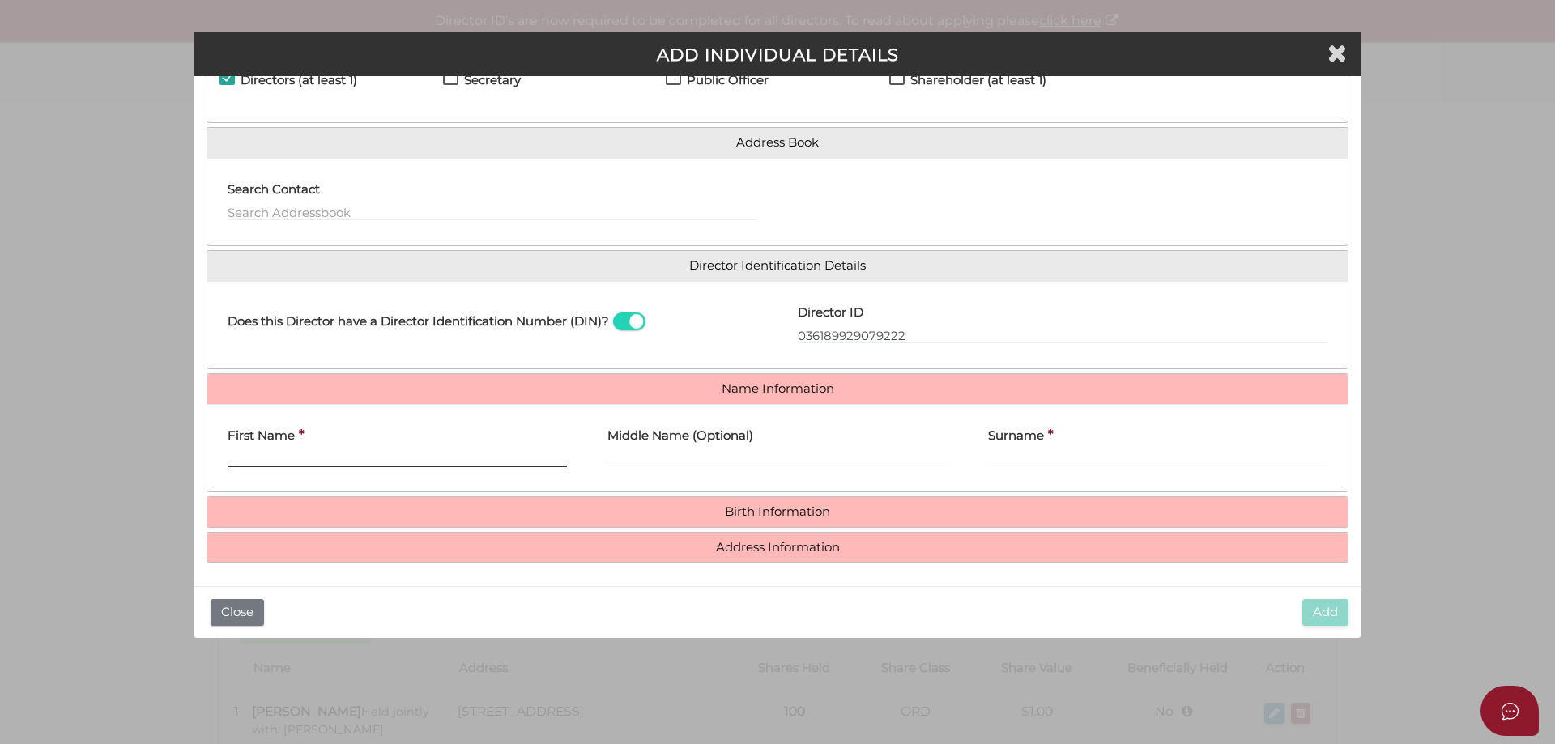
click at [326, 451] on input "First Name" at bounding box center [397, 459] width 339 height 18
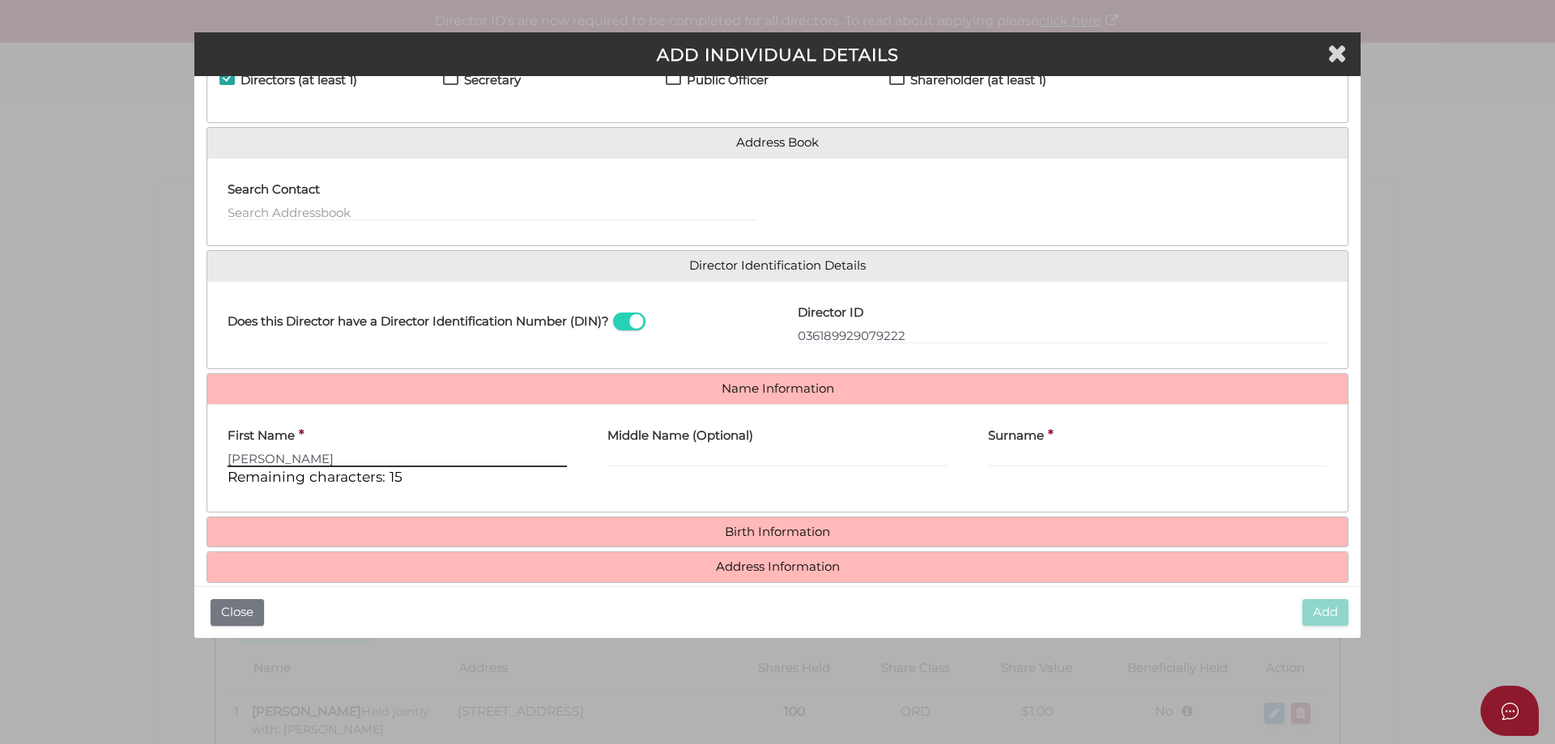
type input "Toni"
type input "Maree"
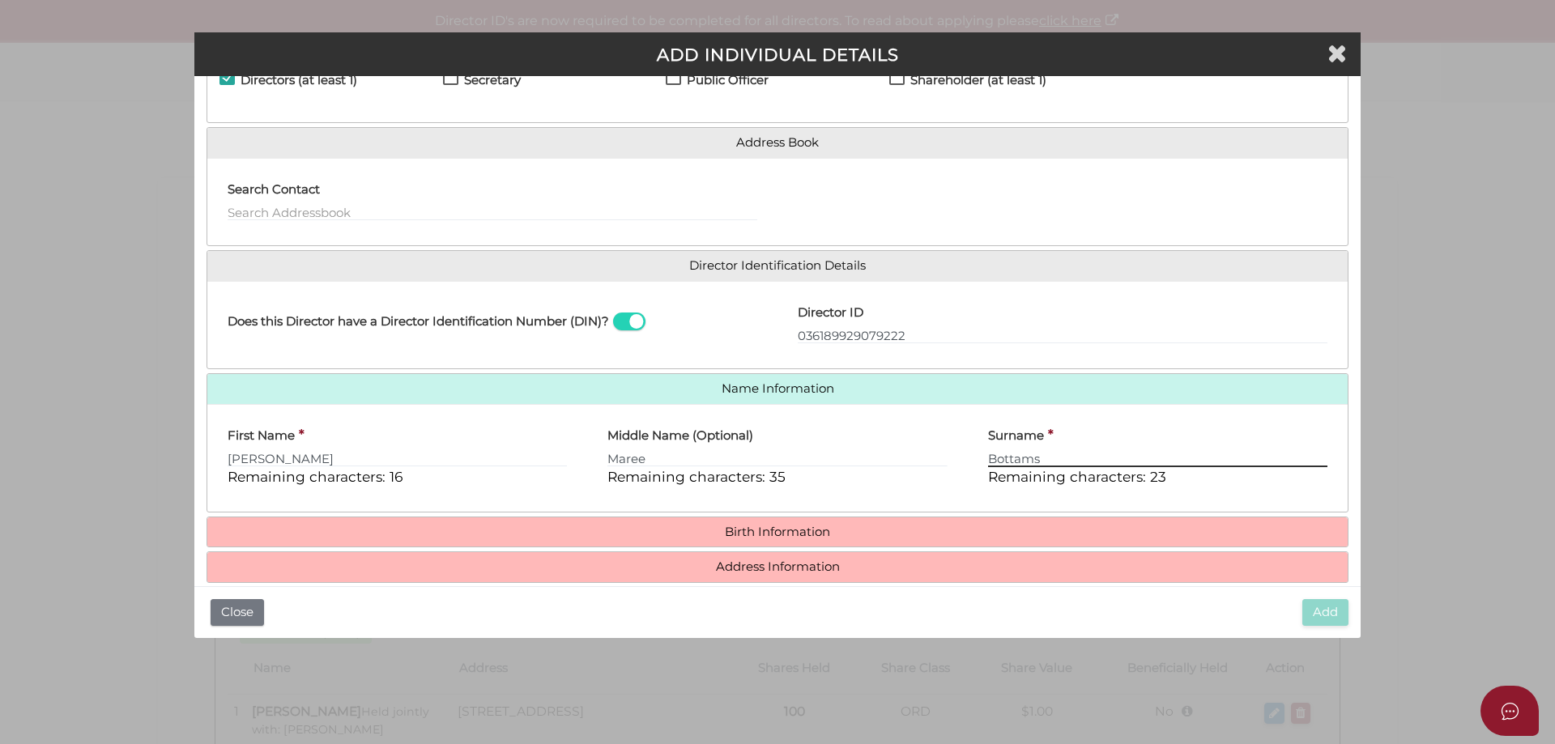
type input "Bottams"
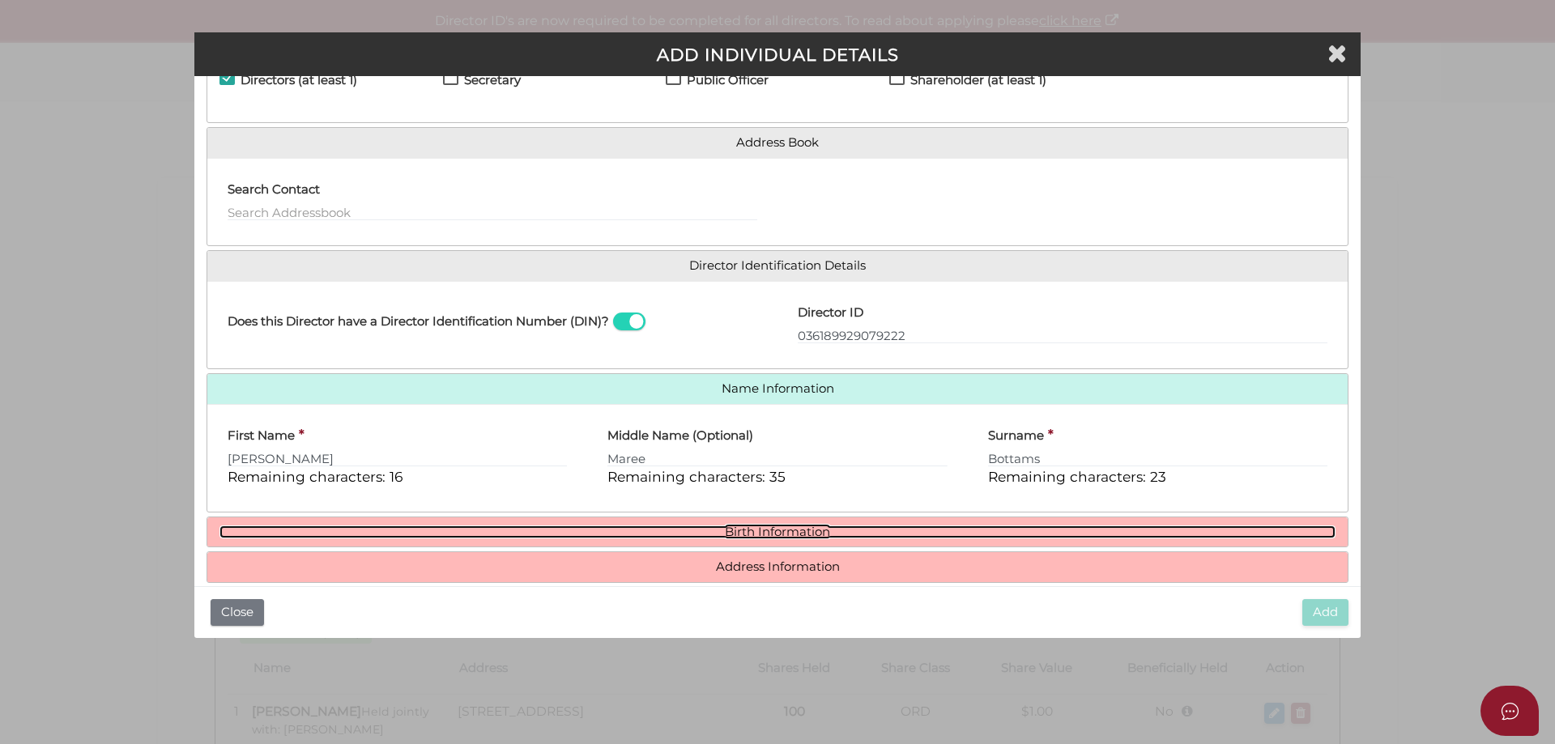
click at [793, 526] on link "Birth Information" at bounding box center [778, 533] width 1116 height 14
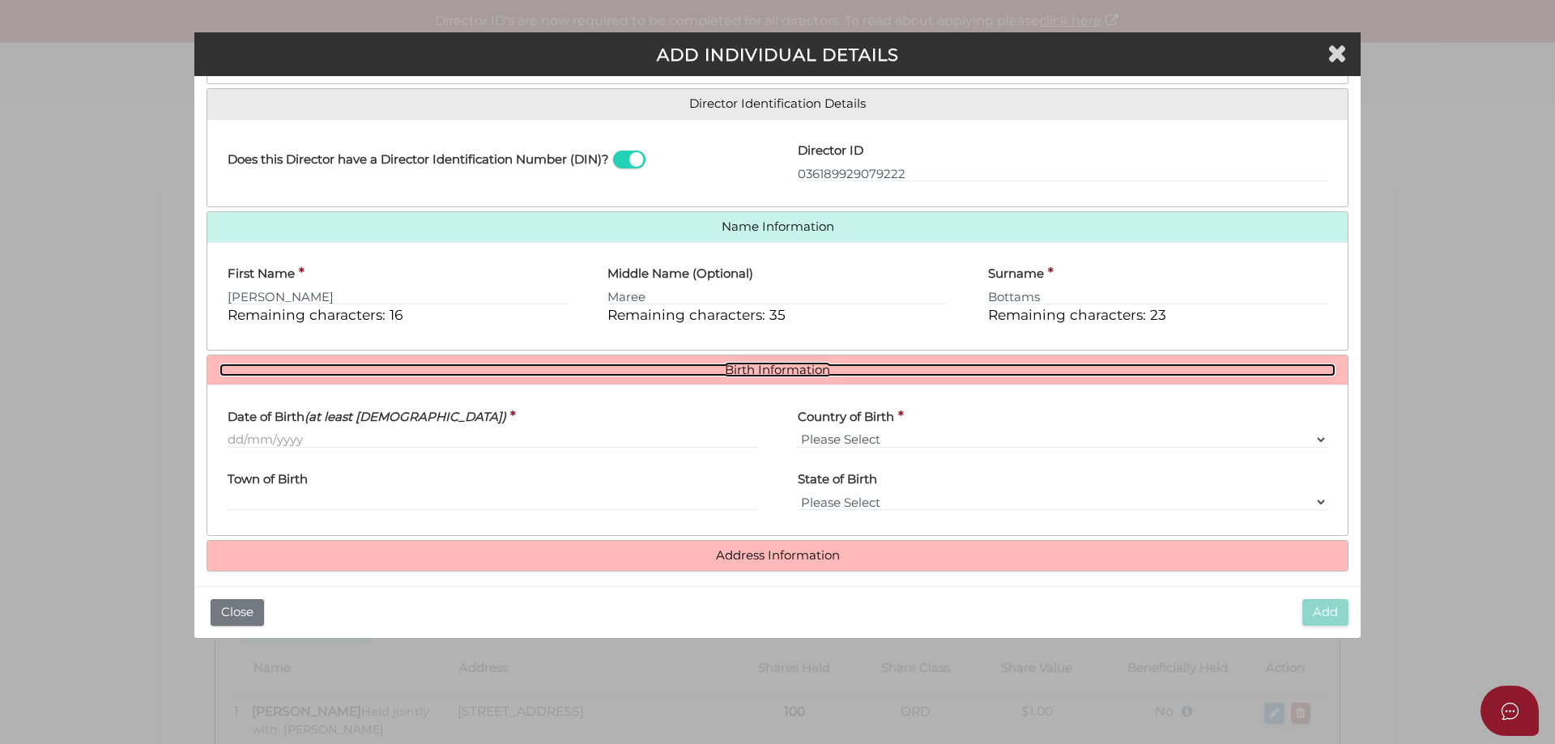
scroll to position [254, 0]
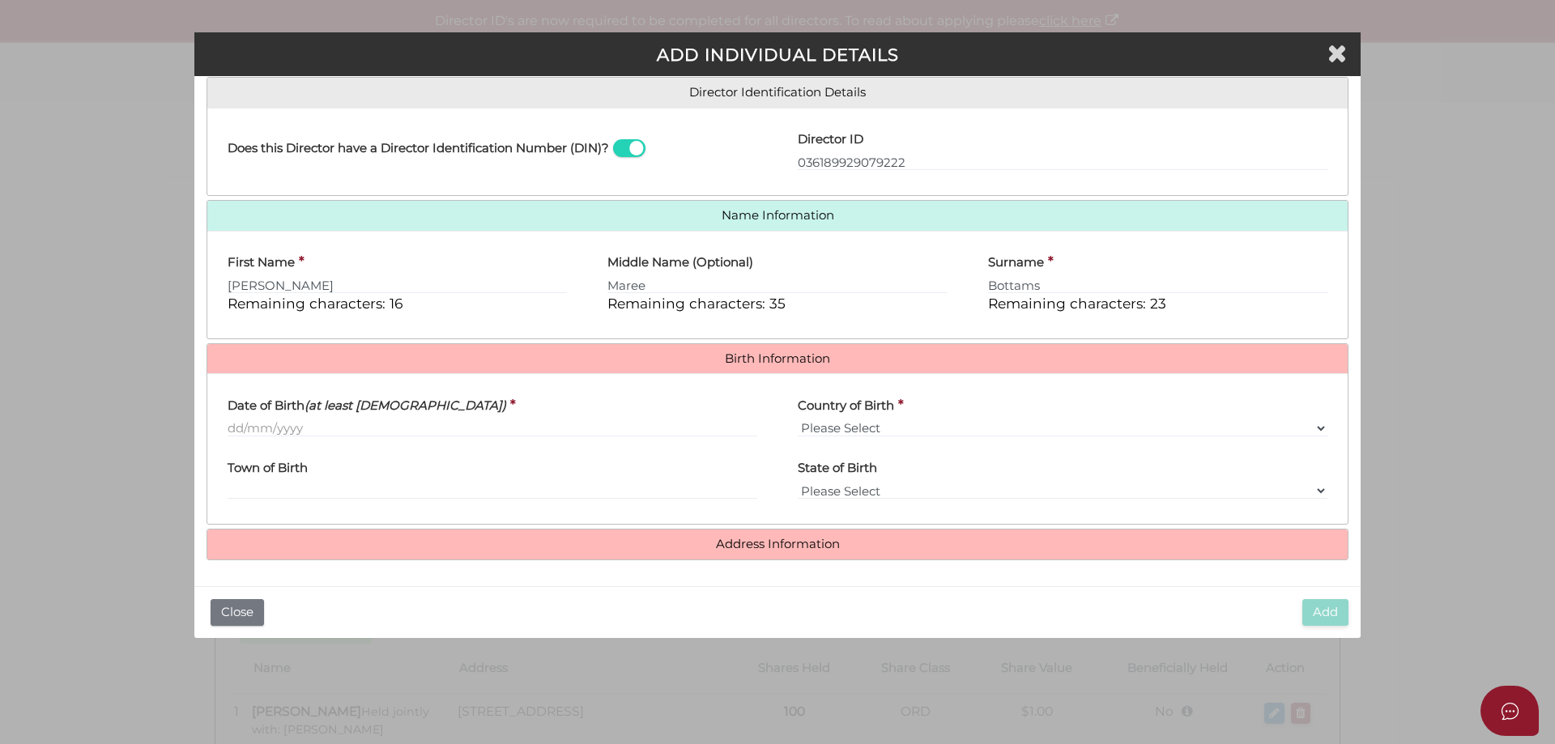
drag, startPoint x: 237, startPoint y: 414, endPoint x: 249, endPoint y: 434, distance: 24.0
click at [237, 415] on label "Date of Birth (at least 18 years old)" at bounding box center [367, 402] width 279 height 33
click at [237, 420] on input "Date of Birth (at least 18 years old)" at bounding box center [493, 429] width 530 height 18
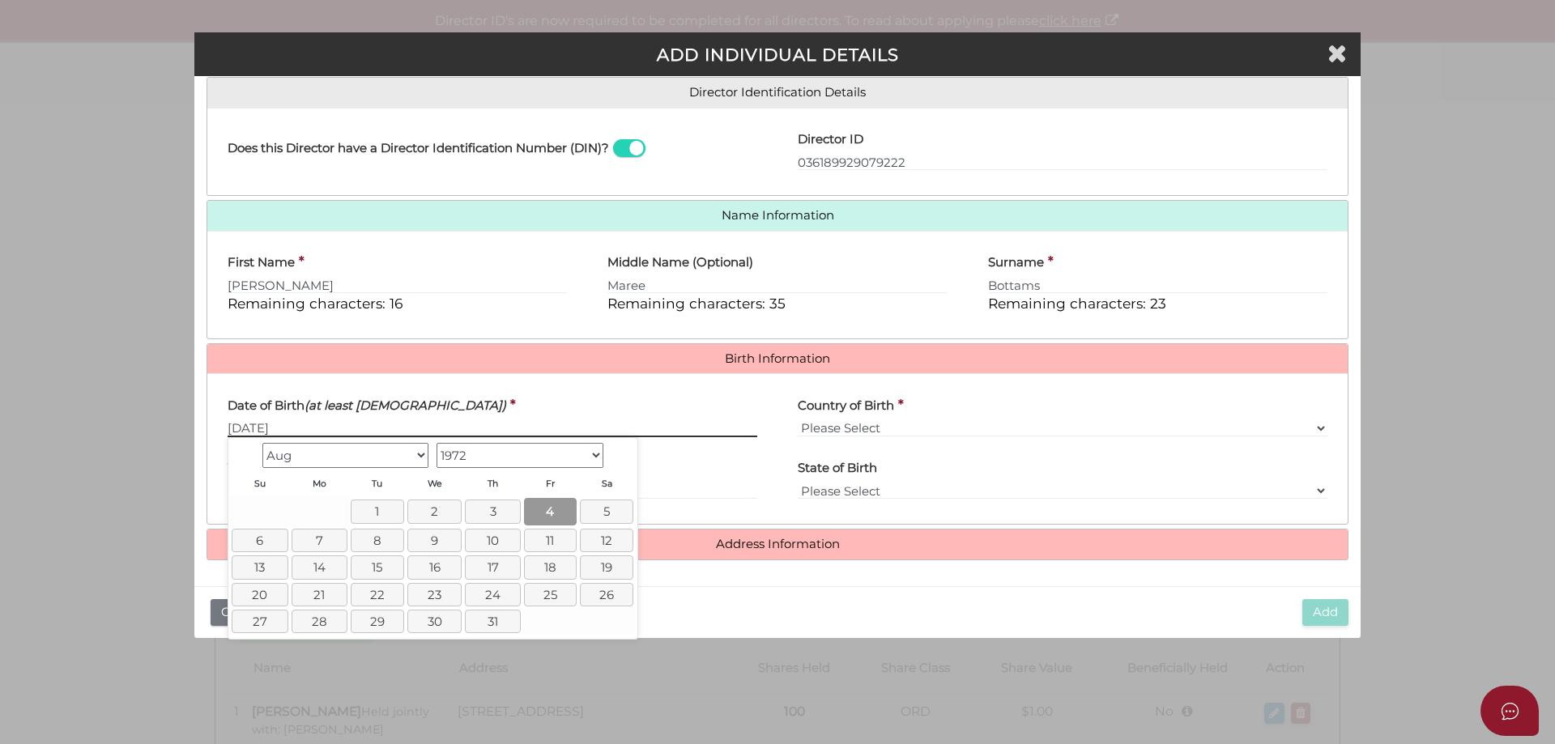
type input "[DATE]"
click at [553, 514] on link "4" at bounding box center [550, 511] width 52 height 27
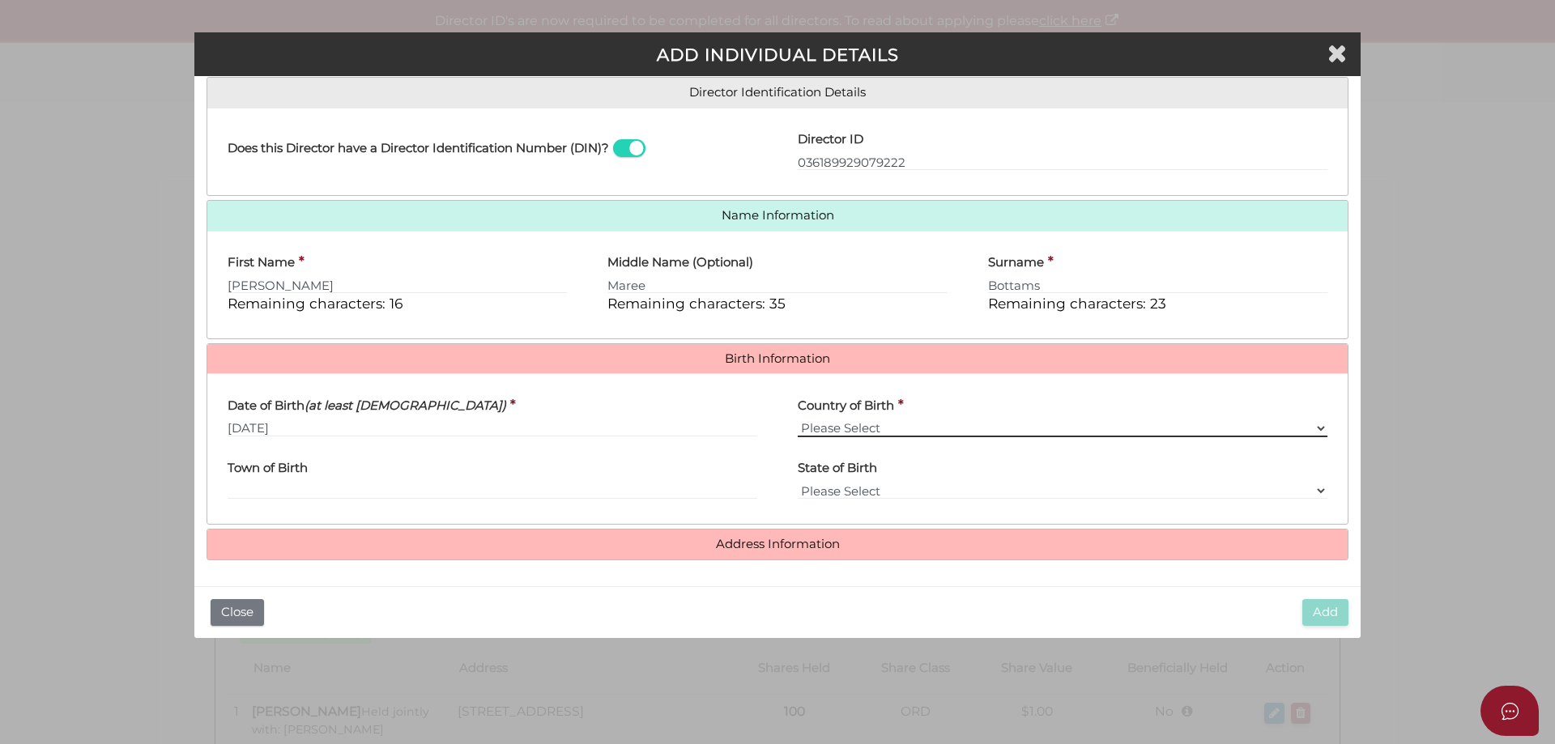
click at [881, 423] on select "Please Select v Australia Afghanistan Albania Algeria American Samoa Andorra An…" at bounding box center [1063, 429] width 530 height 18
select select "[GEOGRAPHIC_DATA]"
click at [798, 420] on select "Please Select v Australia Afghanistan Albania Algeria American Samoa Andorra An…" at bounding box center [1063, 429] width 530 height 18
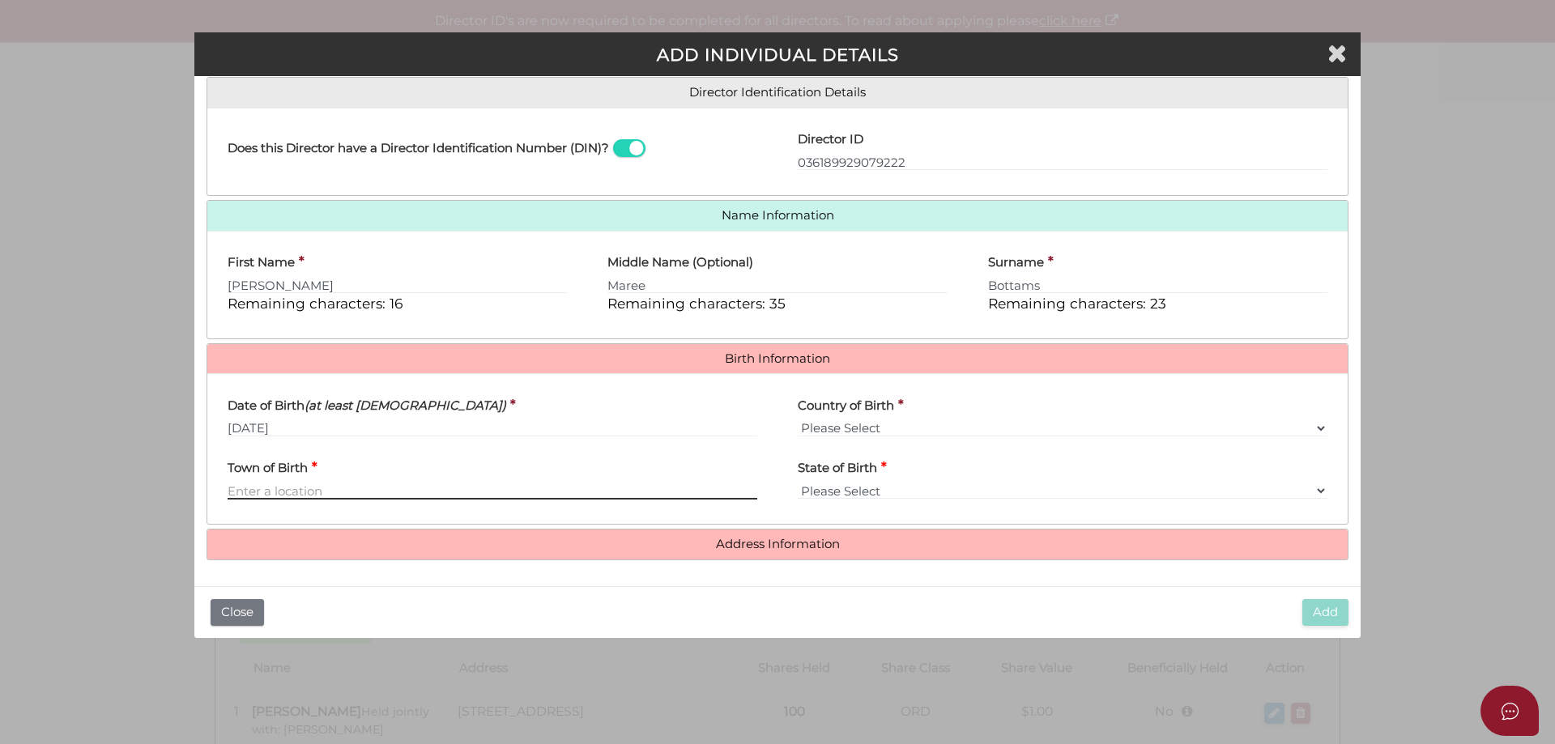
click at [270, 488] on input "Town of Birth" at bounding box center [493, 491] width 530 height 18
type input "Mildura"
select select "VIC"
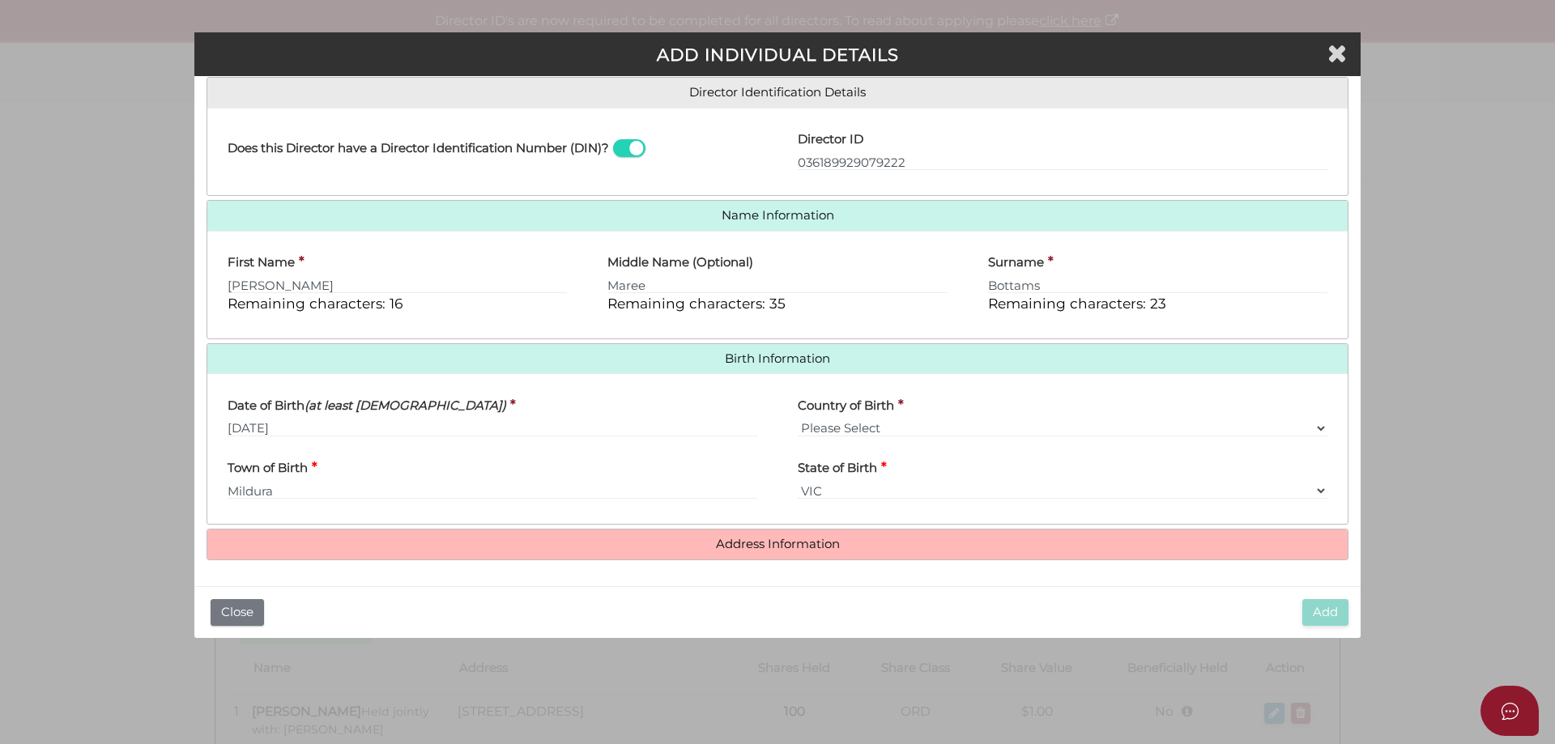
click at [743, 535] on h4 "Address Information" at bounding box center [777, 545] width 1140 height 30
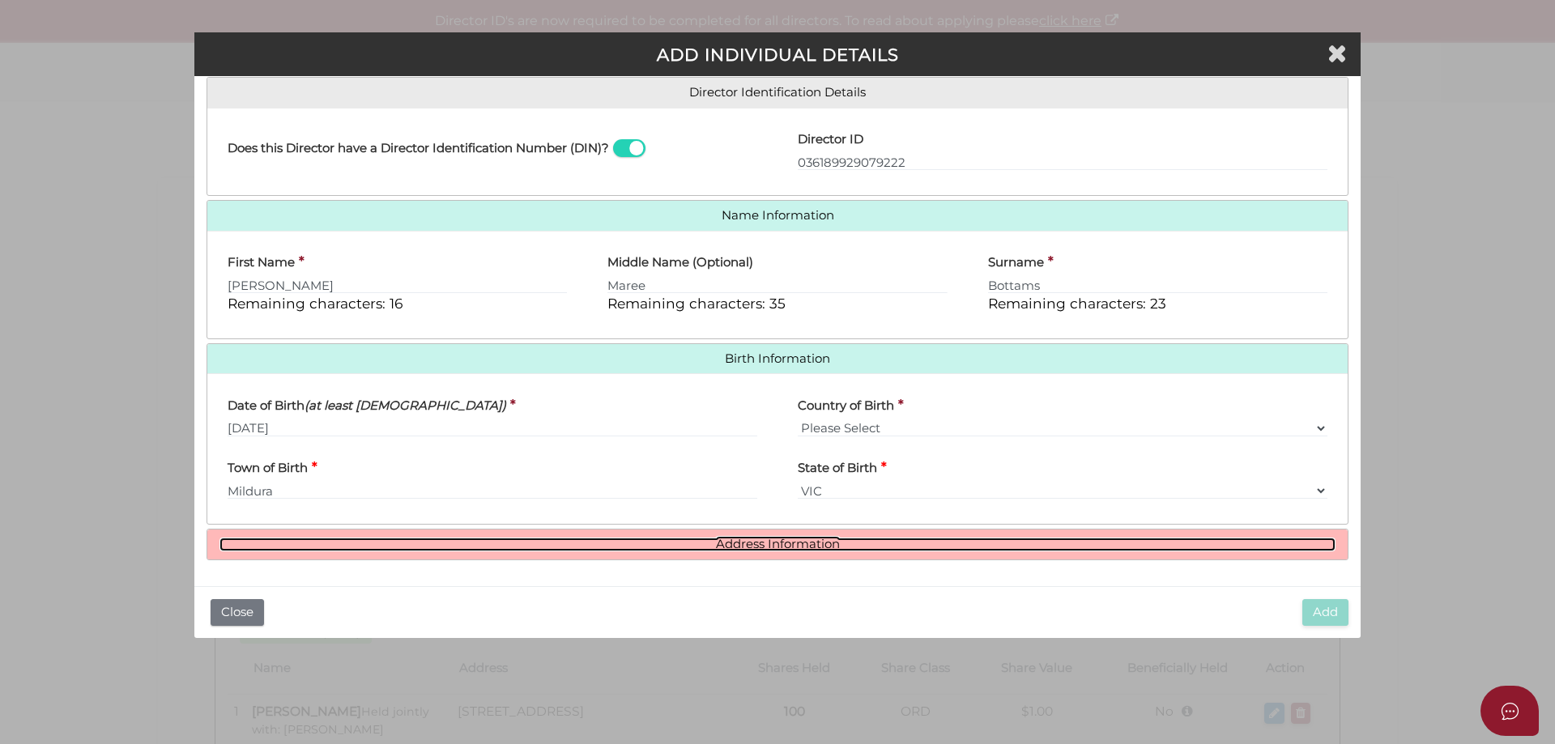
click at [776, 543] on link "Address Information" at bounding box center [778, 545] width 1116 height 14
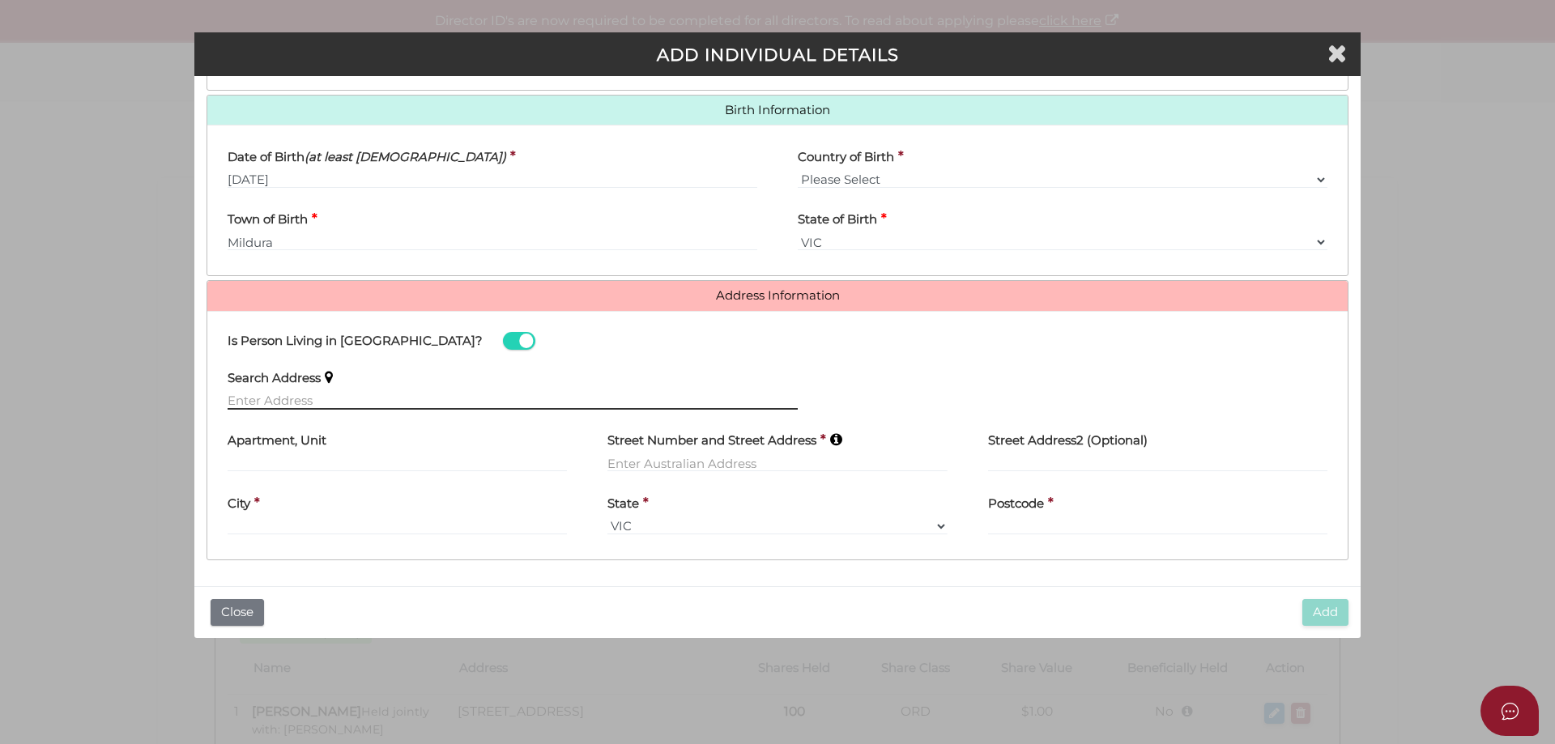
click at [292, 399] on input "text" at bounding box center [513, 401] width 570 height 18
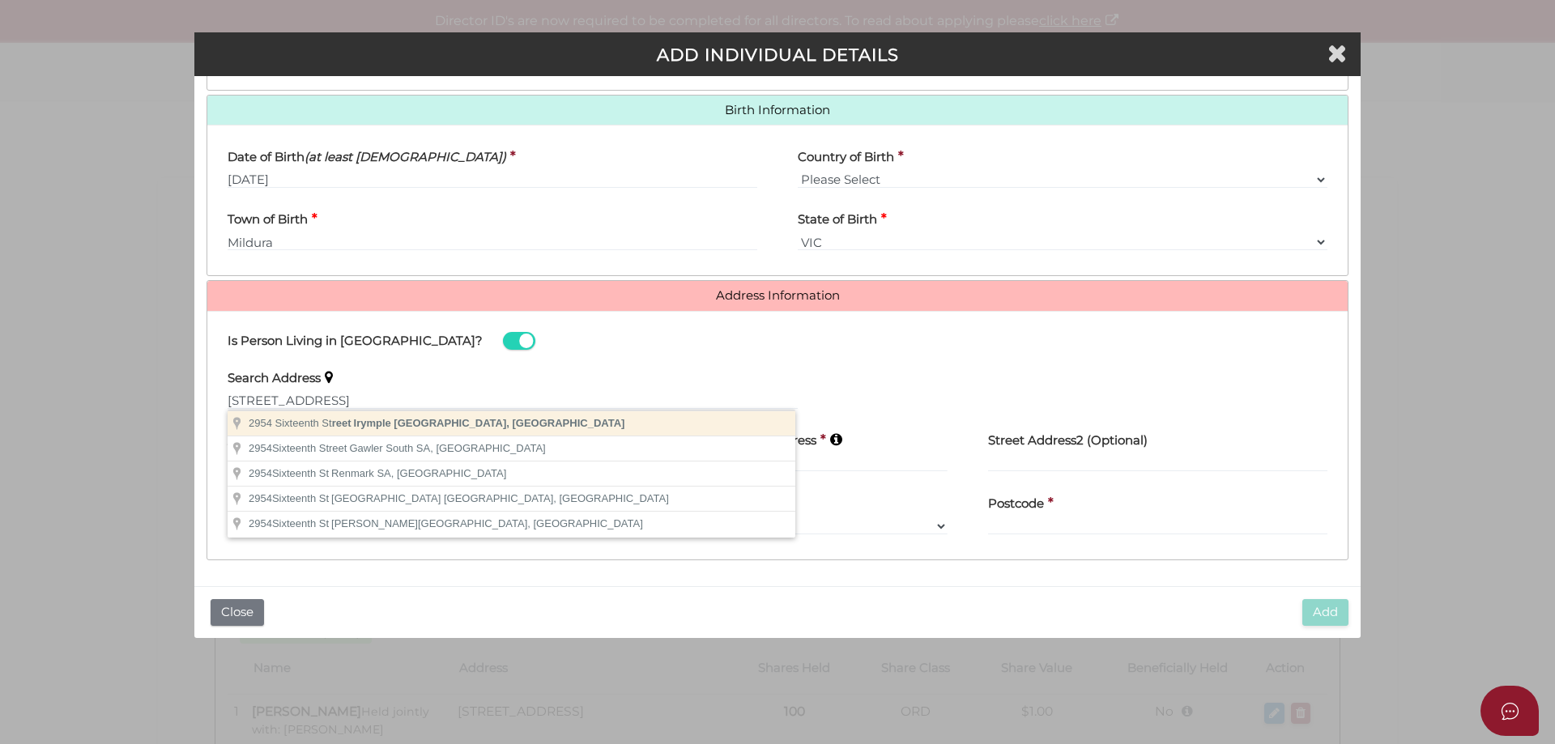
type input "2954 Sixteenth Street, Irymple VIC, Australia"
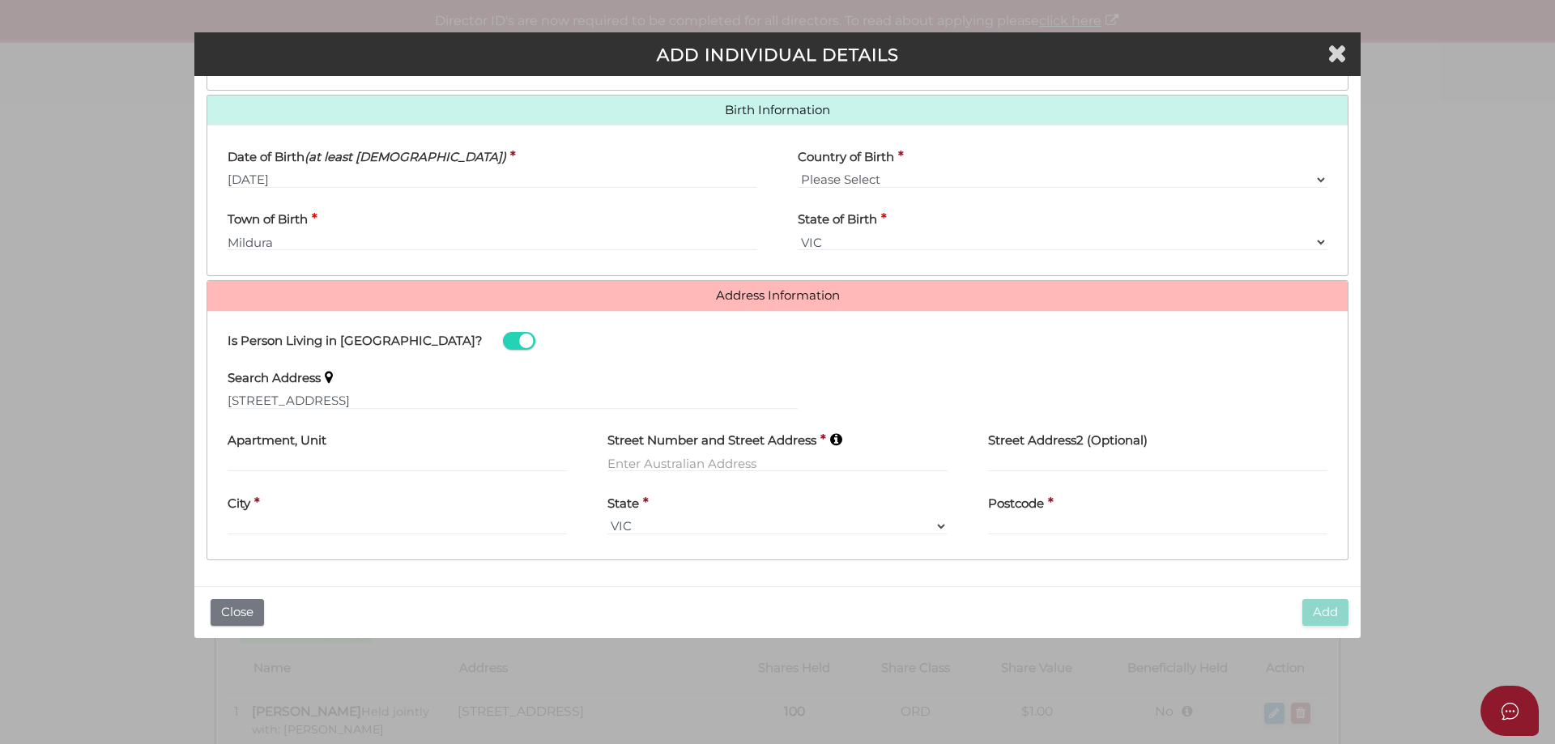
type input "2954 Sixteenth Street"
type input "Irymple"
select select "VIC"
type input "3498"
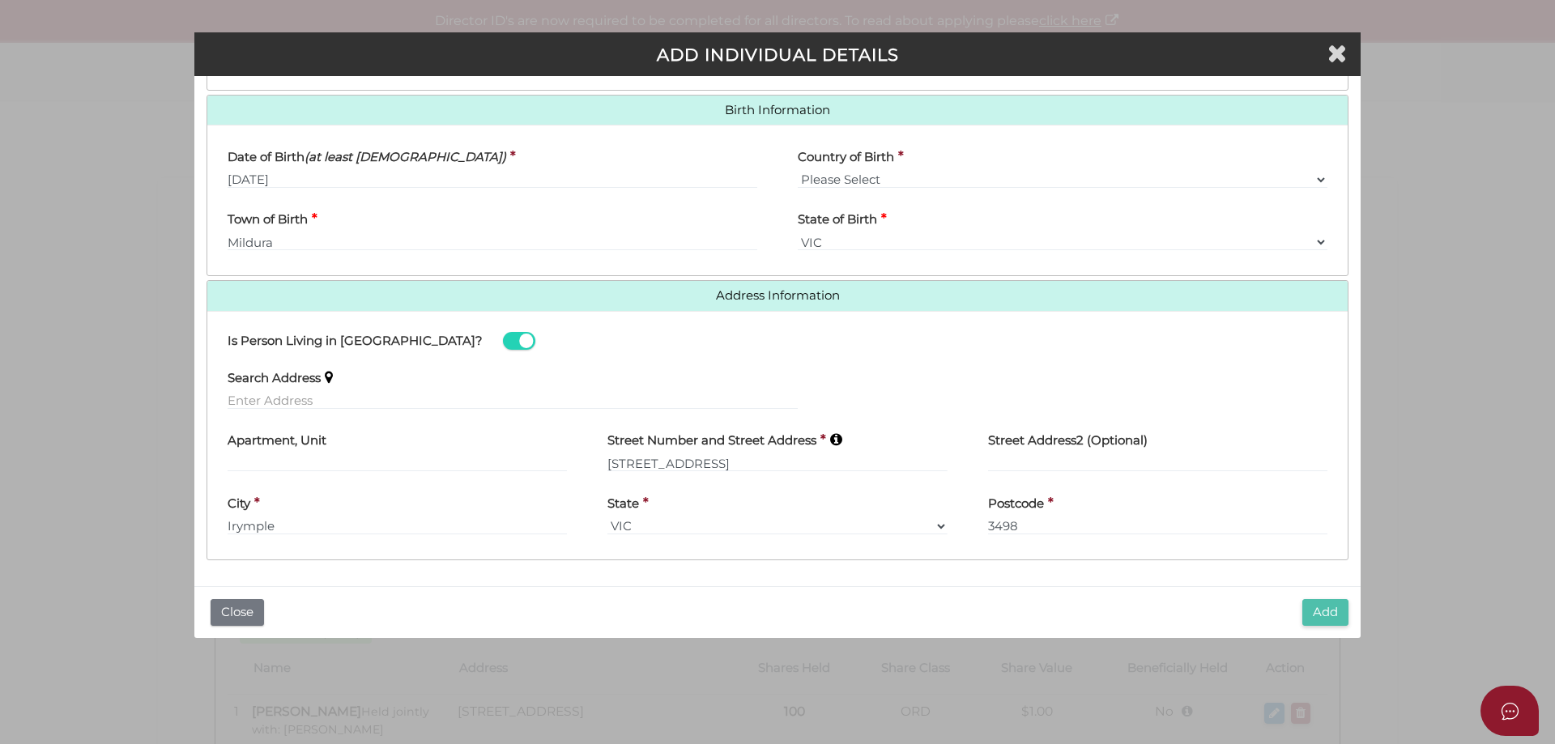
click at [1325, 609] on button "Add" at bounding box center [1325, 612] width 46 height 27
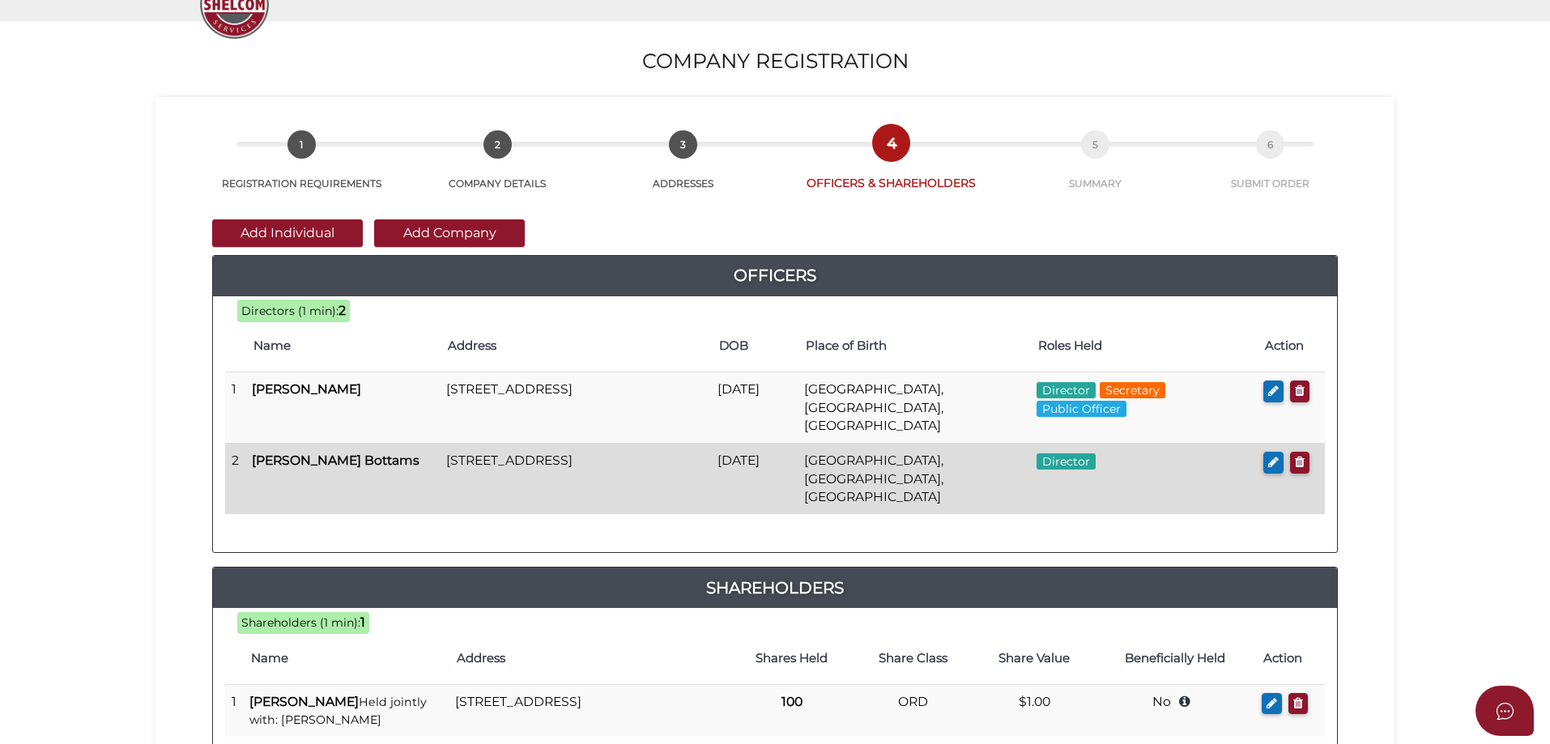
scroll to position [243, 0]
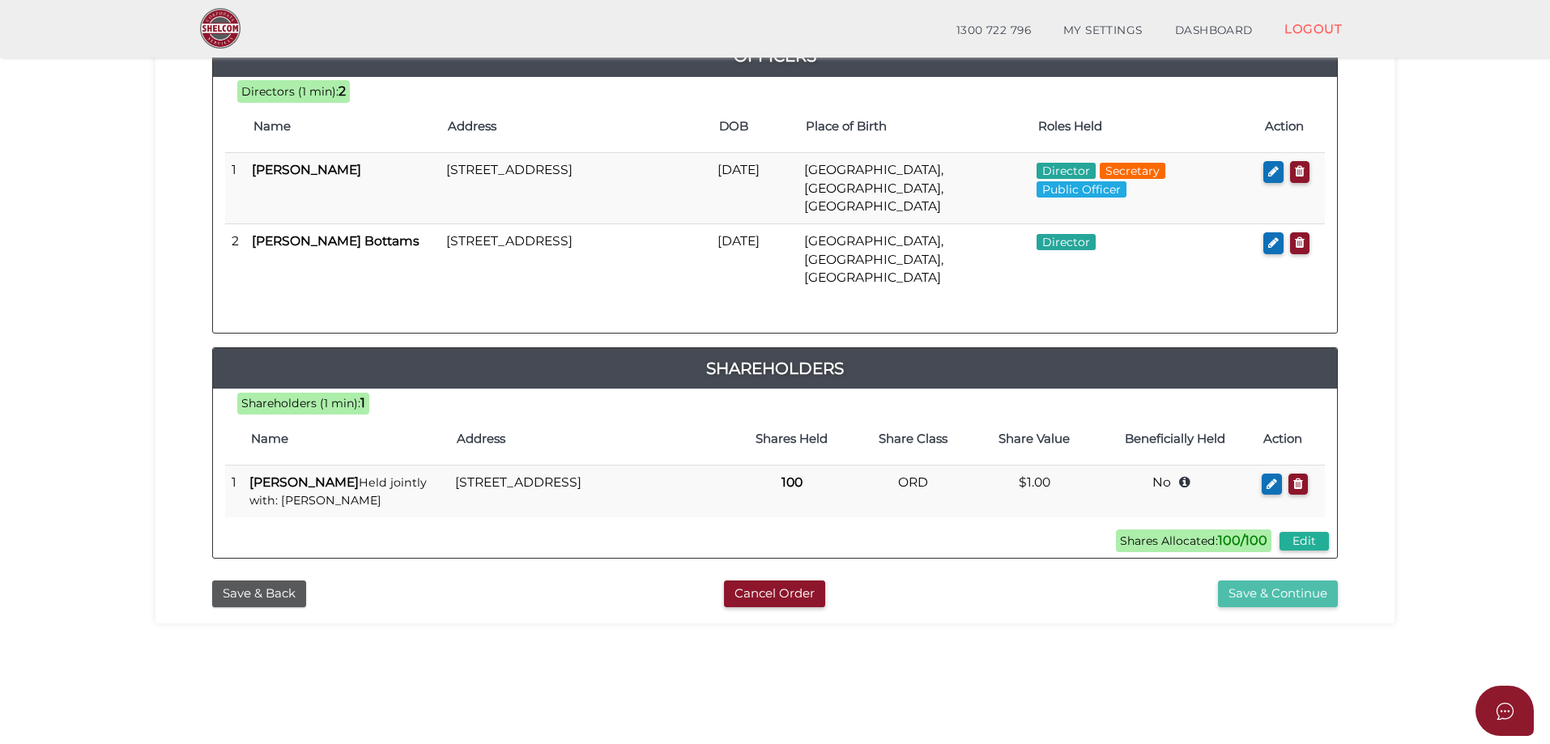
click at [1259, 581] on button "Save & Continue" at bounding box center [1278, 594] width 120 height 27
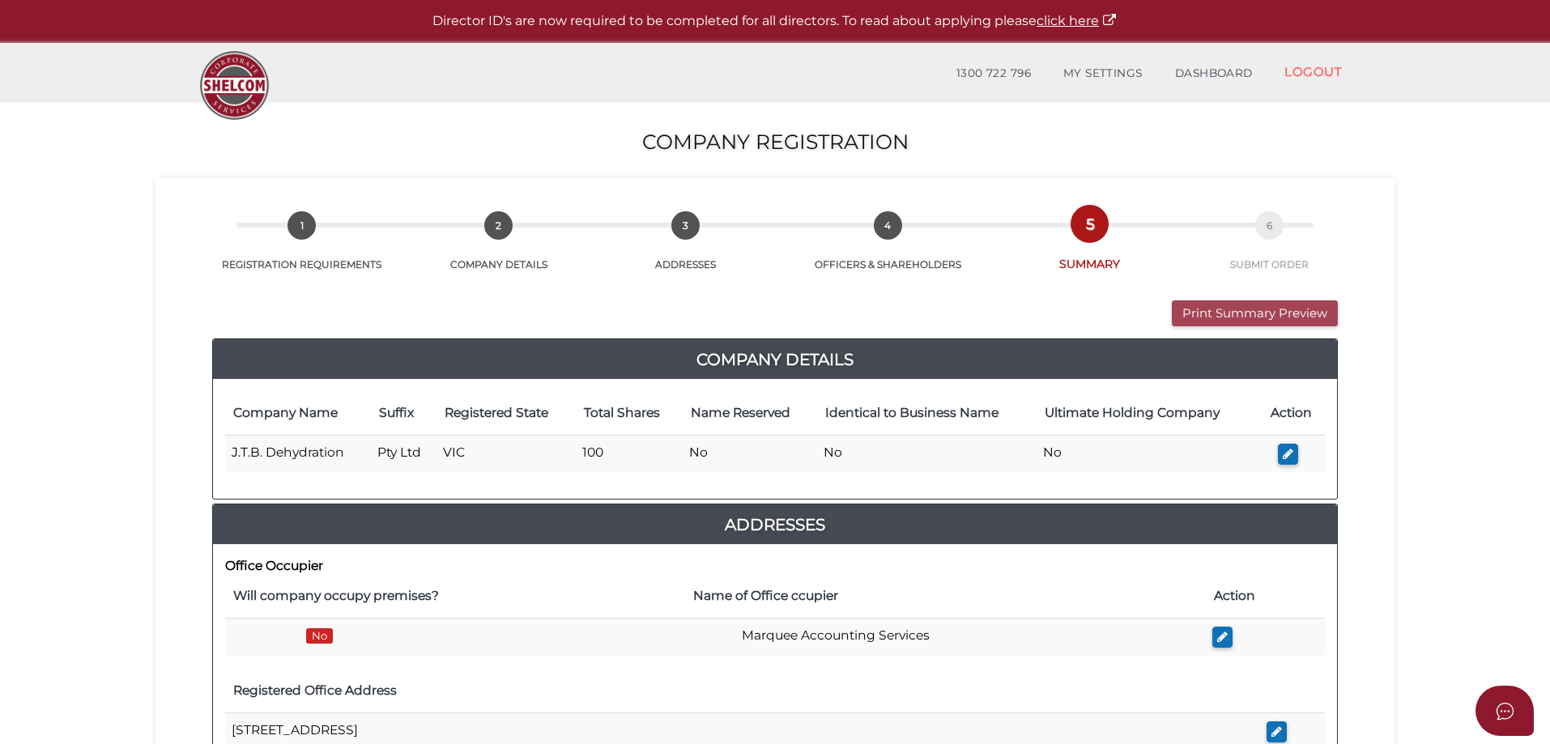
click at [1234, 312] on button "Print Summary Preview" at bounding box center [1255, 314] width 166 height 27
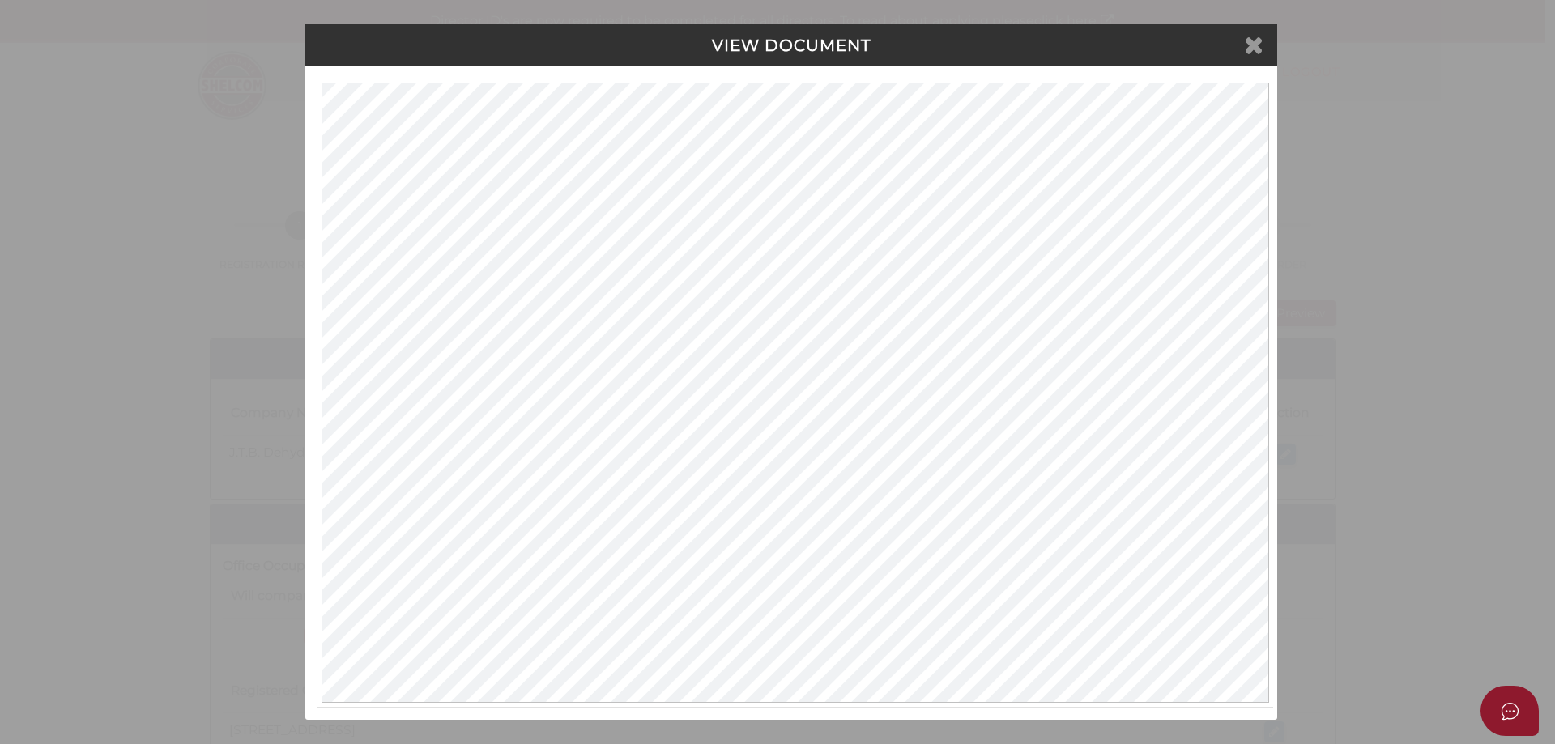
click at [1257, 41] on icon at bounding box center [1253, 44] width 19 height 24
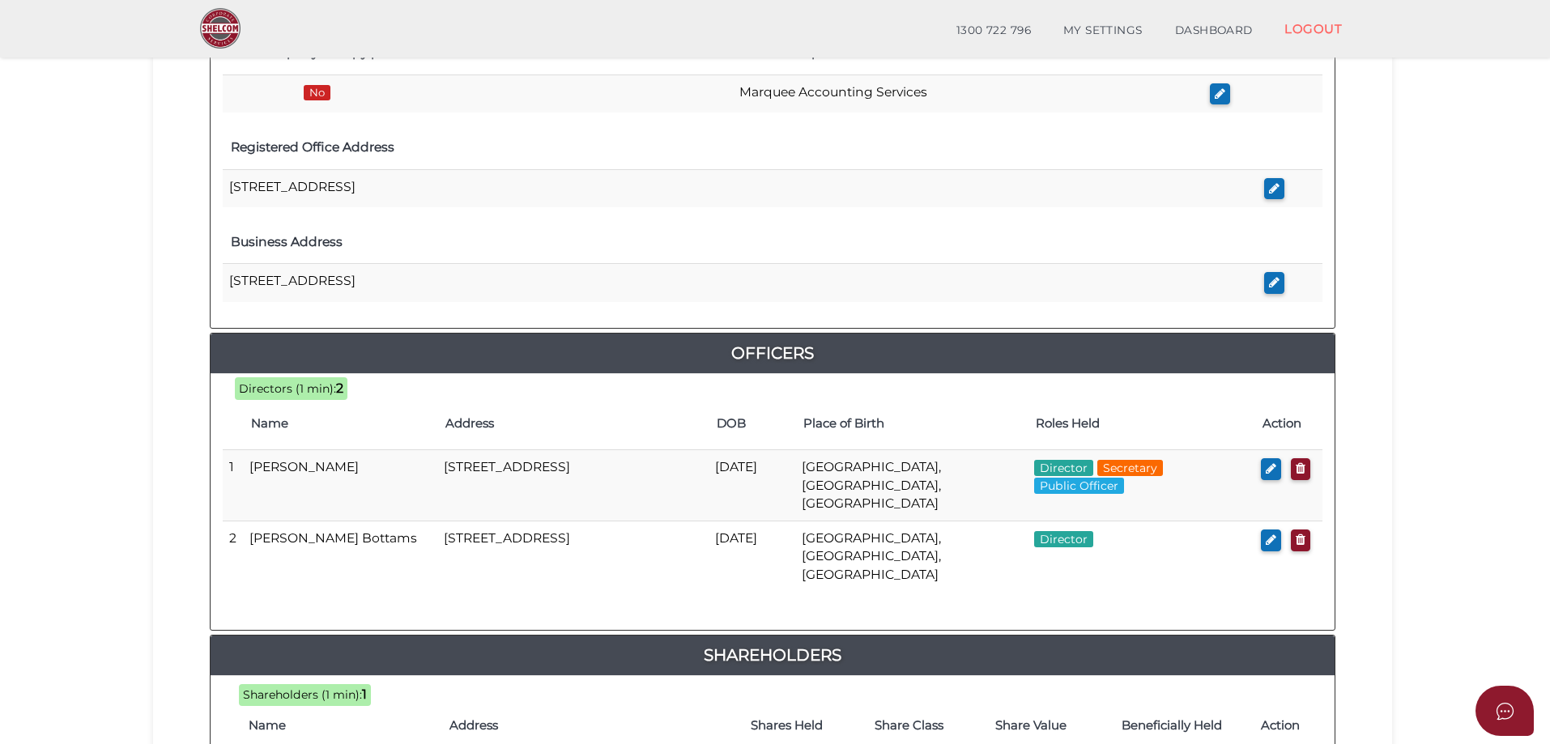
scroll to position [761, 0]
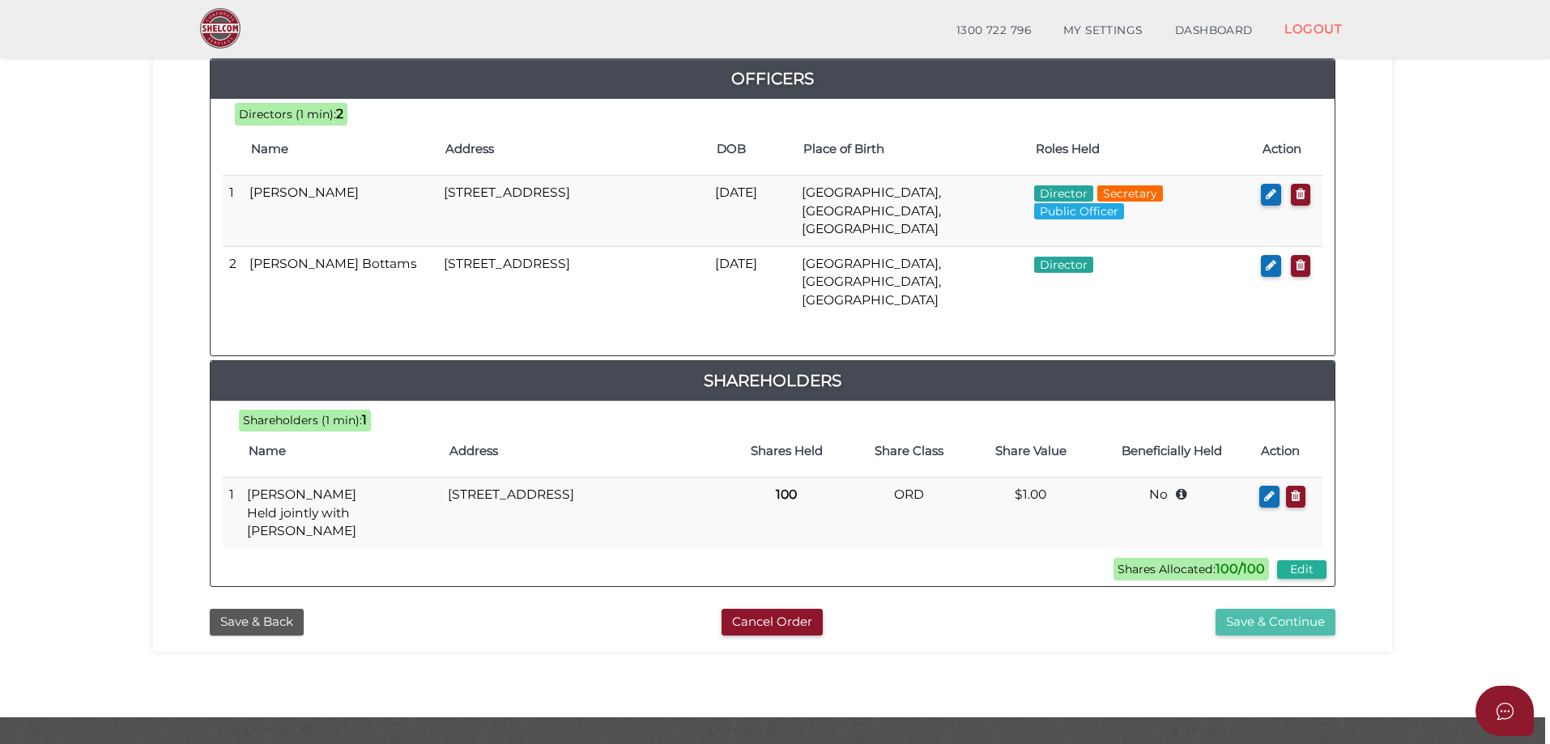
click at [1283, 609] on button "Save & Continue" at bounding box center [1276, 622] width 120 height 27
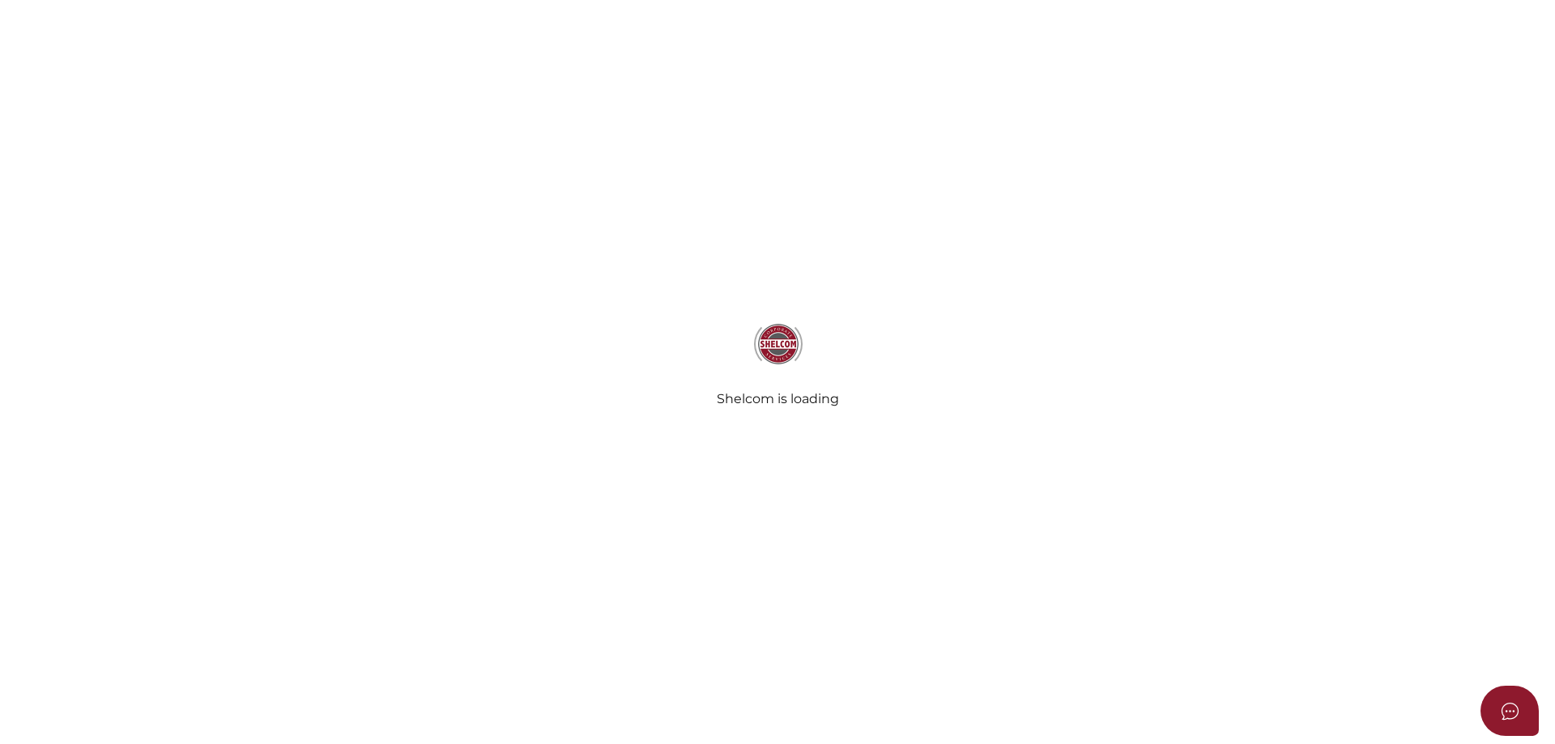
select select "Comb Binding"
radio input "true"
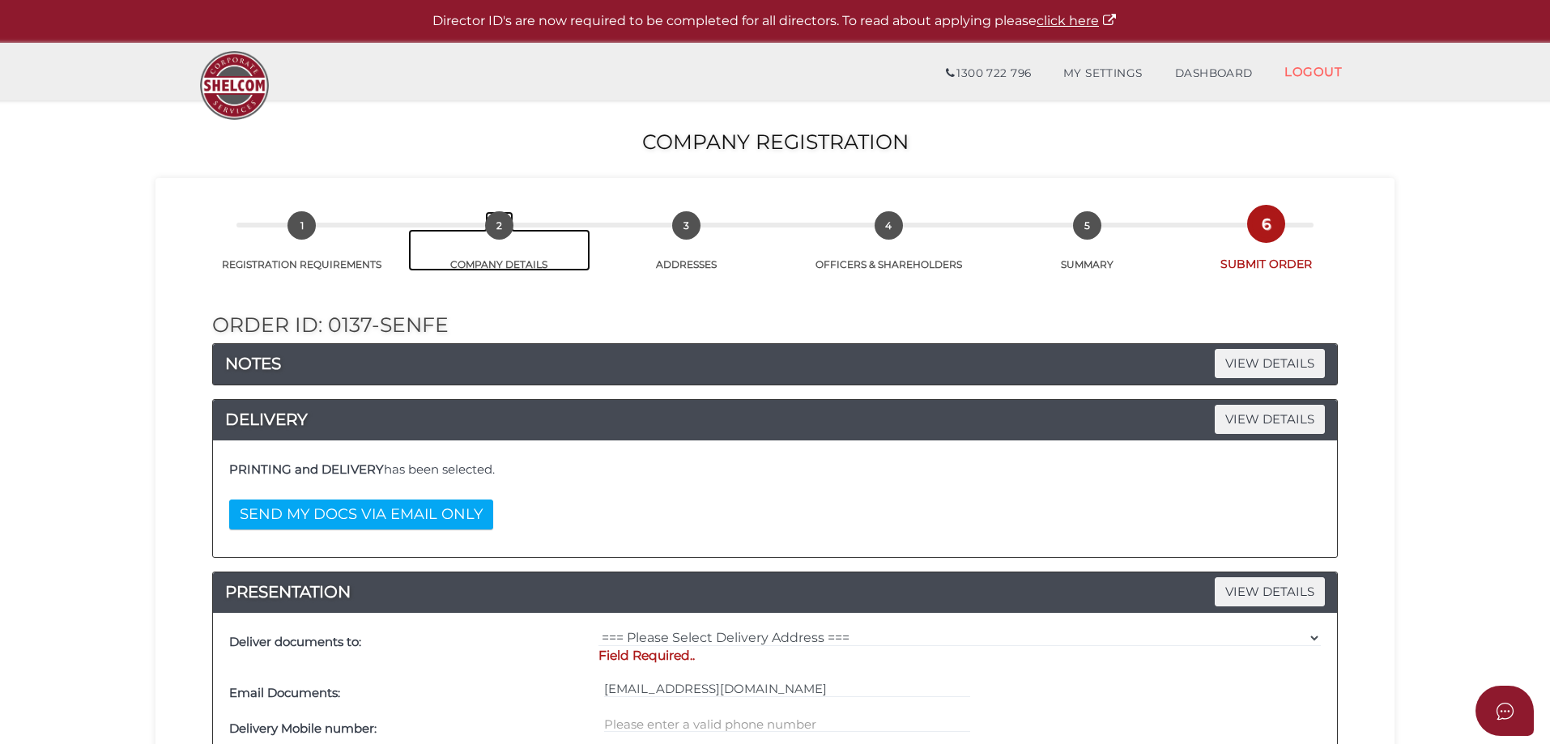
click at [497, 230] on span "2" at bounding box center [499, 225] width 28 height 28
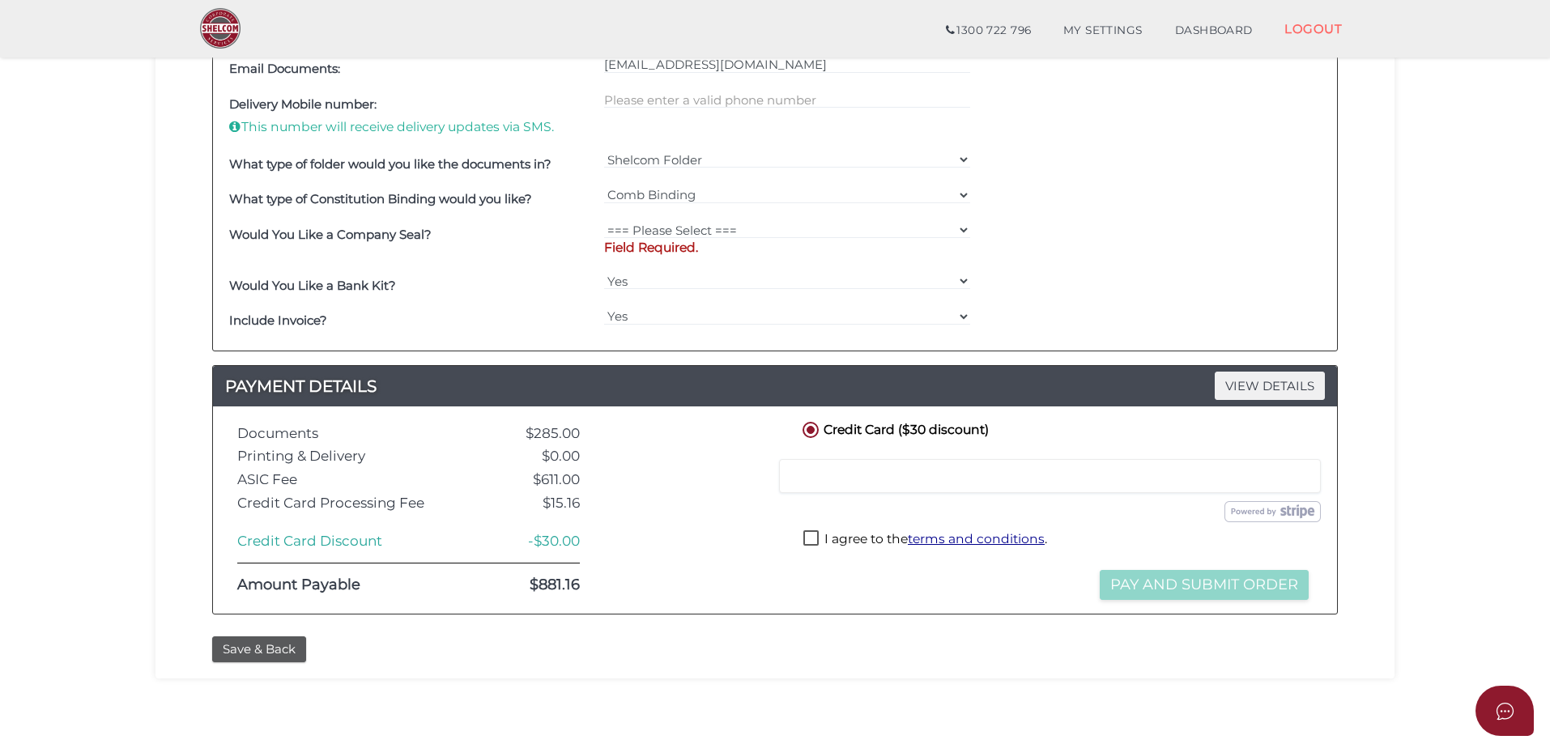
scroll to position [630, 0]
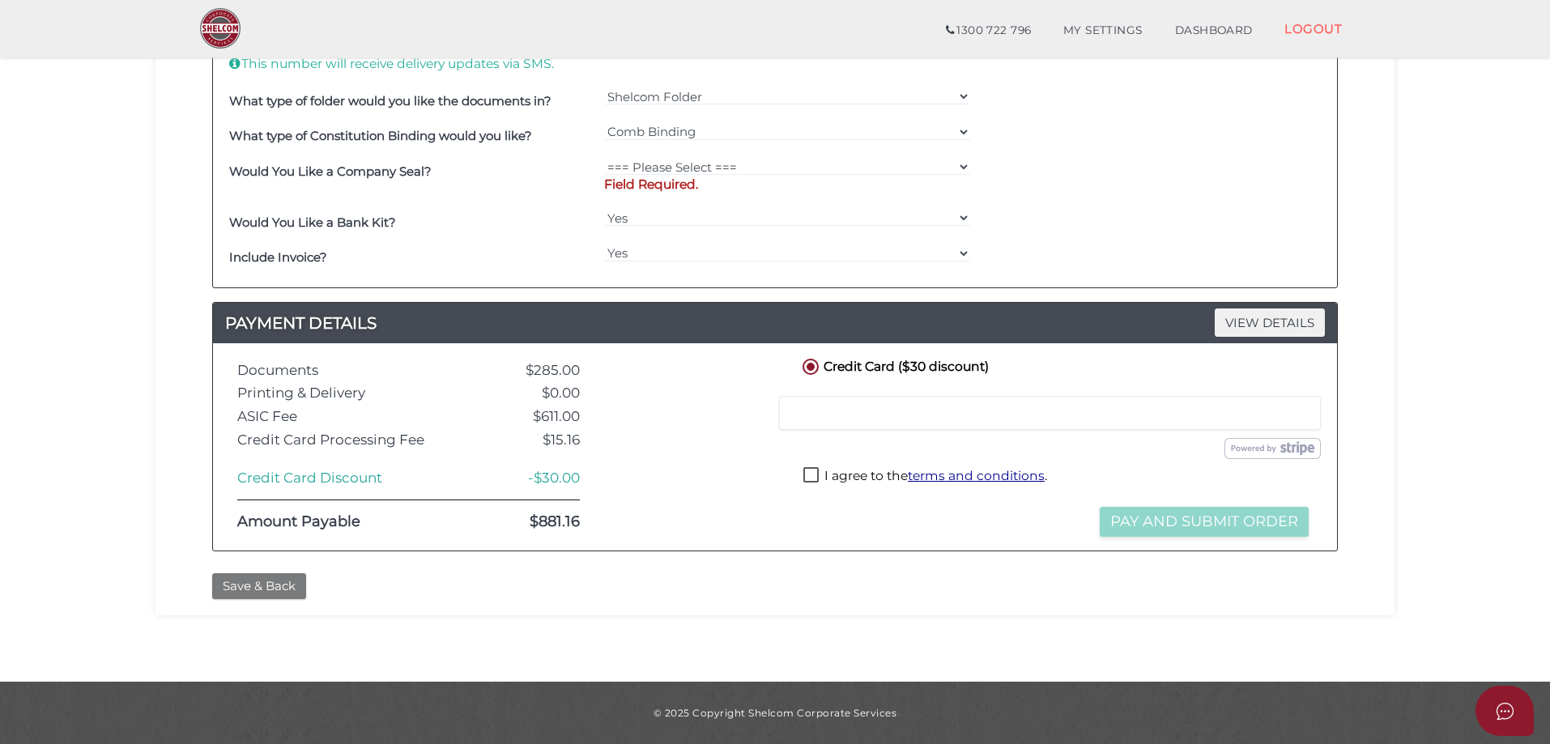
click at [275, 582] on button "Save & Back" at bounding box center [259, 586] width 94 height 27
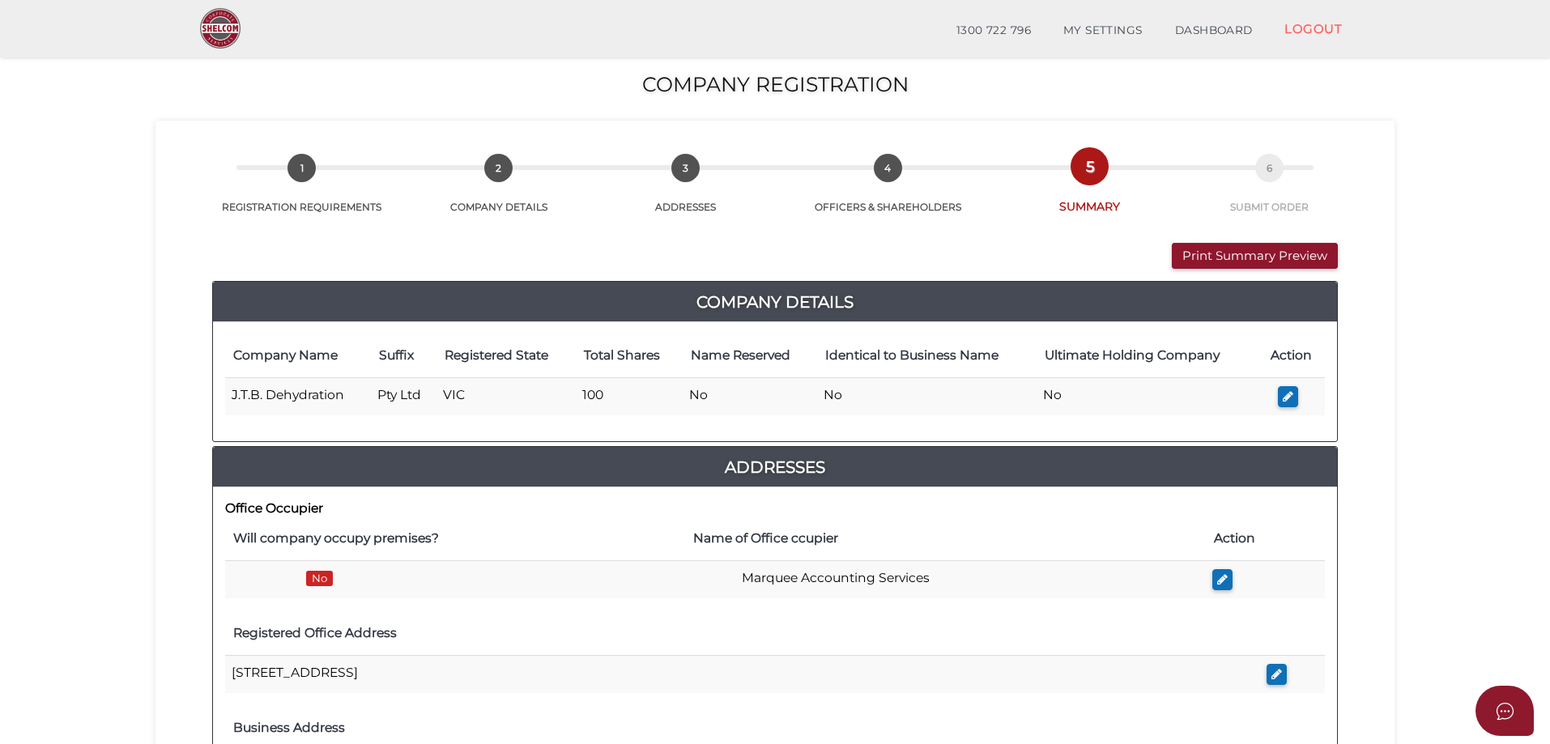
scroll to position [162, 0]
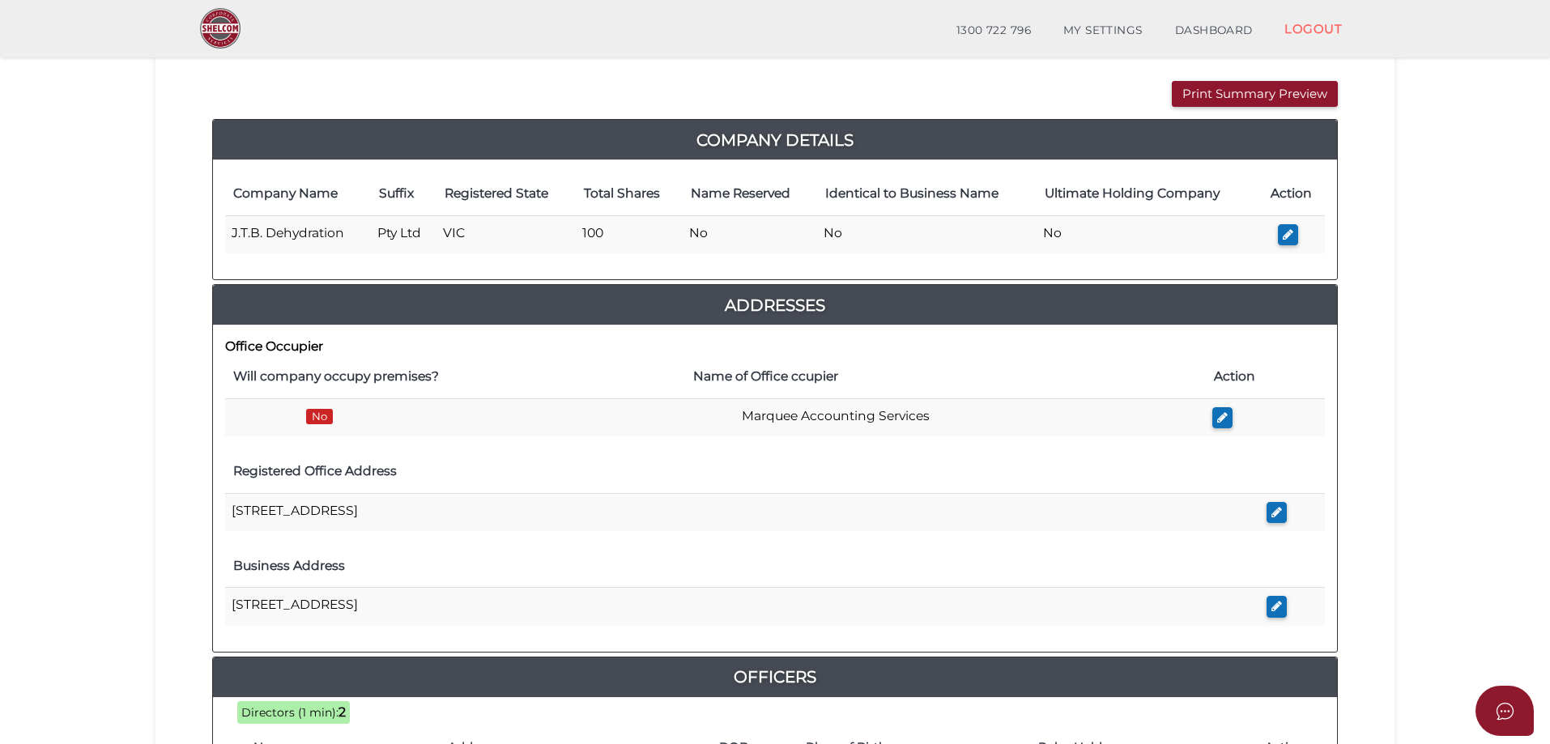
click at [1269, 511] on button "button" at bounding box center [1277, 513] width 20 height 22
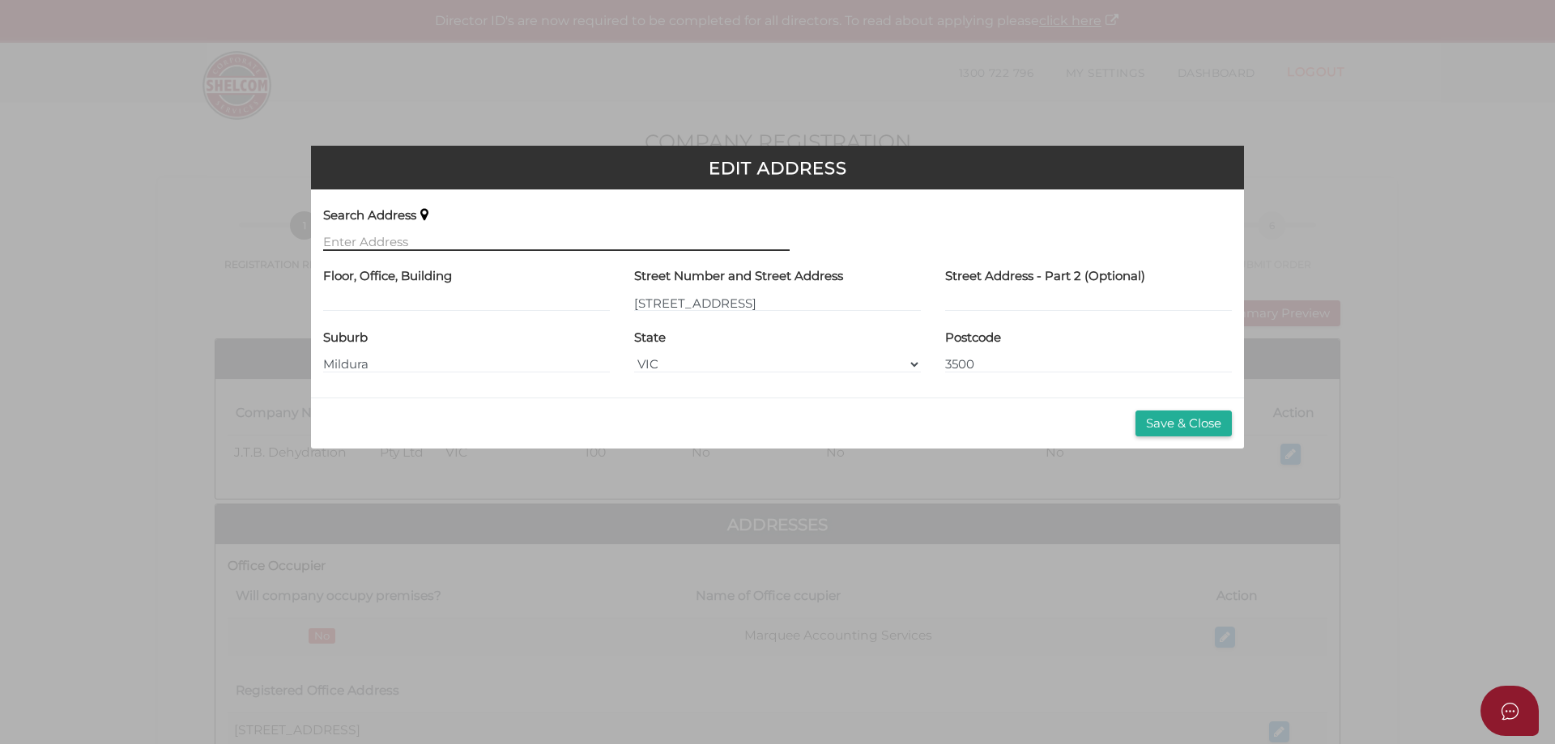
click at [434, 236] on input "text" at bounding box center [556, 242] width 467 height 18
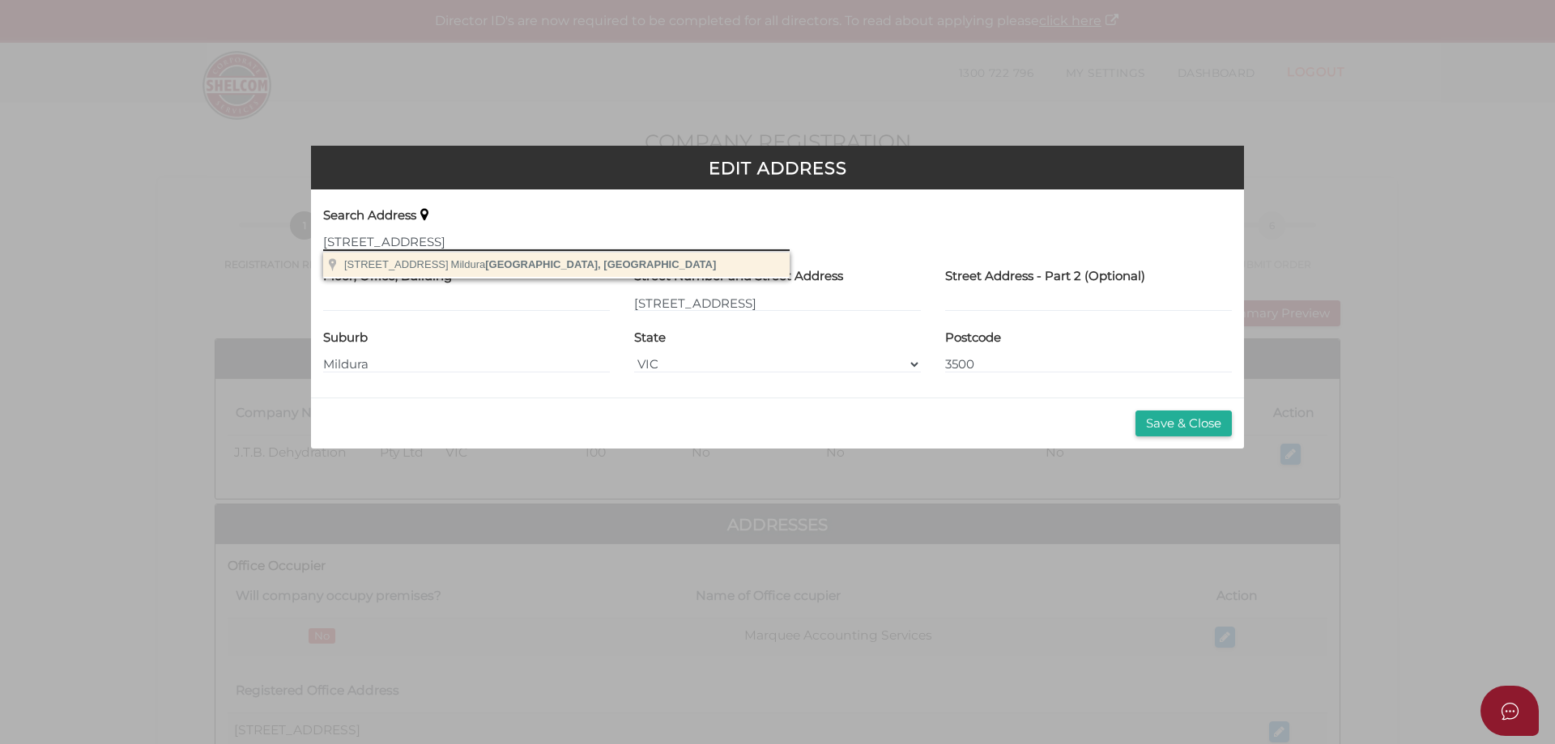
type input "62A Lime Avenue mildura"
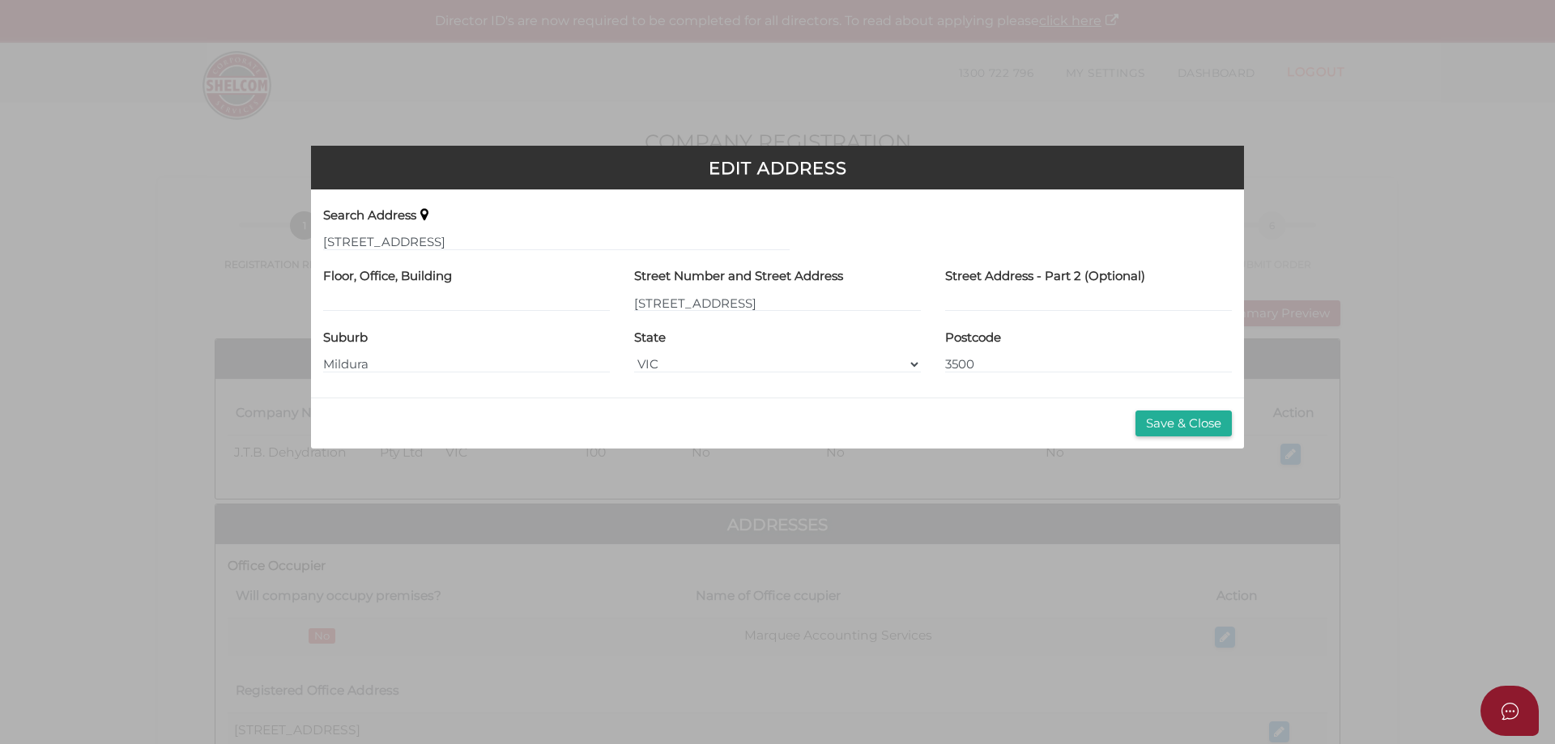
click at [390, 266] on label "Floor, Office, Building" at bounding box center [387, 277] width 129 height 28
click at [646, 299] on input "62 Lime Avenue" at bounding box center [777, 303] width 287 height 18
type input "62A Lime Avenue"
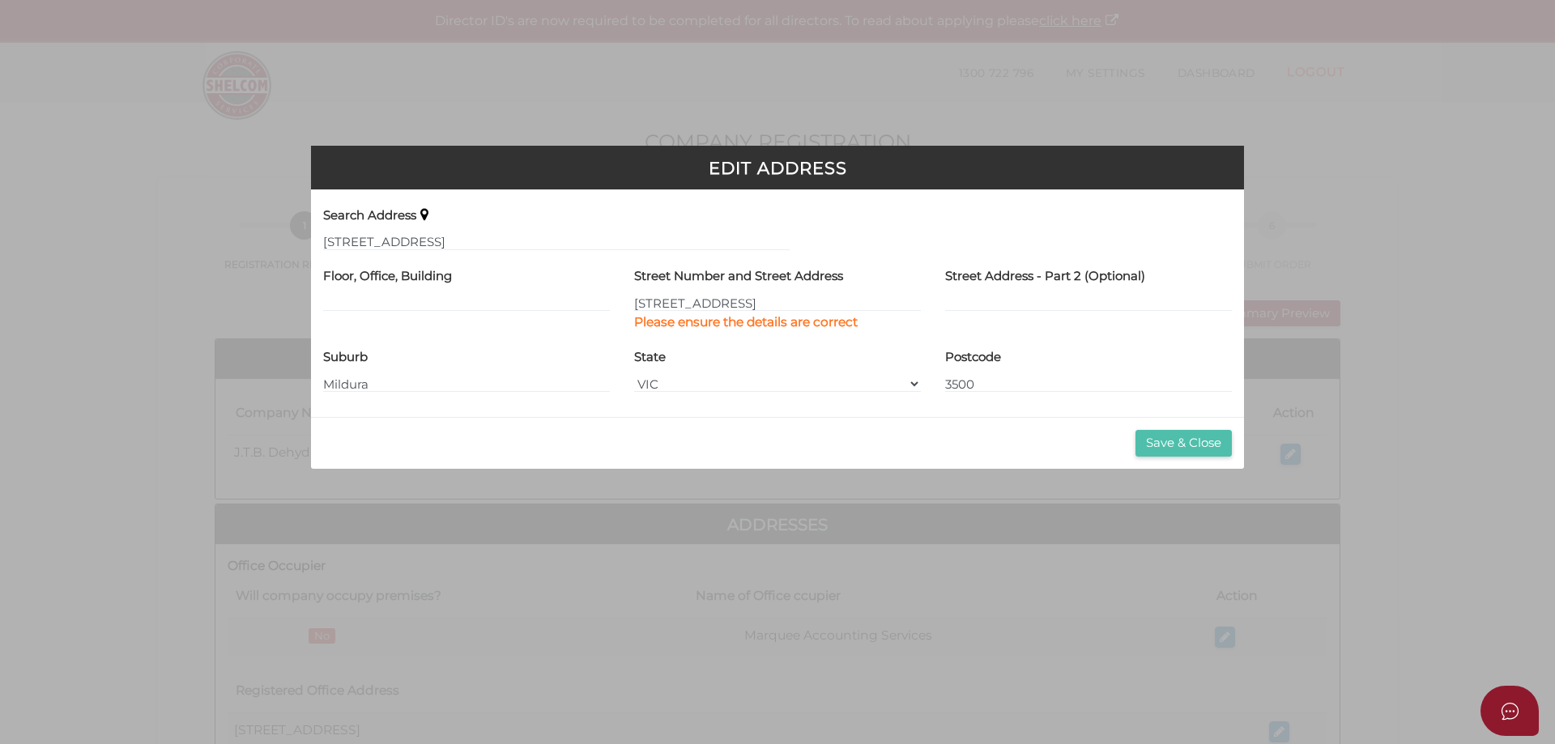
click at [1179, 419] on div "Save & Close" at bounding box center [777, 443] width 933 height 52
click at [1194, 441] on button "Save & Close" at bounding box center [1184, 443] width 96 height 27
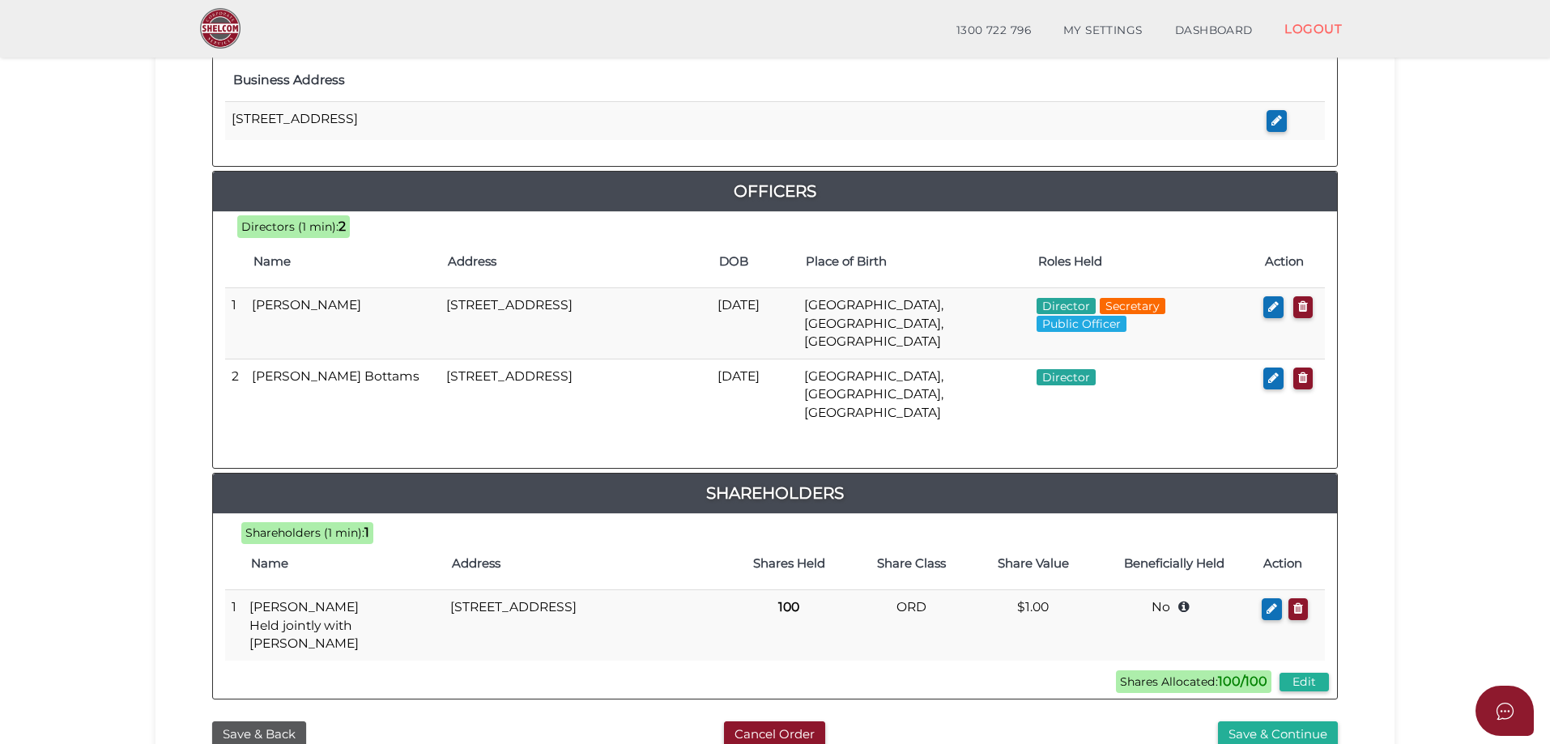
scroll to position [761, 0]
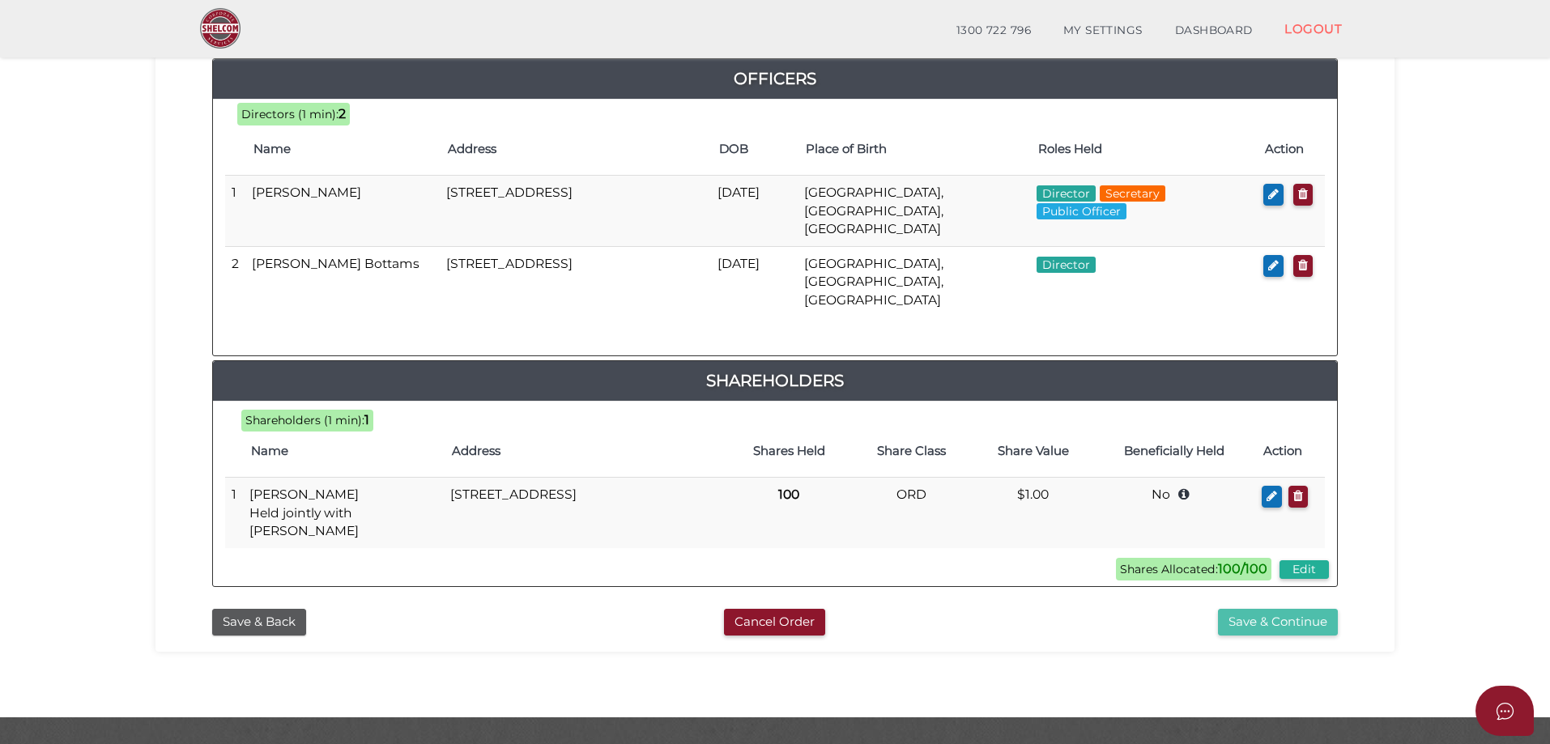
click at [1251, 609] on button "Save & Continue" at bounding box center [1278, 622] width 120 height 27
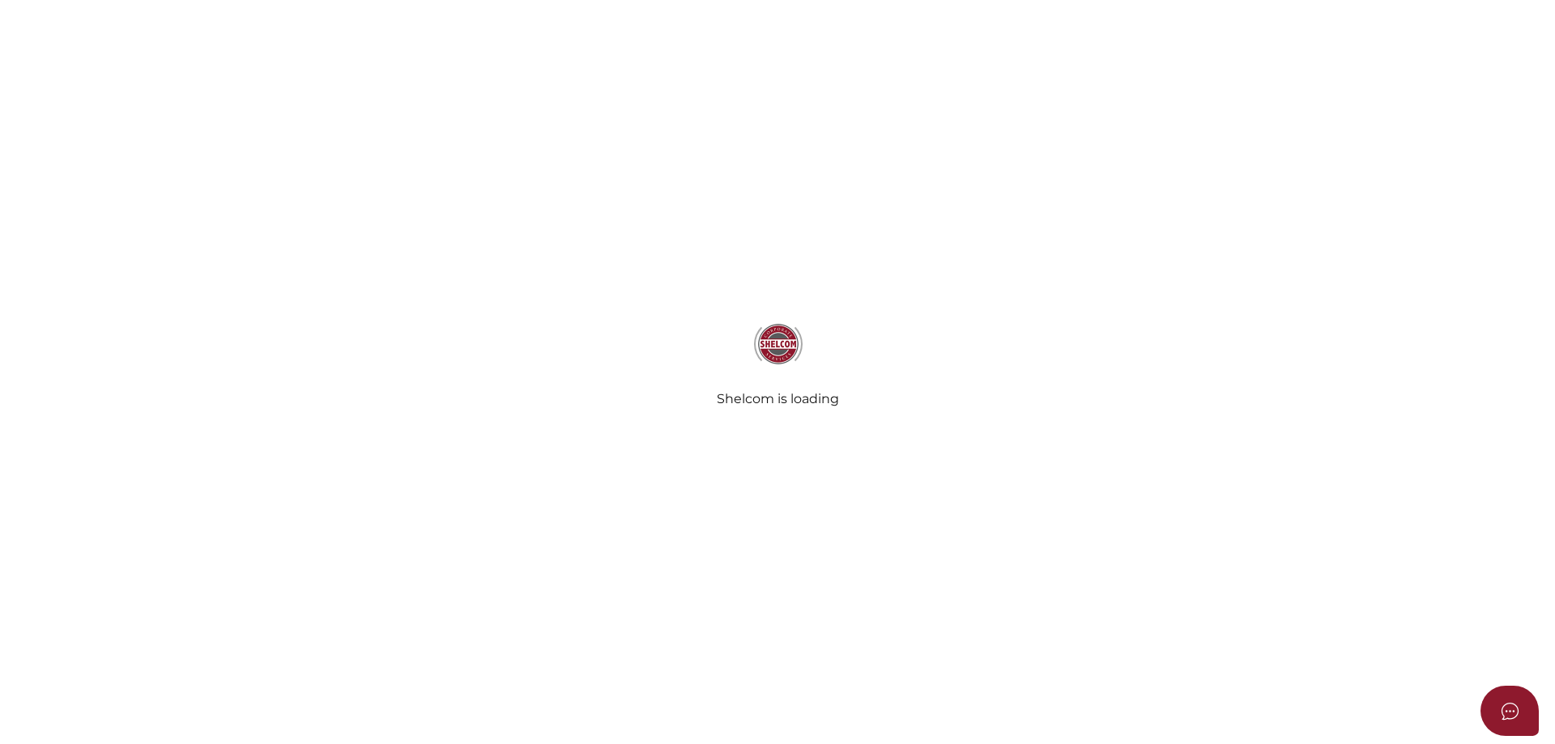
select select "Comb Binding"
radio input "true"
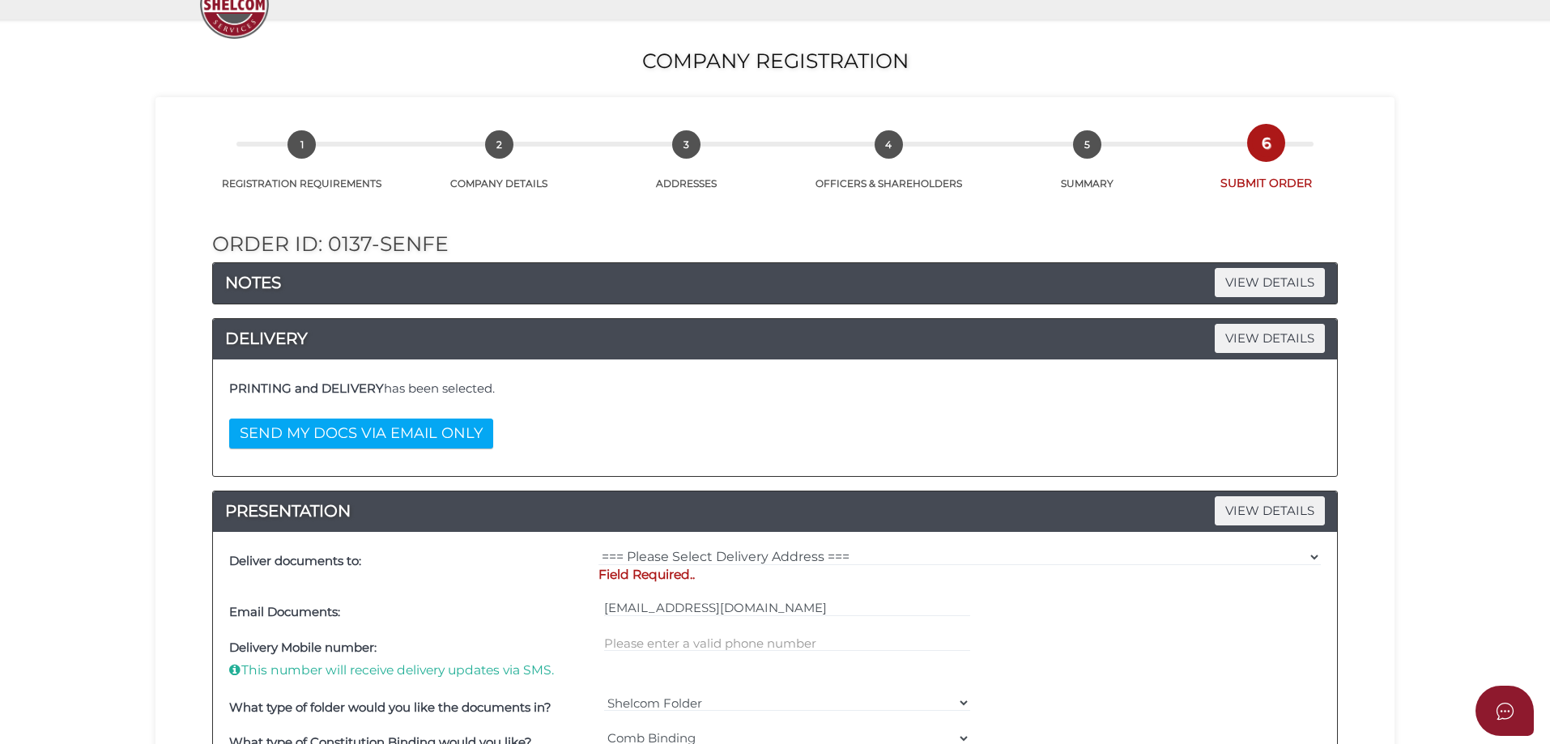
scroll to position [162, 0]
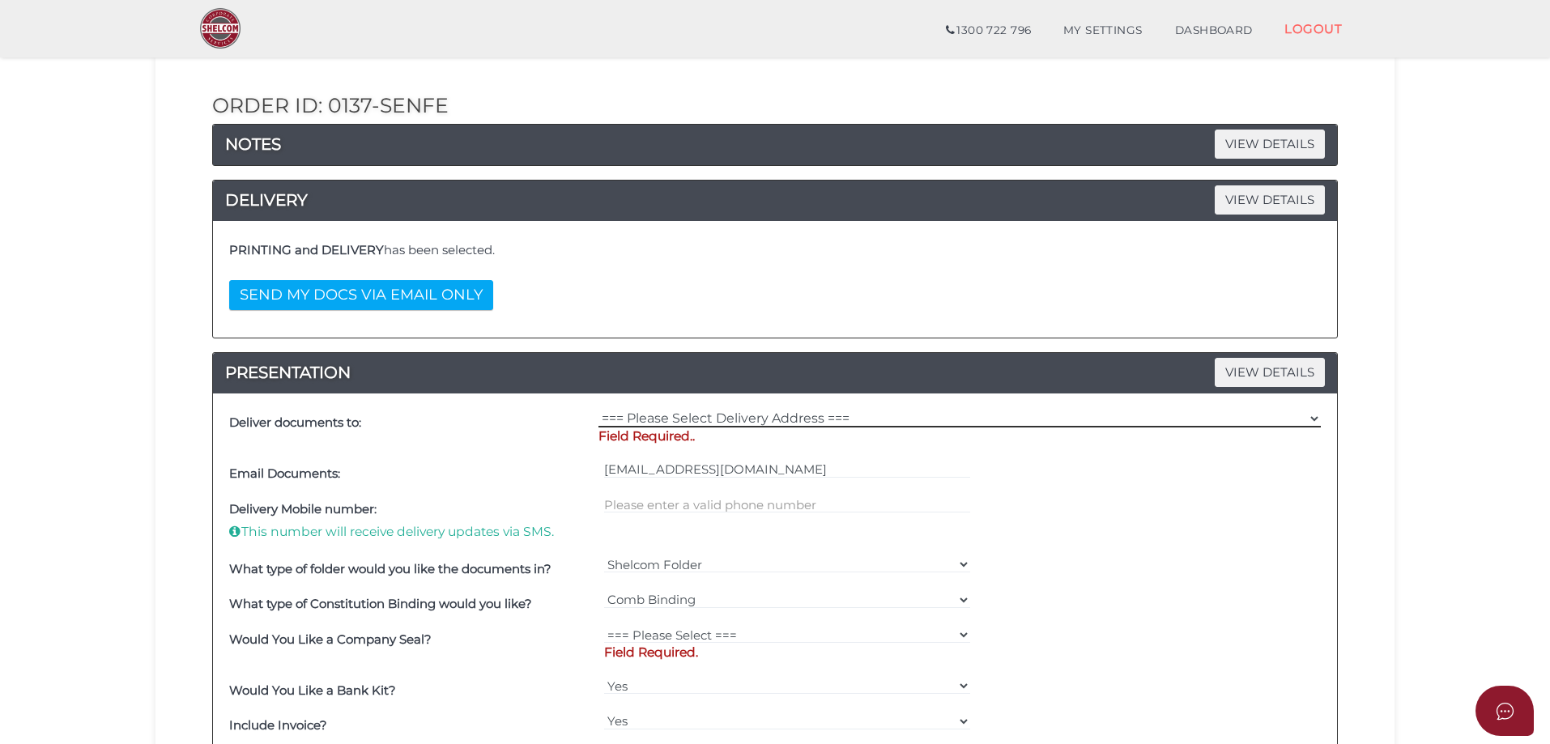
click at [953, 423] on select "=== Please Select Delivery Address === (User Address - [PERSON_NAME]) [STREET_A…" at bounding box center [960, 419] width 723 height 18
select select "0"
click at [599, 410] on select "=== Please Select Delivery Address === (User Address - [PERSON_NAME]) [STREET_A…" at bounding box center [960, 419] width 723 height 18
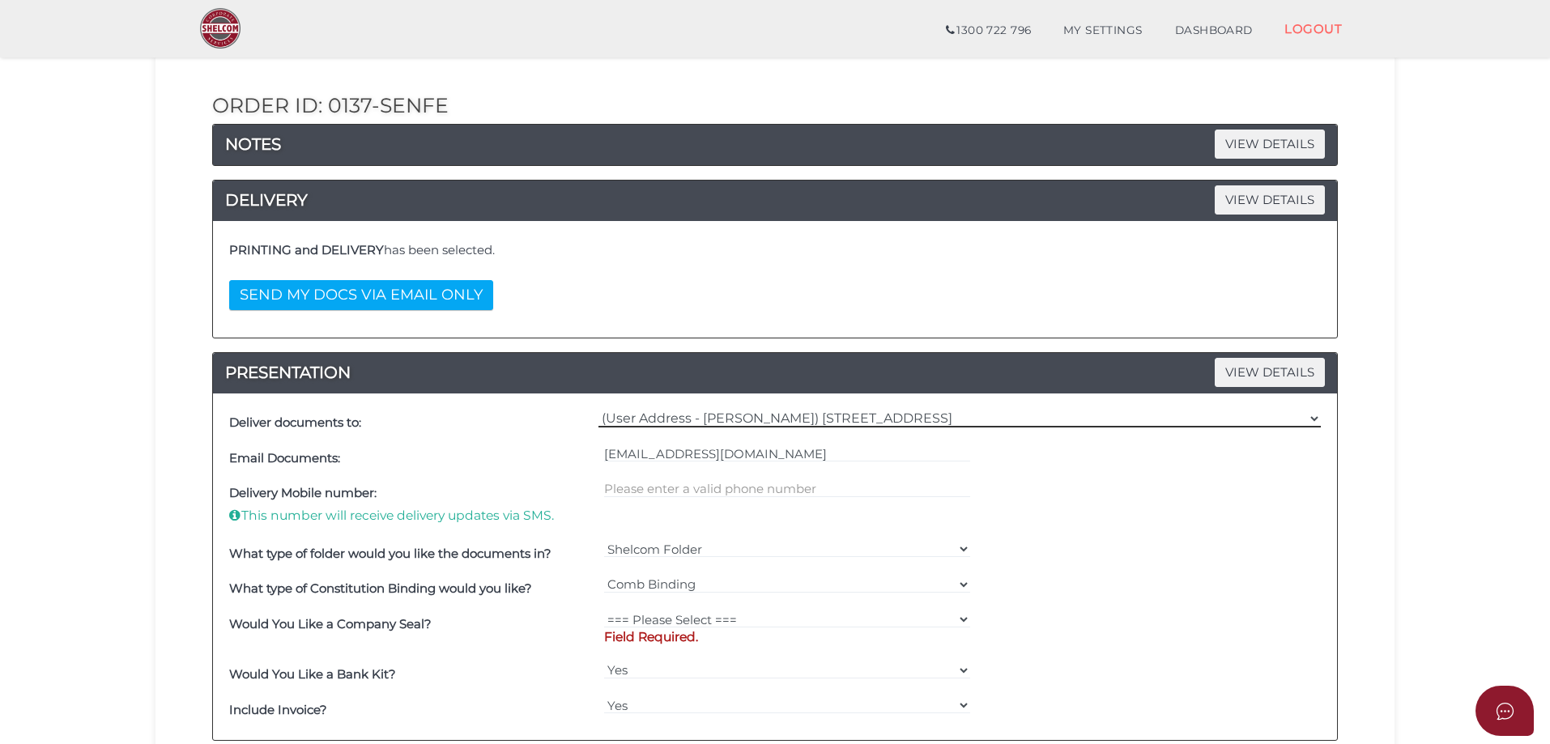
scroll to position [324, 0]
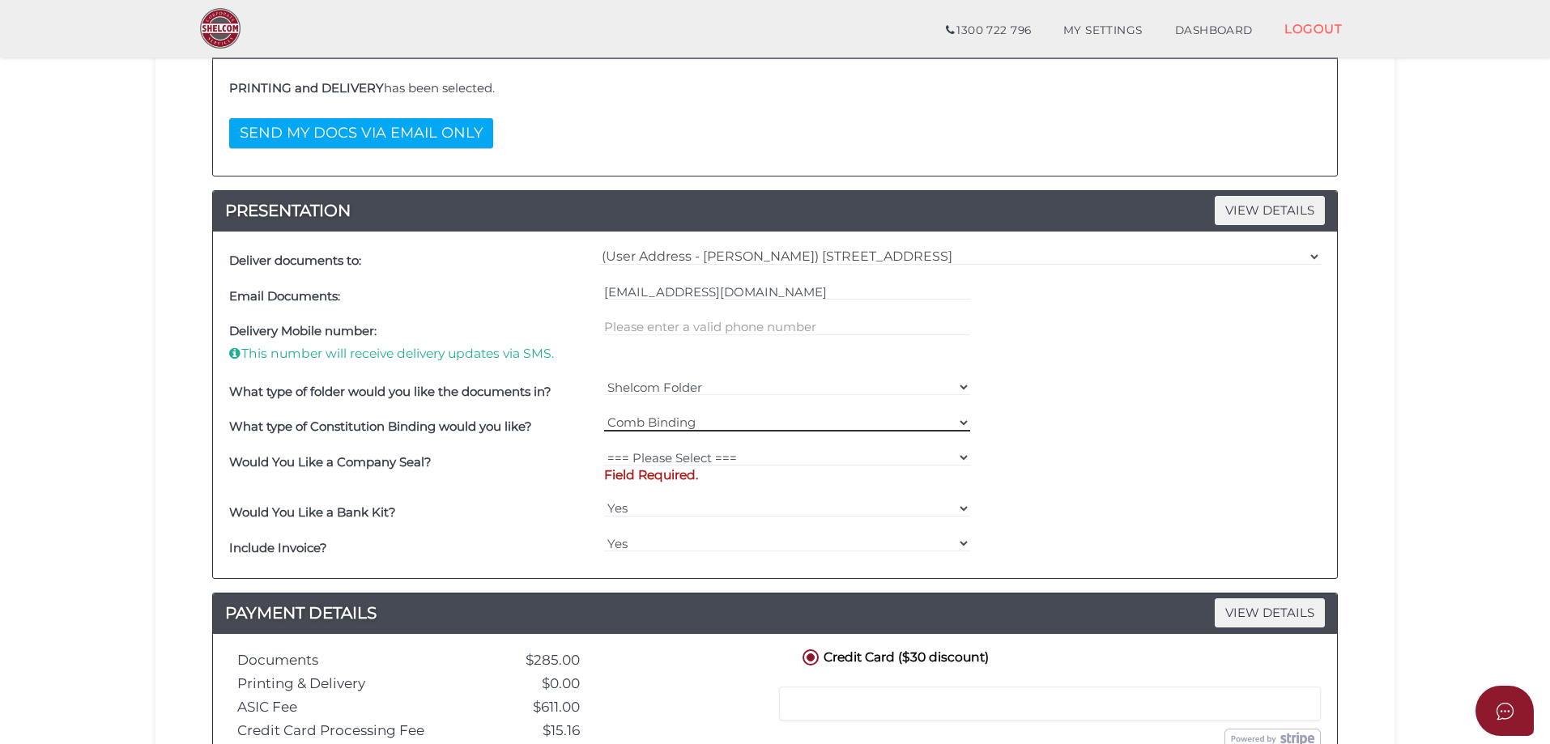
click at [710, 423] on select "=== Please Select === Comb Binding No Binding" at bounding box center [787, 423] width 367 height 18
click at [714, 388] on select "Shelcom Folder === Please Select === Shelcom Folder Client Supplied Folder No F…" at bounding box center [787, 387] width 367 height 18
click at [701, 456] on select "=== Please Select === Fold Seal $50 No Seal" at bounding box center [787, 458] width 367 height 18
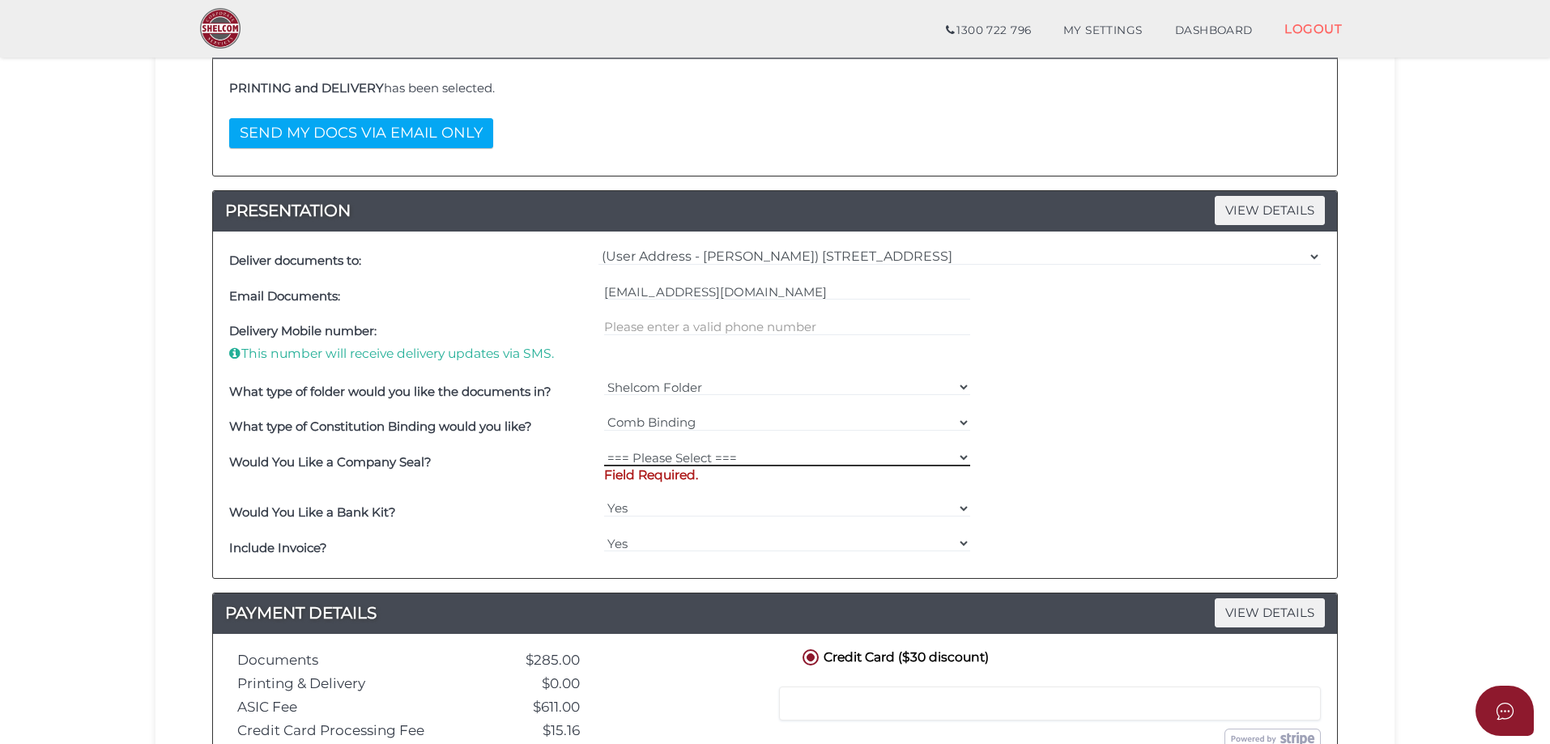
select select "0"
click at [604, 449] on select "=== Please Select === Fold Seal $50 No Seal" at bounding box center [787, 458] width 367 height 18
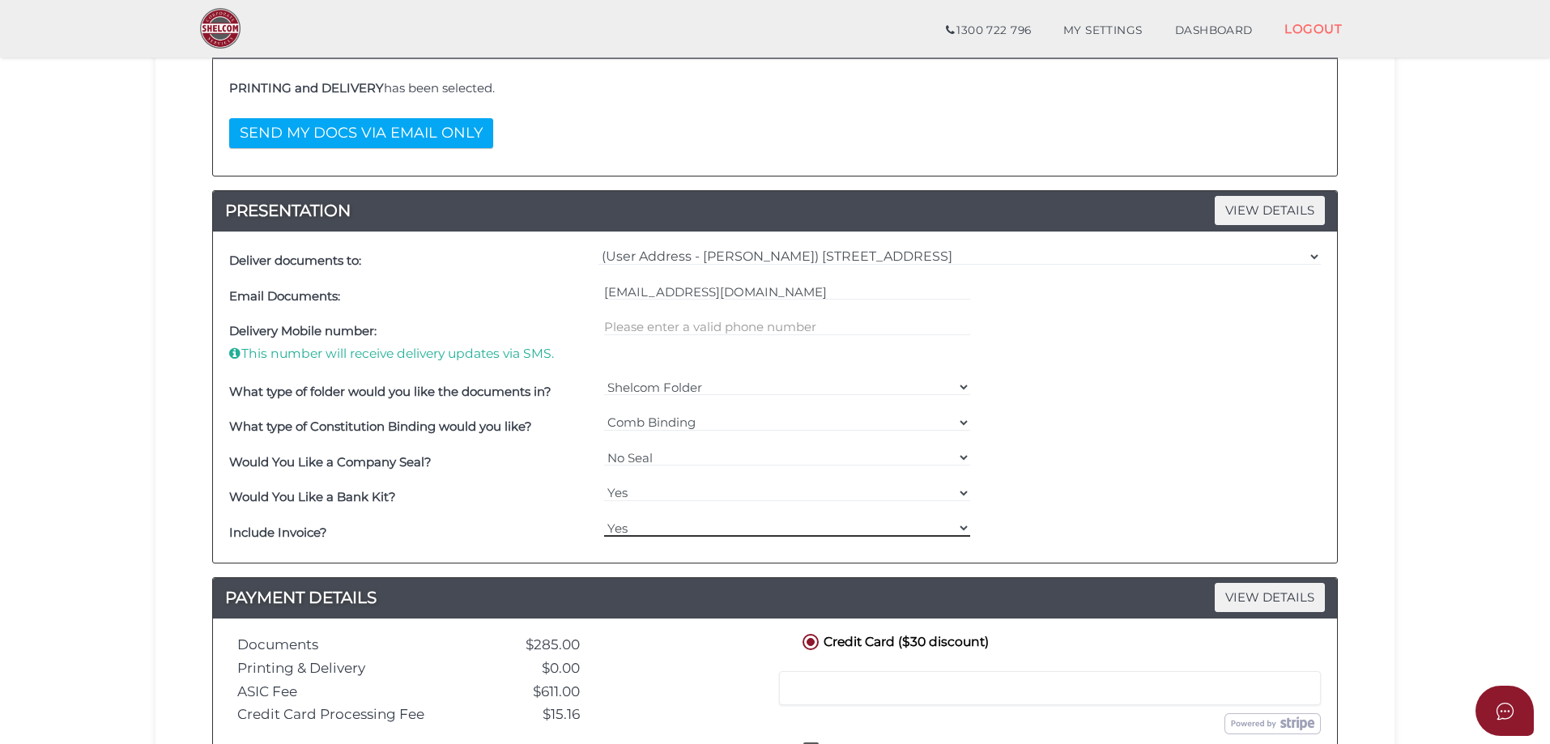
click at [666, 522] on select "Yes No" at bounding box center [787, 528] width 367 height 18
select select "No"
click at [604, 519] on select "Yes No" at bounding box center [787, 528] width 367 height 18
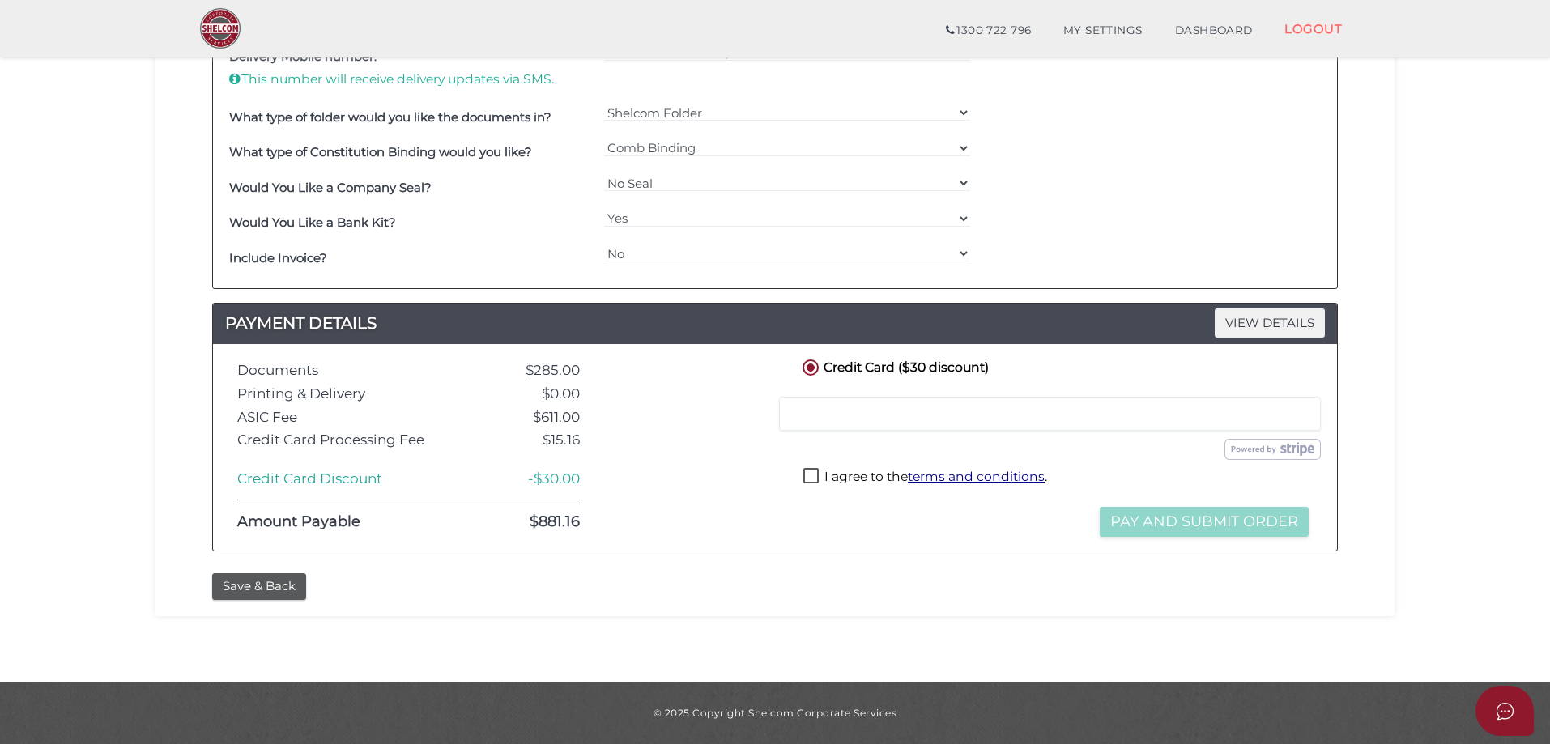
click at [869, 424] on div at bounding box center [1050, 414] width 542 height 34
click at [805, 473] on label "I agree to the terms and conditions ." at bounding box center [926, 478] width 244 height 20
checkbox input "true"
click at [1243, 514] on button "Pay and Submit Order" at bounding box center [1204, 522] width 209 height 30
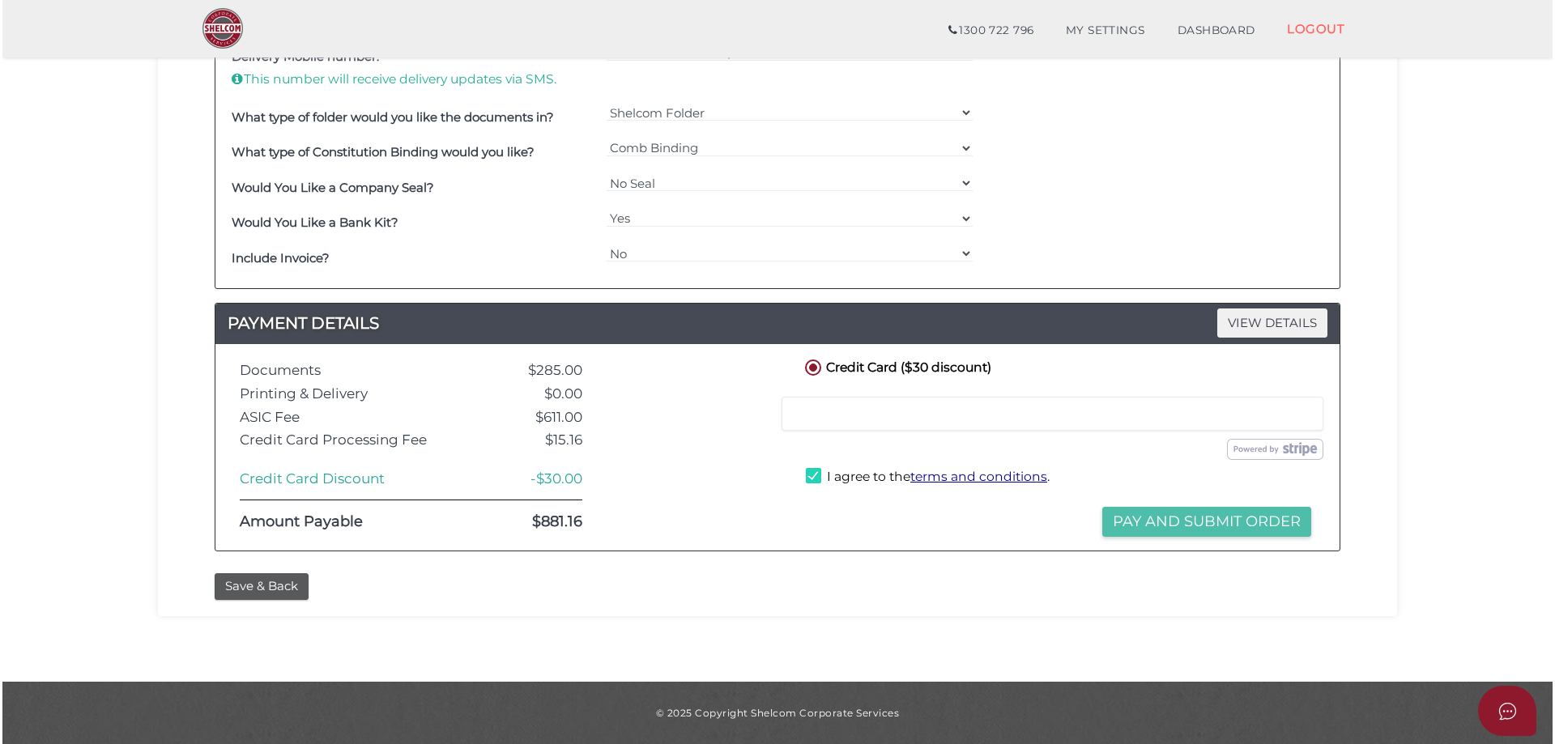
scroll to position [0, 0]
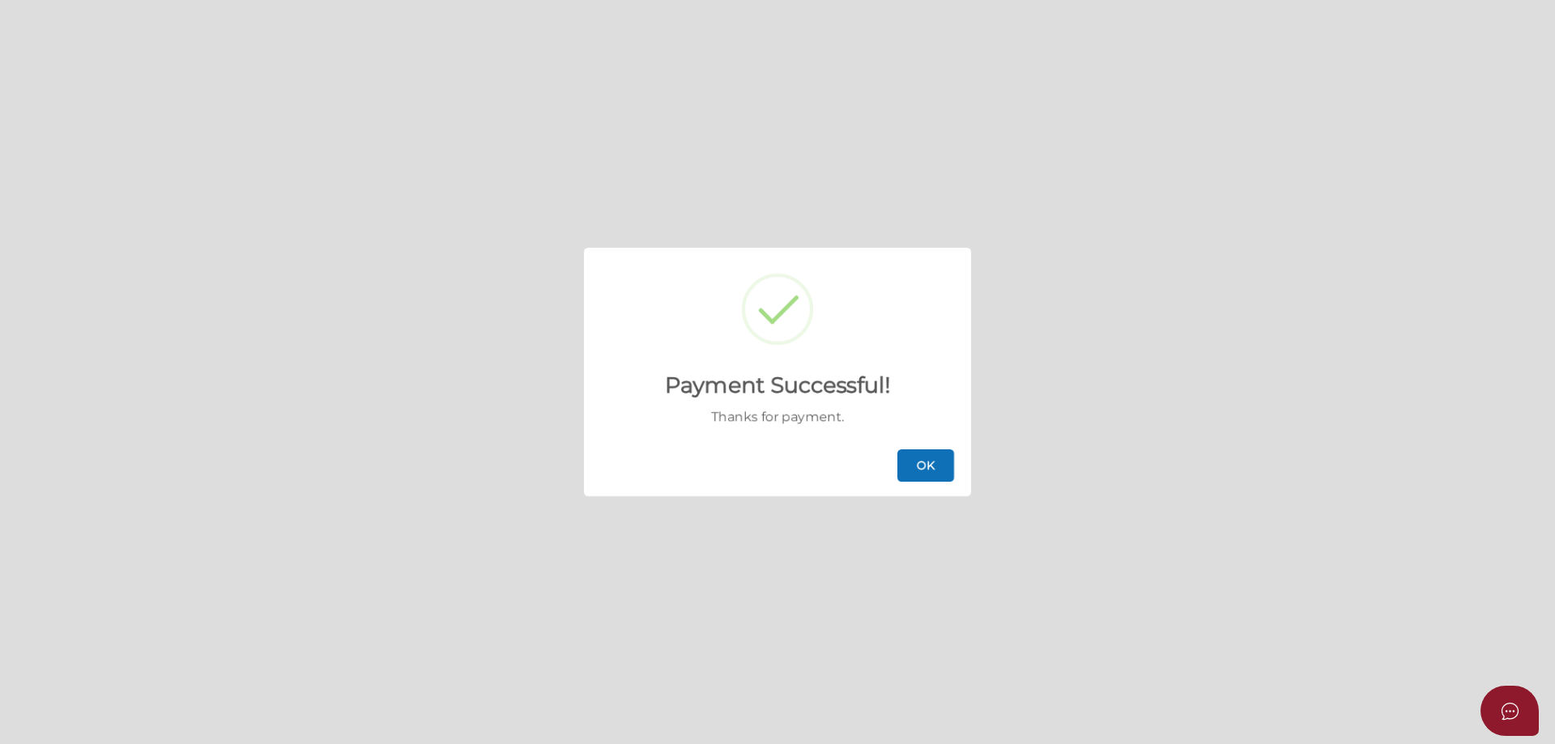
click at [921, 465] on button "OK" at bounding box center [925, 466] width 57 height 32
